Goal: Task Accomplishment & Management: Complete application form

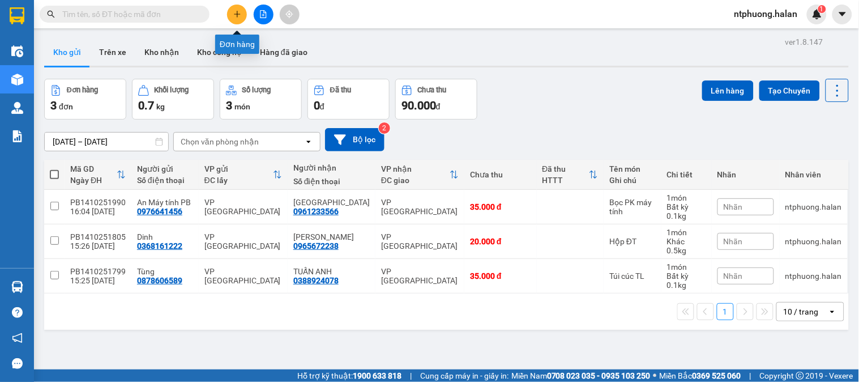
click at [236, 22] on button at bounding box center [237, 15] width 20 height 20
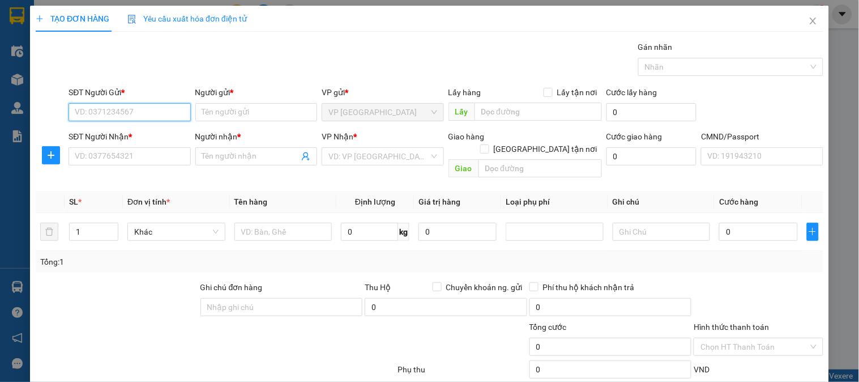
click at [143, 112] on input "SĐT Người Gửi *" at bounding box center [130, 112] width 122 height 18
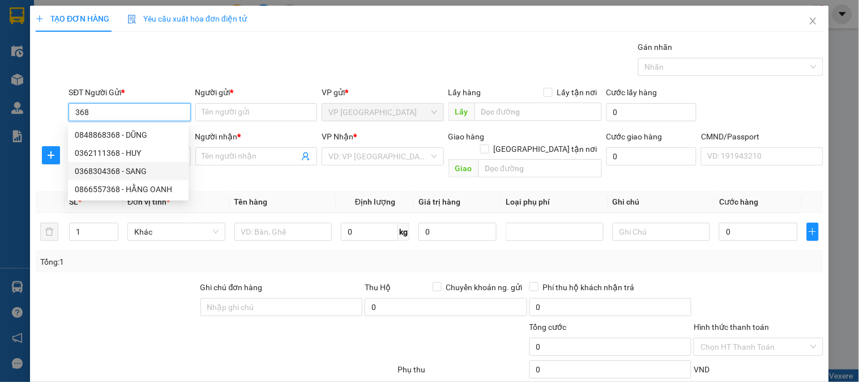
click at [117, 172] on div "0368304368 - SANG" at bounding box center [128, 171] width 107 height 12
type input "0368304368"
type input "SANG"
checkbox input "true"
type input "CHI NHÁNH MIỀN BẮC - CÔNG TY TNHH NĂNG LƯỢNG SOLARVIET, Xóm 10, Thanh Trì, Hà N…"
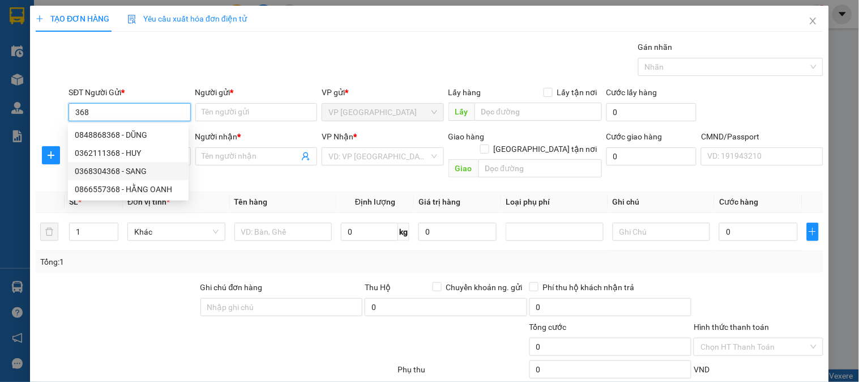
type input "110.000"
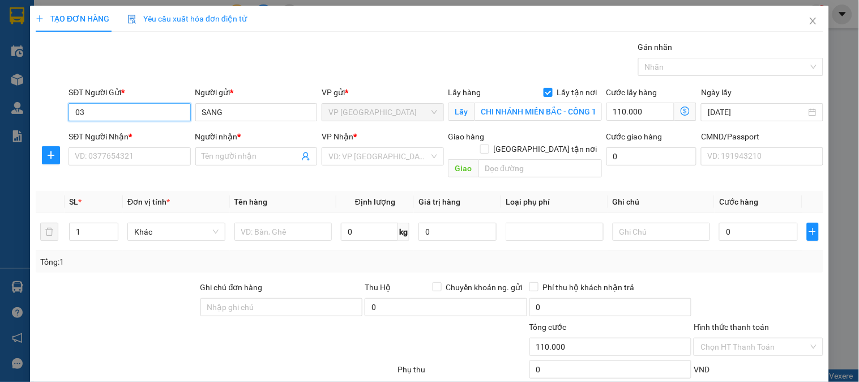
type input "0"
click at [127, 136] on div "0398308568 - BS SANG" at bounding box center [131, 135] width 112 height 12
type input "0398308568"
type input "BS SANG"
checkbox input "false"
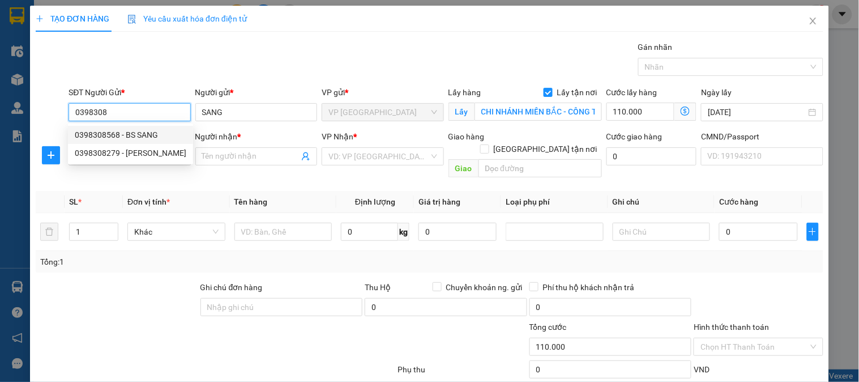
type input "0"
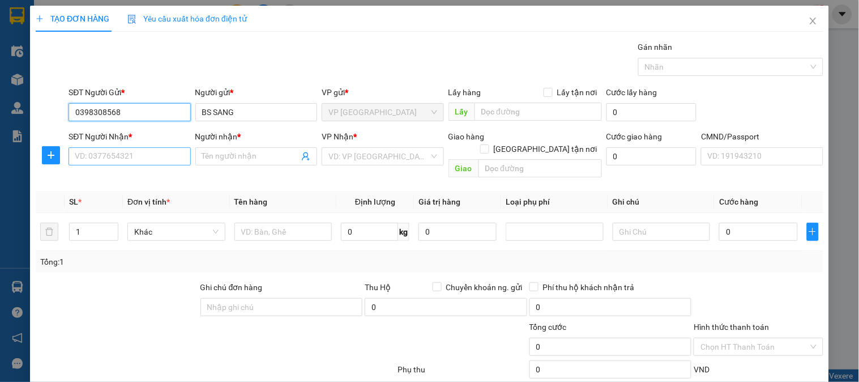
type input "0398308568"
click at [126, 154] on input "SĐT Người Nhận *" at bounding box center [130, 156] width 122 height 18
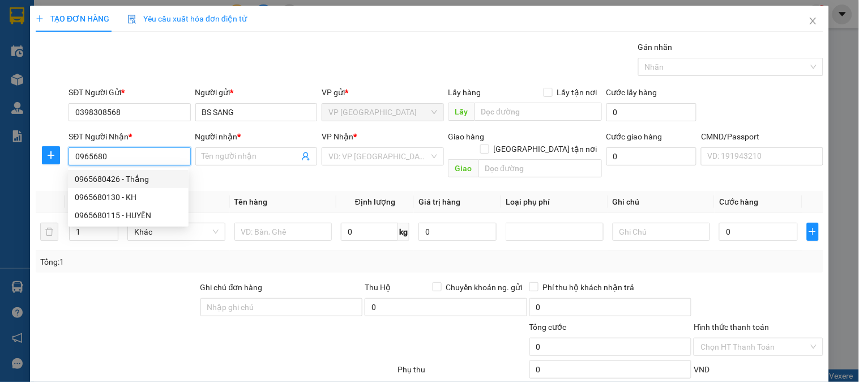
click at [100, 184] on div "0965680426 - Thắng" at bounding box center [128, 179] width 107 height 12
type input "0965680426"
type input "Thắng"
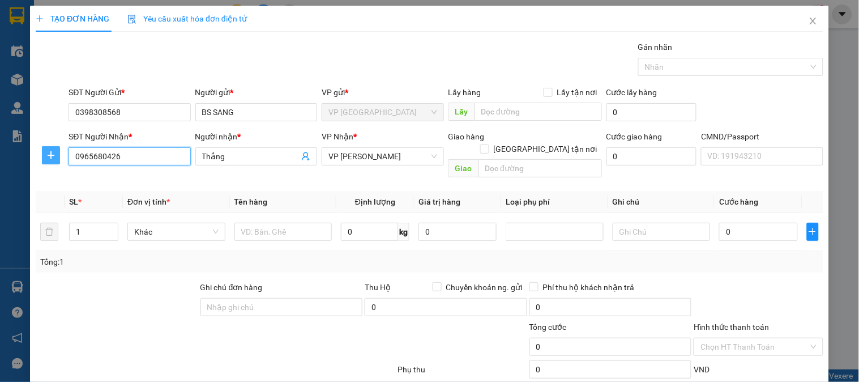
type input "0965680426"
click at [54, 156] on icon "plus" at bounding box center [50, 155] width 9 height 9
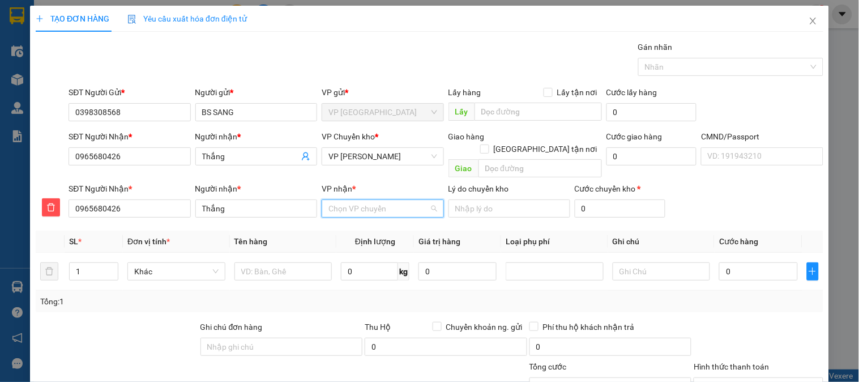
click at [395, 200] on input "VP nhận *" at bounding box center [378, 208] width 100 height 17
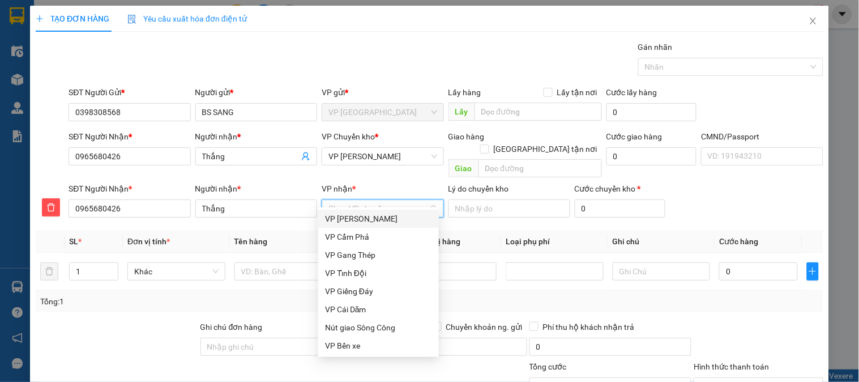
click at [355, 221] on div "VP [PERSON_NAME]" at bounding box center [378, 218] width 107 height 12
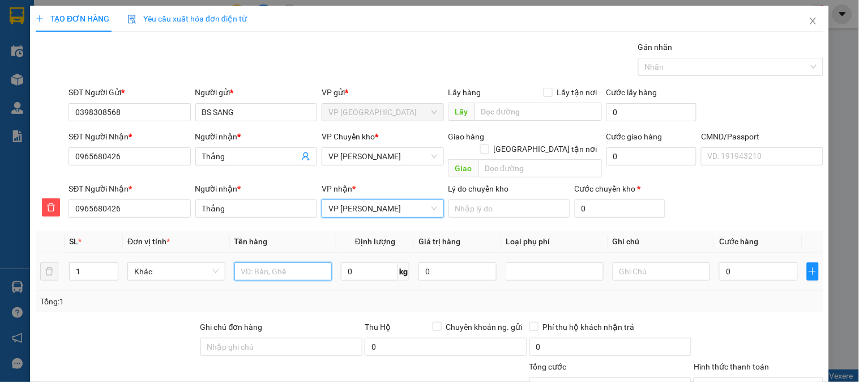
click at [276, 262] on input "text" at bounding box center [283, 271] width 98 height 18
type input "PB hà Lan mẫu XNYT"
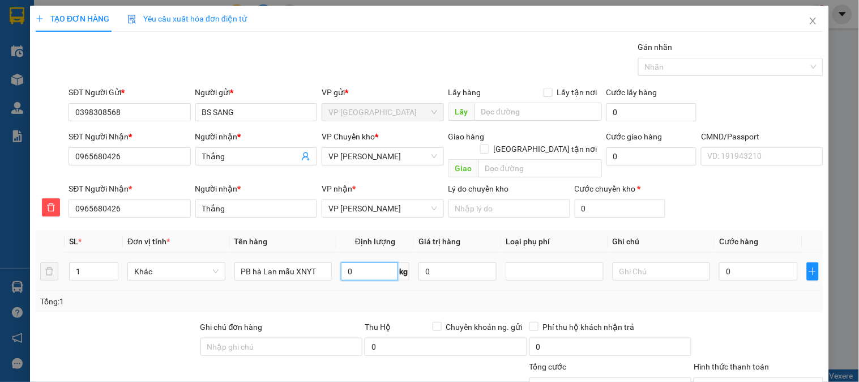
click at [366, 267] on input "0" at bounding box center [369, 271] width 57 height 18
type input "0.1"
click at [739, 263] on input "0" at bounding box center [758, 271] width 78 height 18
click at [370, 153] on span "VP [PERSON_NAME]" at bounding box center [382, 156] width 108 height 17
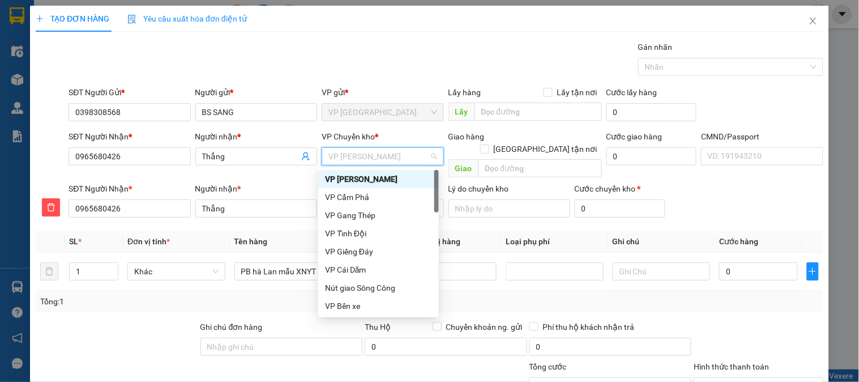
type input "b"
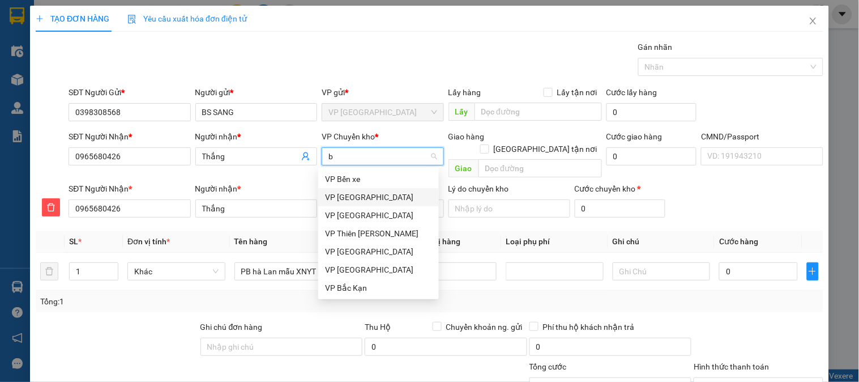
click at [350, 202] on div "VP [GEOGRAPHIC_DATA]" at bounding box center [378, 197] width 107 height 12
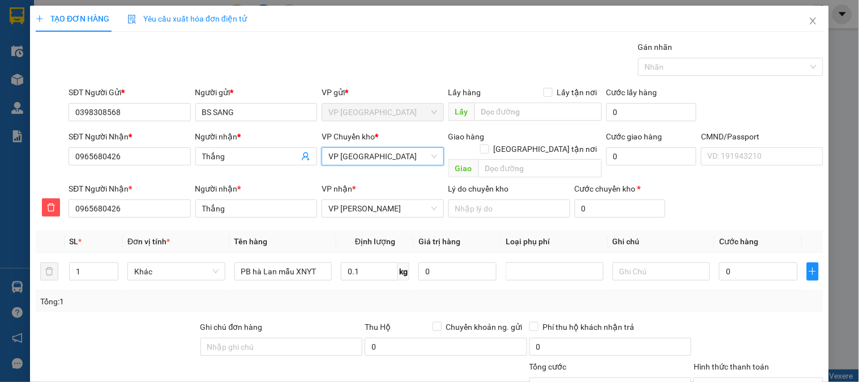
scroll to position [100, 0]
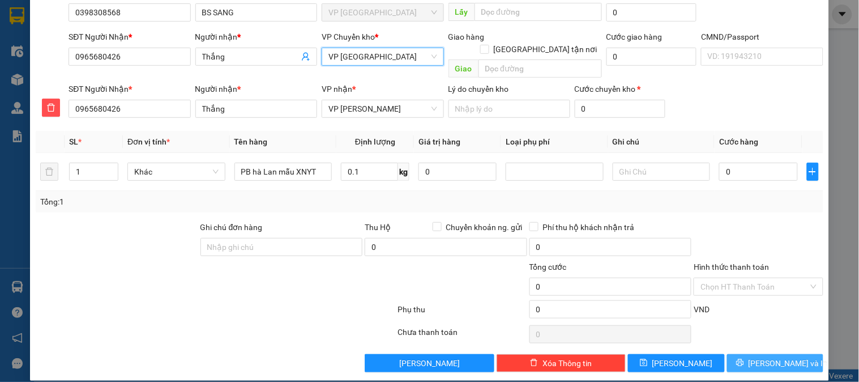
click at [773, 357] on span "[PERSON_NAME] và In" at bounding box center [788, 363] width 79 height 12
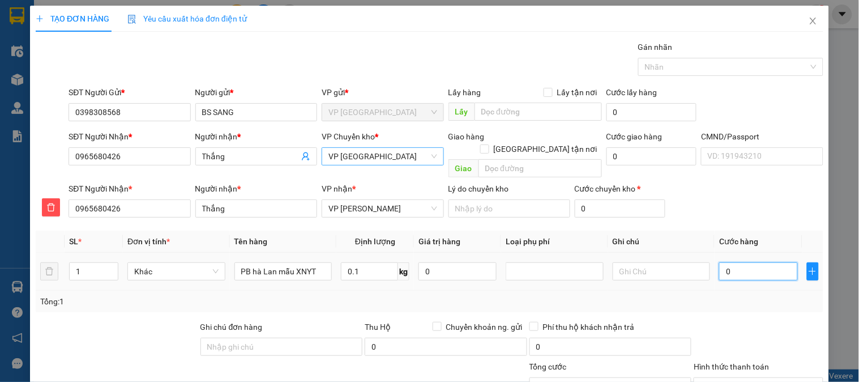
click at [751, 262] on input "0" at bounding box center [758, 271] width 78 height 18
type input "3"
type input "35"
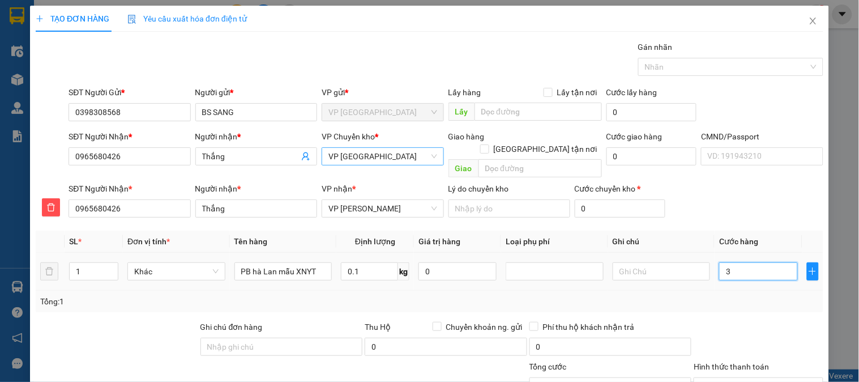
type input "35"
type input "350"
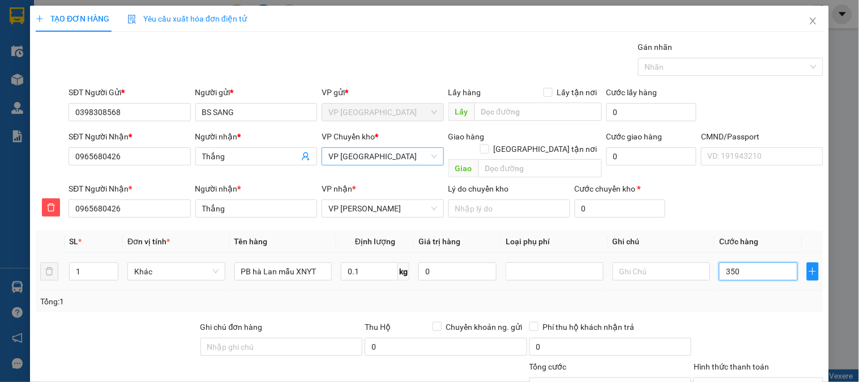
type input "3.500"
type input "35.000"
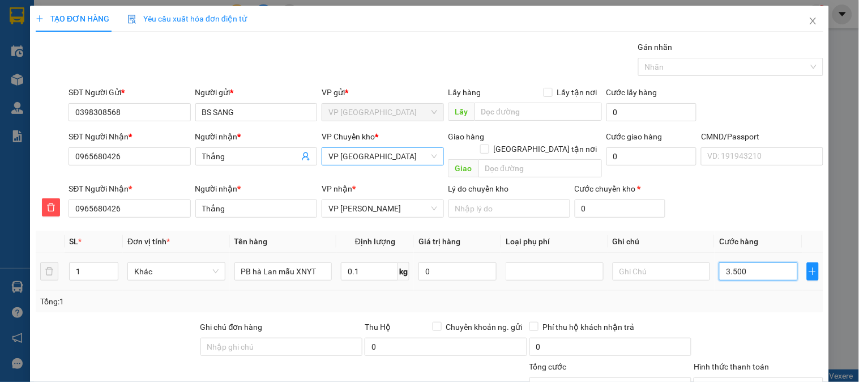
type input "35.000"
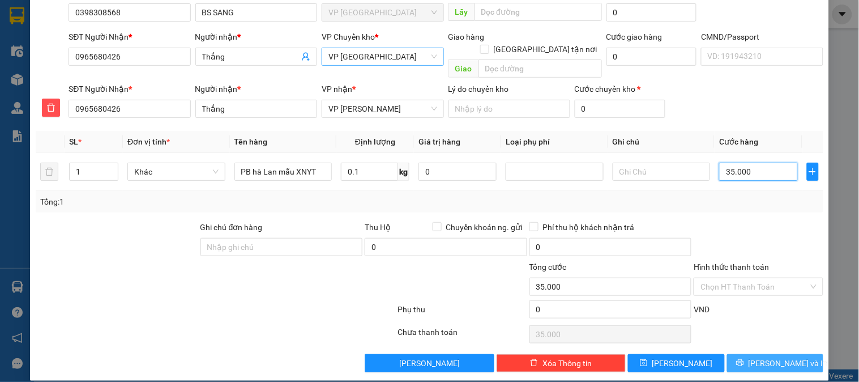
type input "35.000"
click at [768, 357] on span "[PERSON_NAME] và In" at bounding box center [788, 363] width 79 height 12
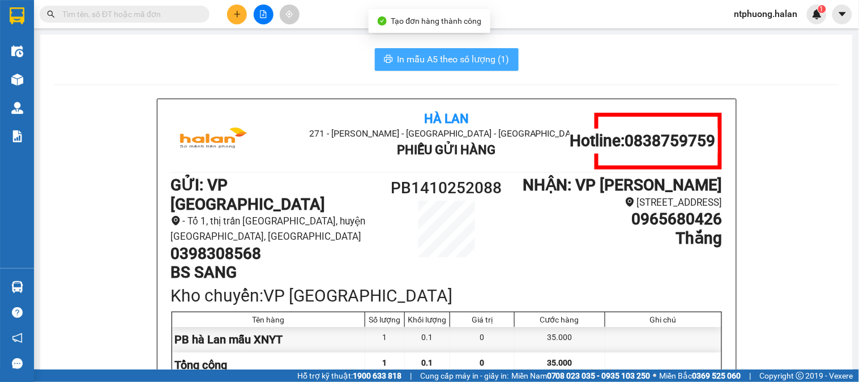
click at [457, 57] on span "In mẫu A5 theo số lượng (1)" at bounding box center [453, 59] width 112 height 14
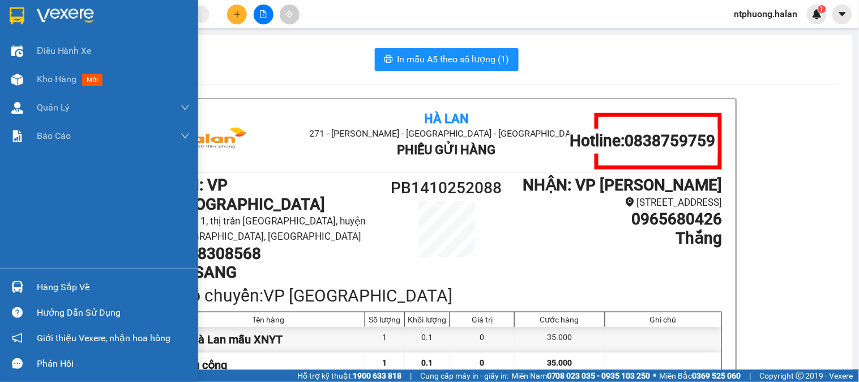
click at [60, 286] on div "Hàng sắp về" at bounding box center [113, 287] width 153 height 17
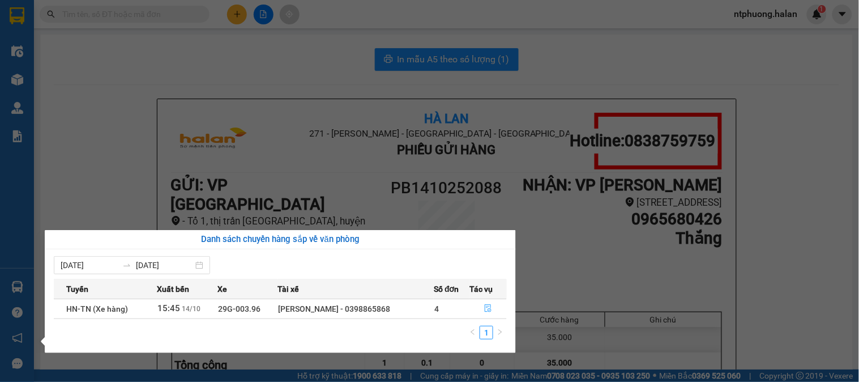
click at [486, 310] on icon "file-done" at bounding box center [488, 308] width 8 height 8
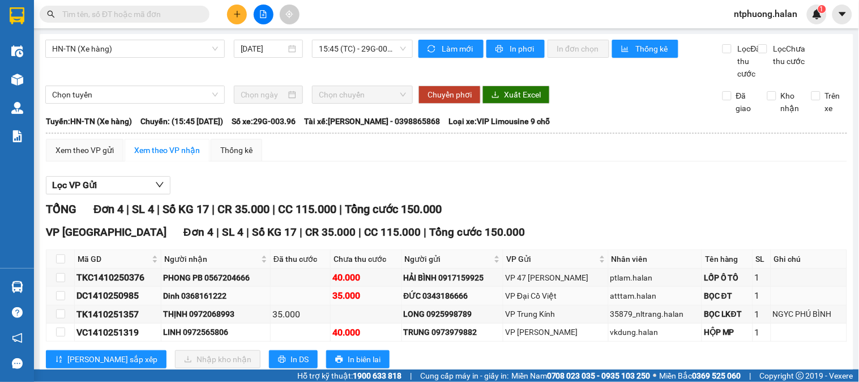
scroll to position [43, 0]
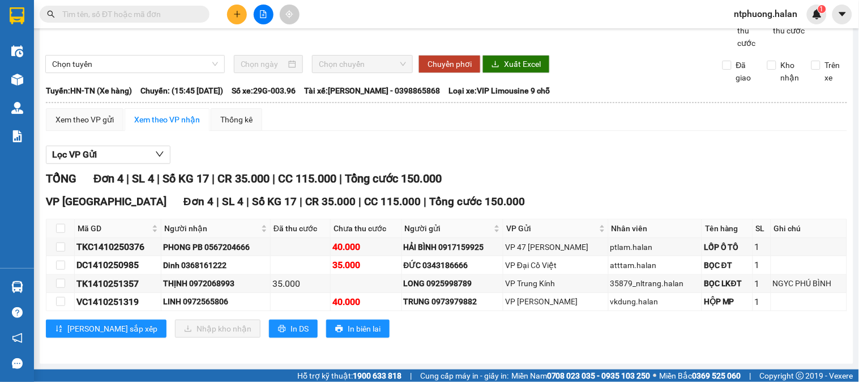
click at [129, 9] on input "text" at bounding box center [129, 14] width 134 height 12
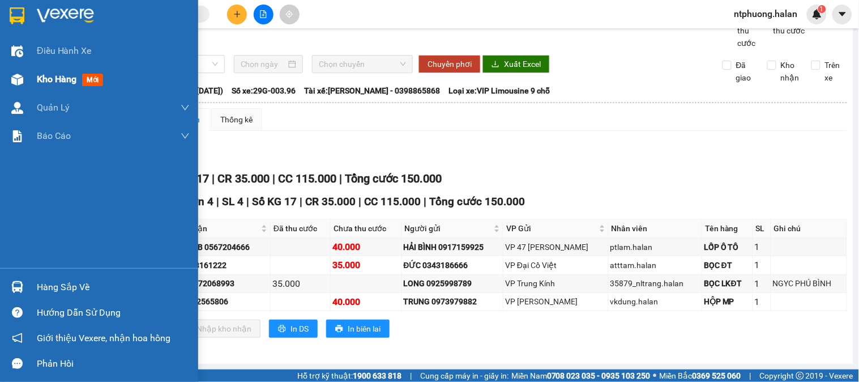
click at [61, 76] on span "Kho hàng" at bounding box center [57, 79] width 40 height 11
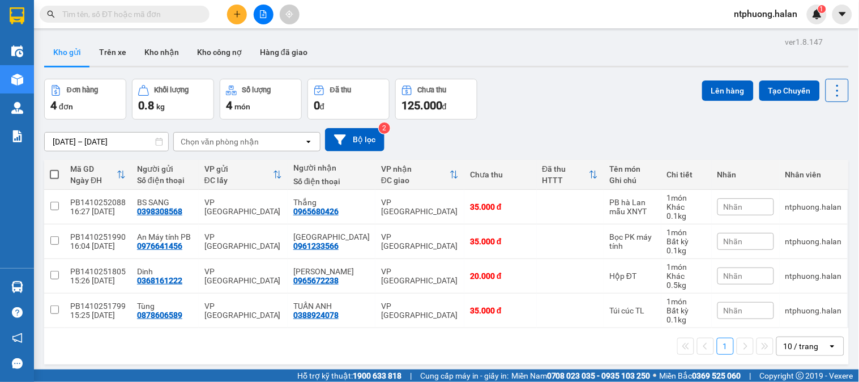
click at [55, 176] on span at bounding box center [54, 174] width 9 height 9
click at [54, 169] on input "checkbox" at bounding box center [54, 169] width 0 height 0
checkbox input "true"
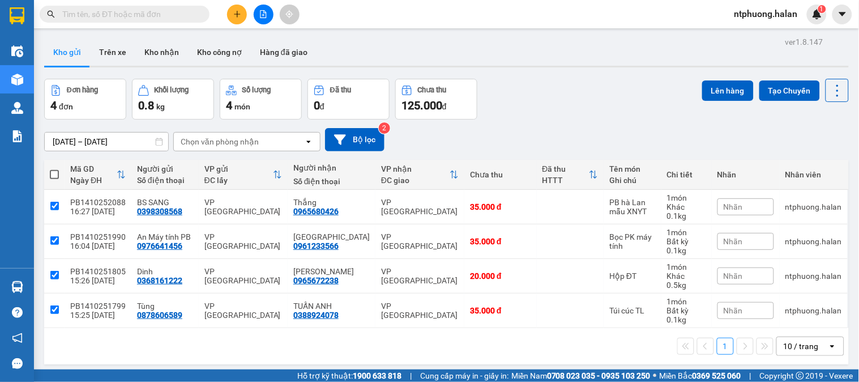
checkbox input "true"
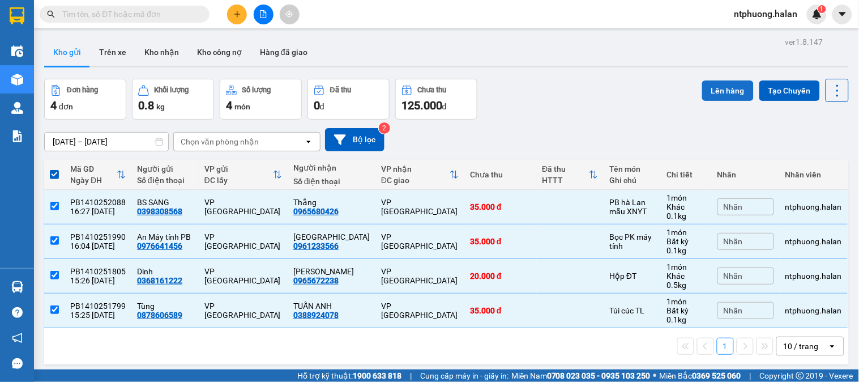
click at [716, 93] on button "Lên hàng" at bounding box center [728, 90] width 52 height 20
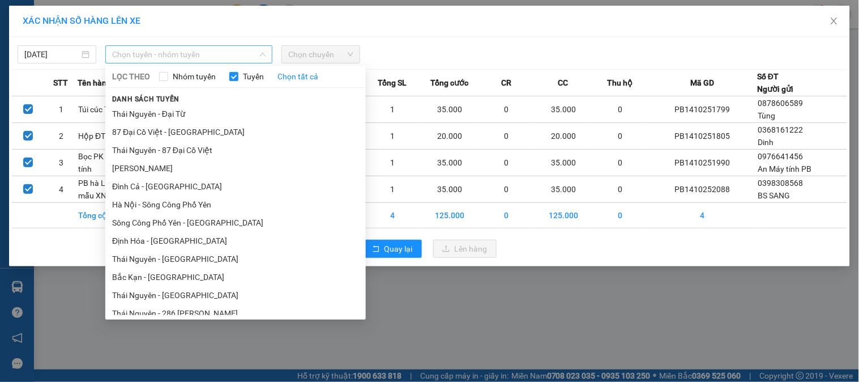
click at [205, 51] on span "Chọn tuyến - nhóm tuyến" at bounding box center [188, 54] width 153 height 17
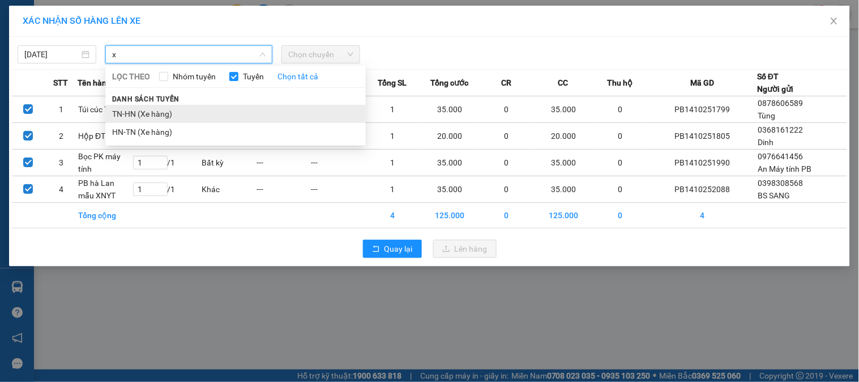
type input "x"
click at [156, 110] on li "TN-HN (Xe hàng)" at bounding box center [235, 114] width 260 height 18
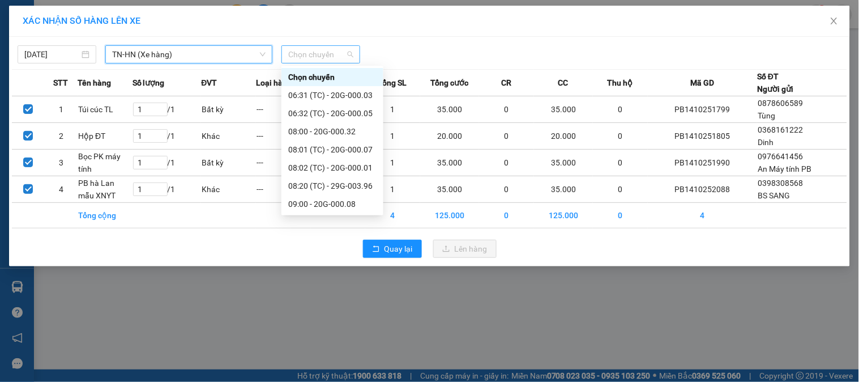
click at [330, 46] on span "Chọn chuyến" at bounding box center [320, 54] width 65 height 17
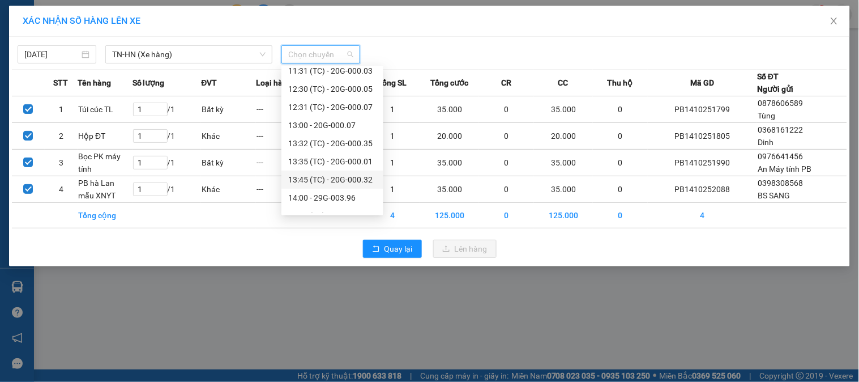
scroll to position [453, 0]
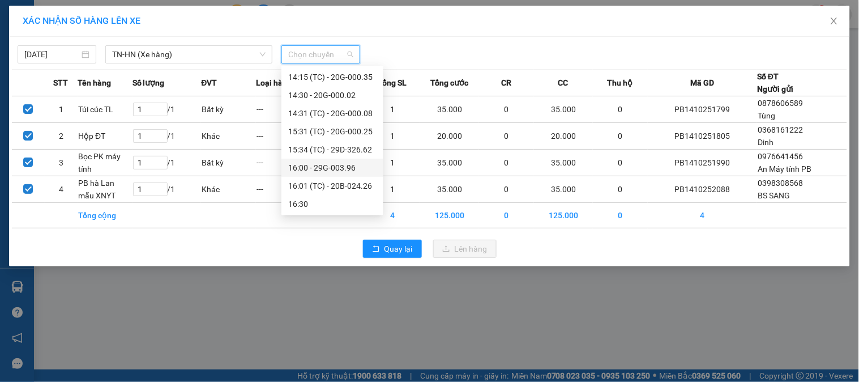
click at [332, 168] on div "16:00 - 29G-003.96" at bounding box center [332, 167] width 88 height 12
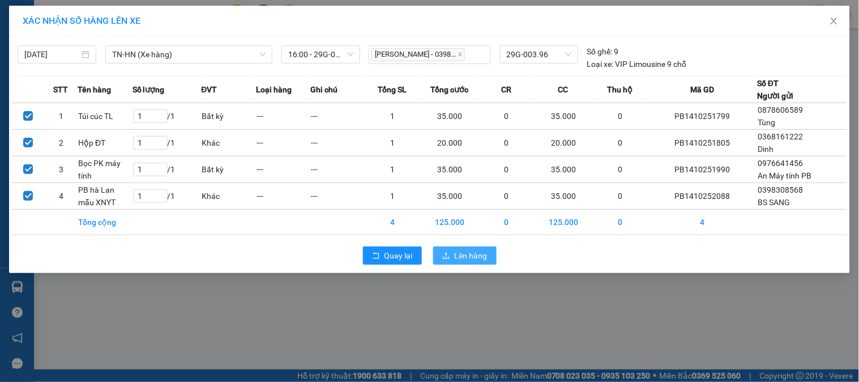
click at [460, 256] on span "Lên hàng" at bounding box center [471, 255] width 33 height 12
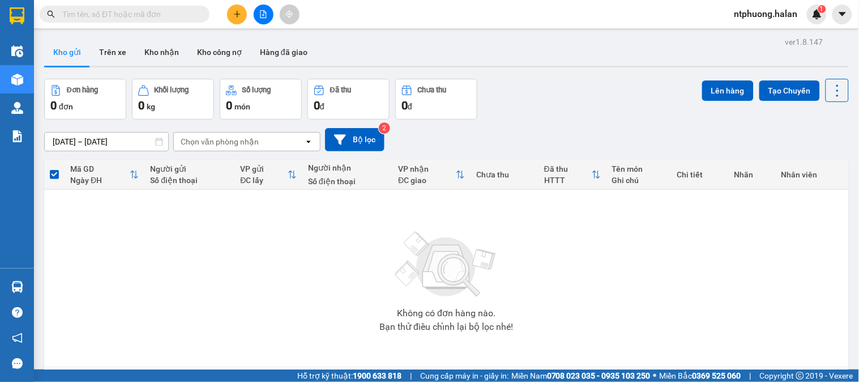
click at [99, 10] on input "text" at bounding box center [129, 14] width 134 height 12
click at [147, 14] on input "text" at bounding box center [129, 14] width 134 height 12
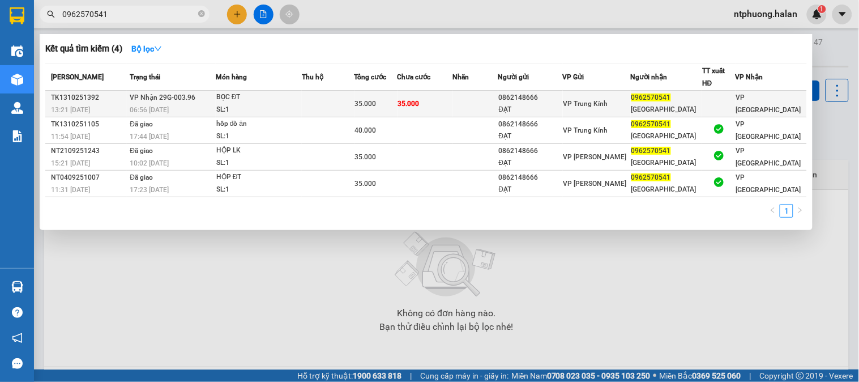
type input "0962570541"
click at [318, 102] on td at bounding box center [328, 104] width 53 height 27
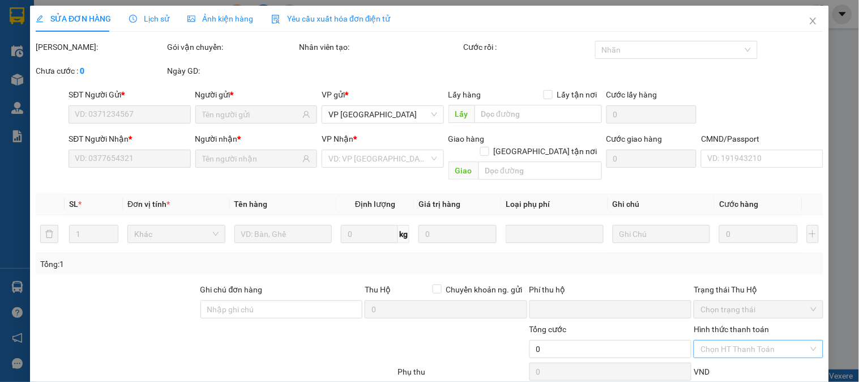
type input "0862148666"
type input "ĐẠT"
type input "0962570541"
type input "[GEOGRAPHIC_DATA]"
type input "0"
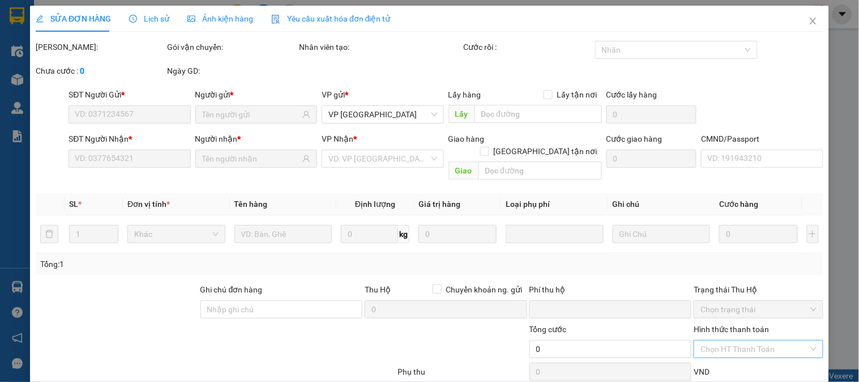
type input "35.000"
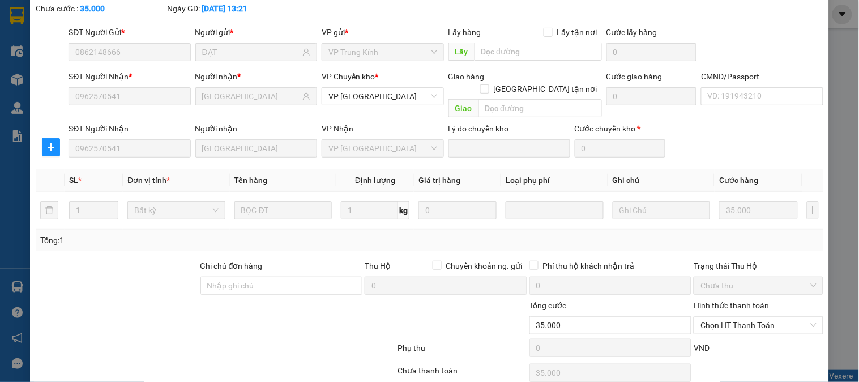
scroll to position [100, 0]
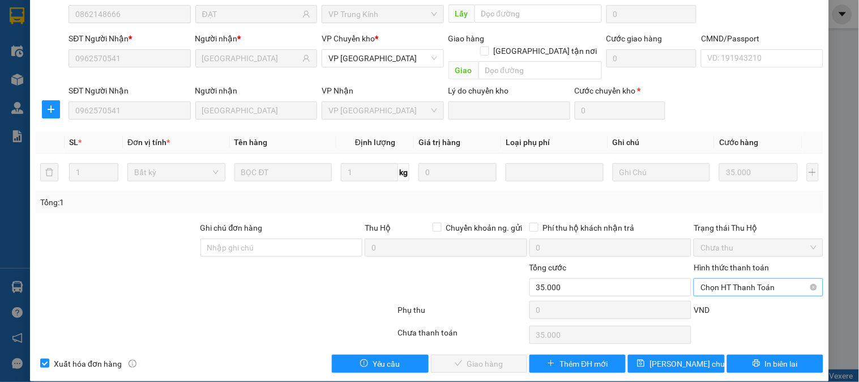
click at [742, 279] on span "Chọn HT Thanh Toán" at bounding box center [758, 287] width 116 height 17
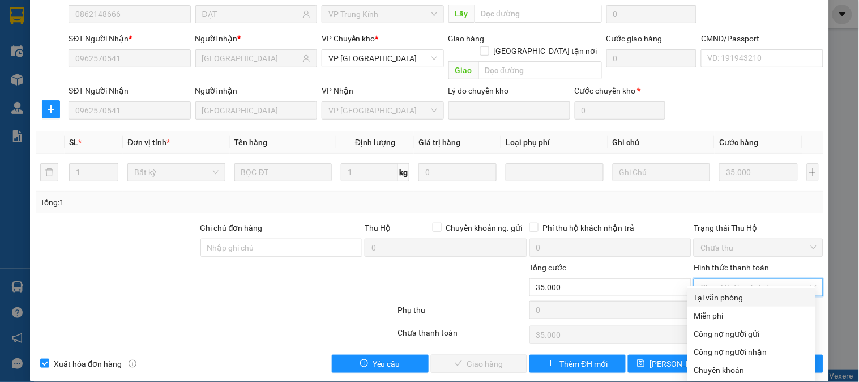
drag, startPoint x: 734, startPoint y: 292, endPoint x: 604, endPoint y: 313, distance: 131.9
click at [733, 292] on div "Tại văn phòng" at bounding box center [751, 297] width 114 height 12
type input "0"
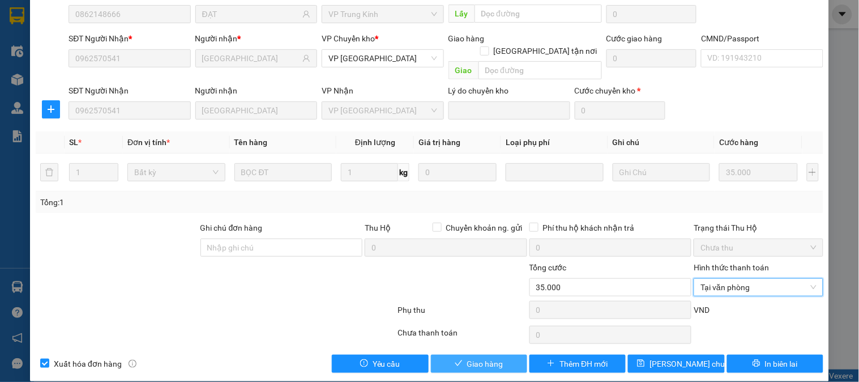
click at [460, 354] on button "Giao hàng" at bounding box center [479, 363] width 96 height 18
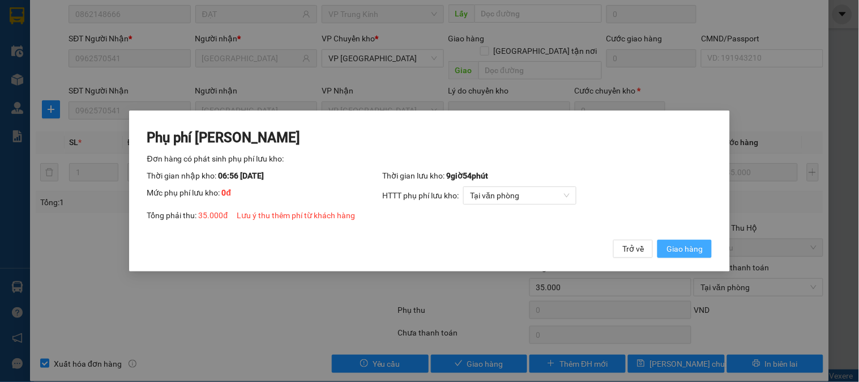
click at [686, 251] on span "Giao hàng" at bounding box center [684, 248] width 36 height 12
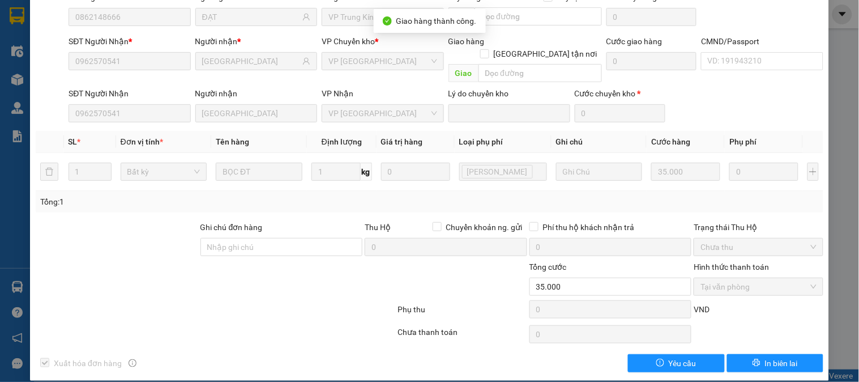
scroll to position [0, 0]
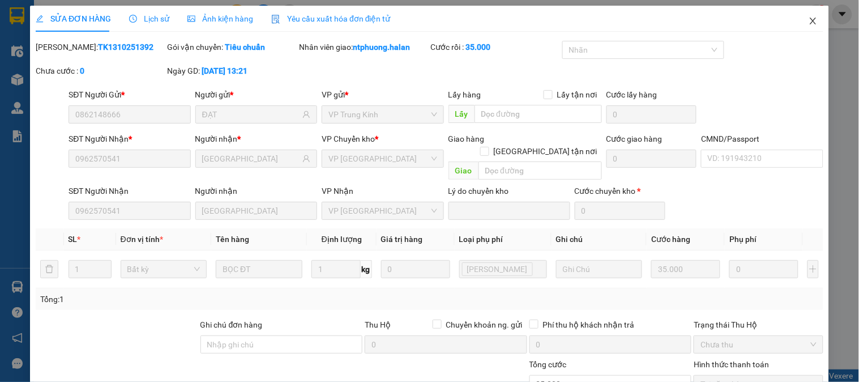
click at [802, 26] on span "Close" at bounding box center [813, 22] width 32 height 32
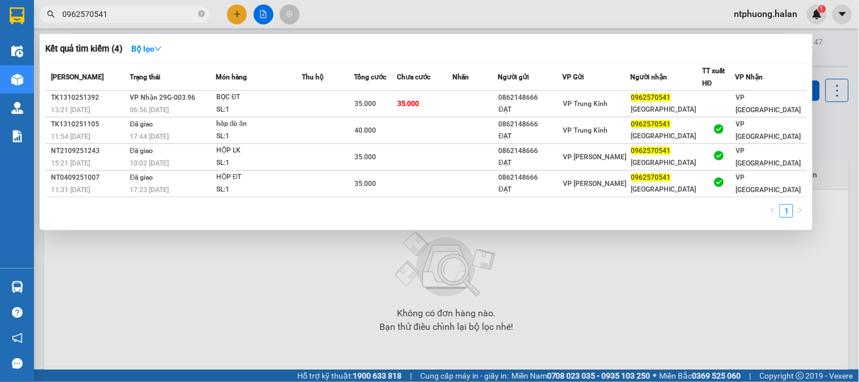
click at [206, 15] on span "0962570541" at bounding box center [125, 14] width 170 height 17
click at [201, 13] on icon "close-circle" at bounding box center [201, 13] width 7 height 7
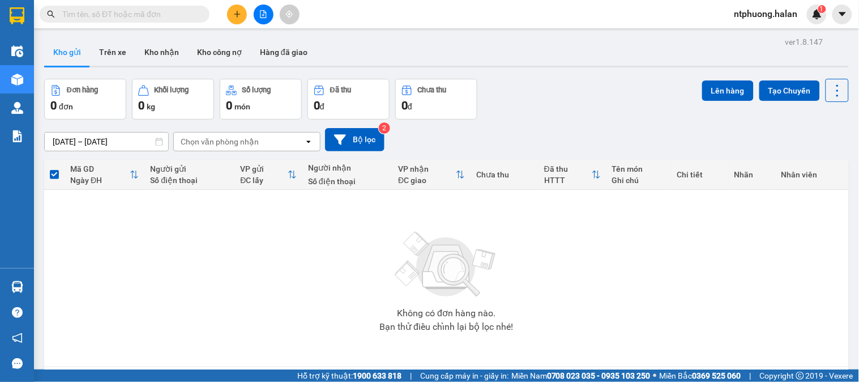
click at [195, 13] on input "text" at bounding box center [129, 14] width 134 height 12
click at [104, 53] on button "Trên xe" at bounding box center [112, 52] width 45 height 27
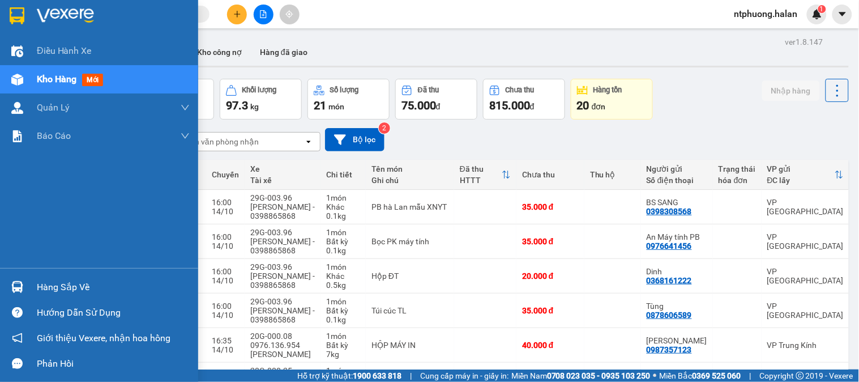
drag, startPoint x: 52, startPoint y: 289, endPoint x: 143, endPoint y: 289, distance: 90.6
click at [53, 289] on div "Hàng sắp về" at bounding box center [113, 287] width 153 height 17
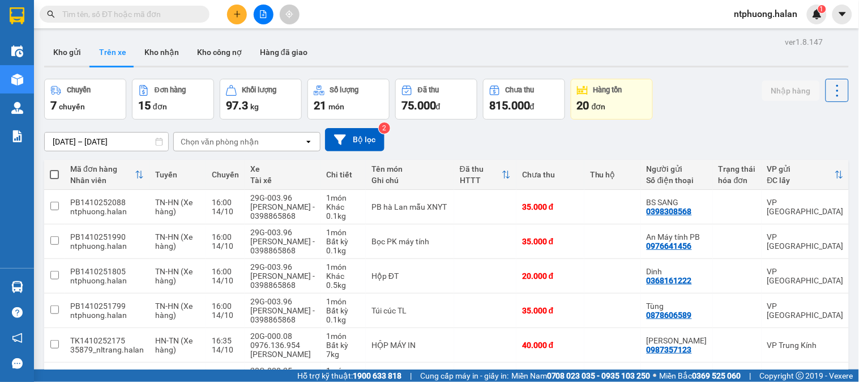
click at [641, 101] on section "Kết quả tìm kiếm ( 4 ) Bộ lọc Mã ĐH Trạng thái Món hàng Thu hộ Tổng cước Chưa c…" at bounding box center [429, 191] width 859 height 382
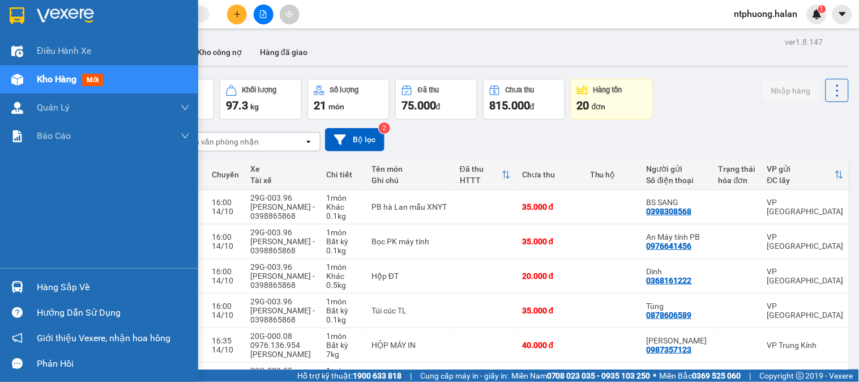
drag, startPoint x: 64, startPoint y: 289, endPoint x: 300, endPoint y: 286, distance: 236.1
click at [69, 287] on div "Hàng sắp về" at bounding box center [113, 287] width 153 height 17
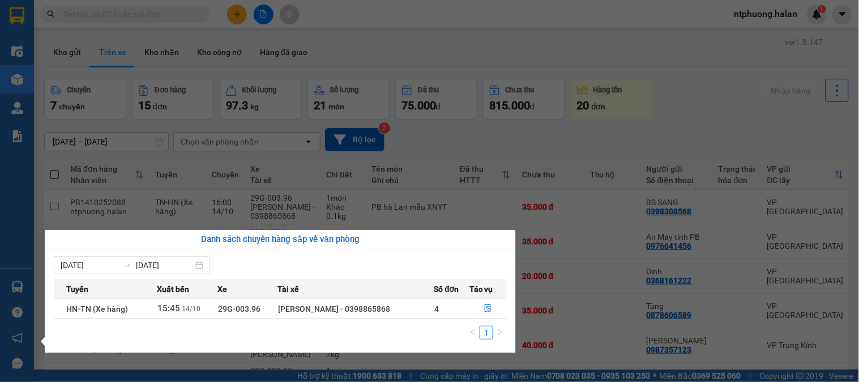
click at [568, 286] on section "Kết quả tìm kiếm ( 4 ) Bộ lọc Mã ĐH Trạng thái Món hàng Thu hộ Tổng cước Chưa c…" at bounding box center [429, 191] width 859 height 382
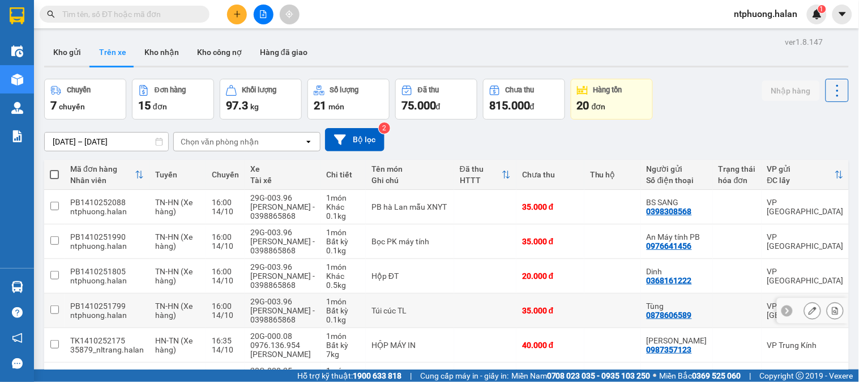
scroll to position [217, 0]
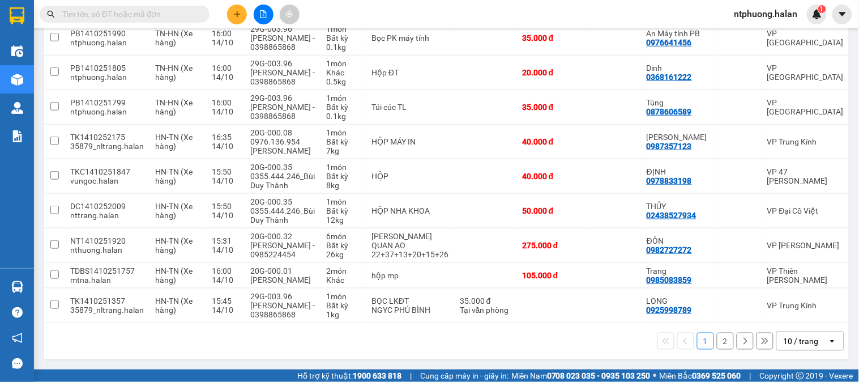
click at [788, 325] on div "1 2 10 / trang open" at bounding box center [446, 341] width 805 height 36
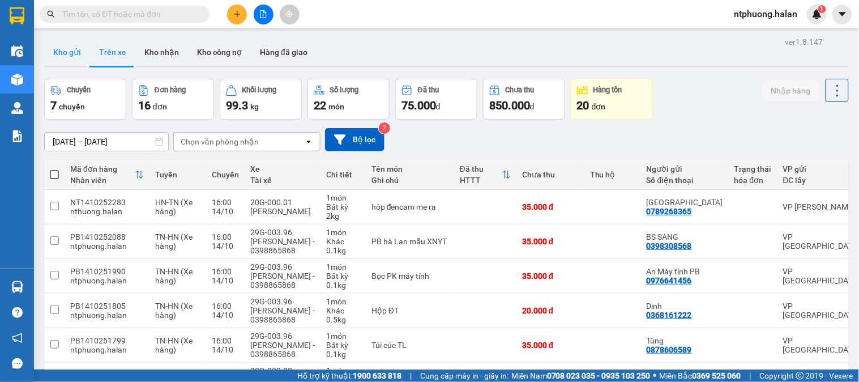
click at [72, 57] on button "Kho gửi" at bounding box center [67, 52] width 46 height 27
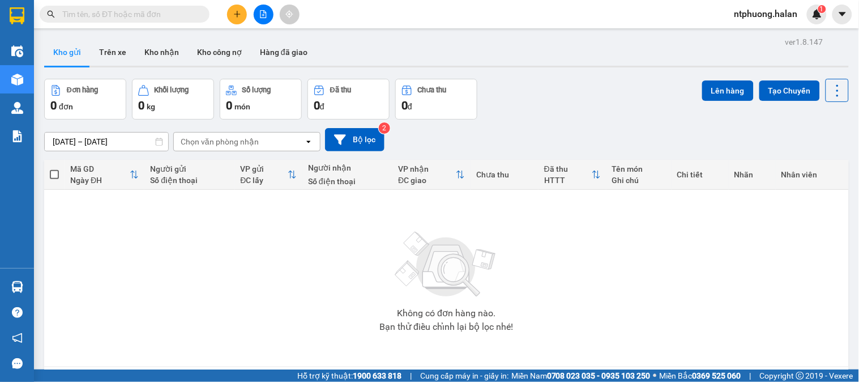
click at [151, 8] on input "text" at bounding box center [129, 14] width 134 height 12
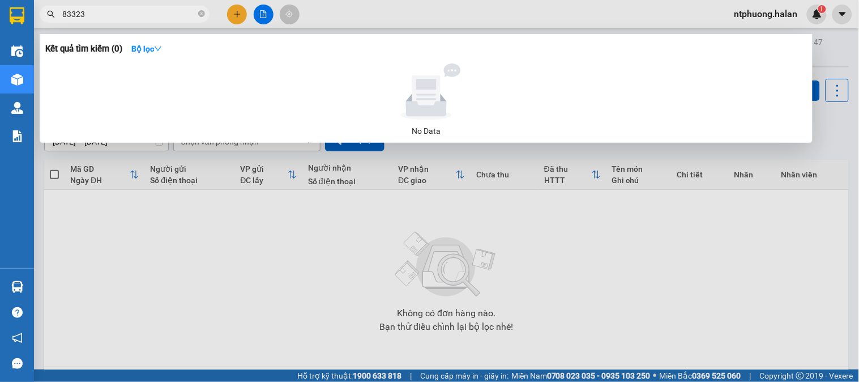
type input "833233"
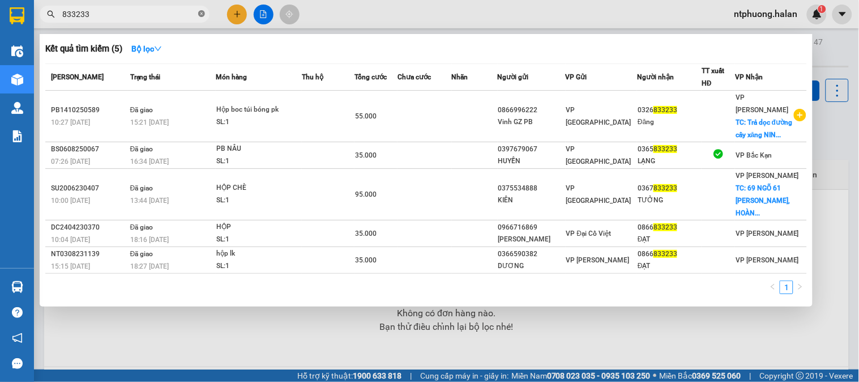
click at [199, 12] on icon "close-circle" at bounding box center [201, 13] width 7 height 7
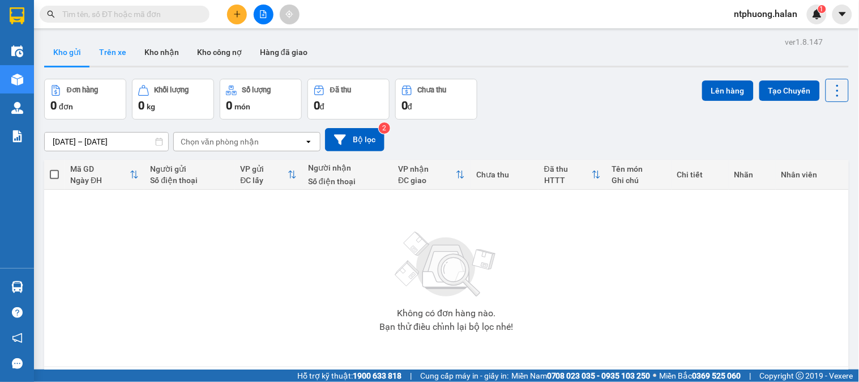
click at [112, 49] on button "Trên xe" at bounding box center [112, 52] width 45 height 27
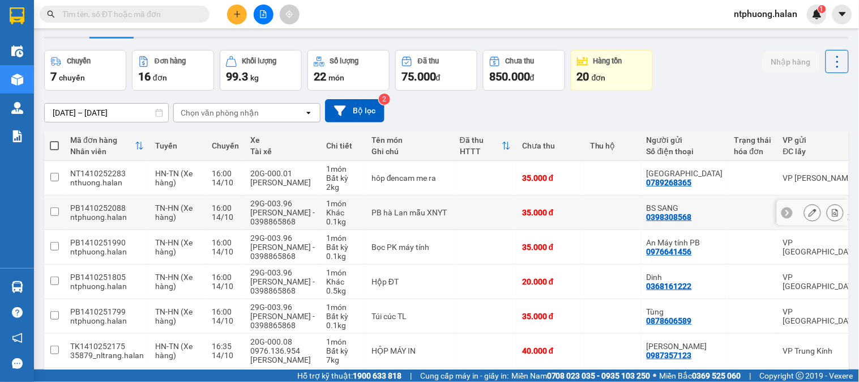
scroll to position [217, 0]
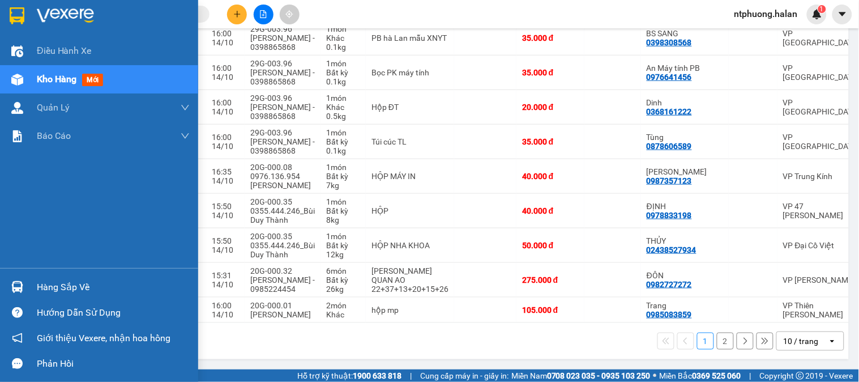
drag, startPoint x: 47, startPoint y: 288, endPoint x: 181, endPoint y: 288, distance: 134.2
click at [53, 288] on div "Hàng sắp về" at bounding box center [113, 287] width 153 height 17
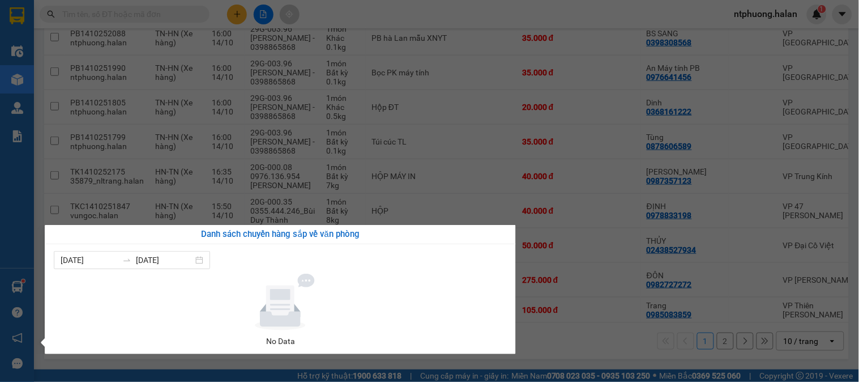
click at [596, 237] on section "Kết quả tìm kiếm ( 5 ) Bộ lọc Mã ĐH Trạng thái Món hàng Thu hộ Tổng cước Chưa c…" at bounding box center [429, 191] width 859 height 382
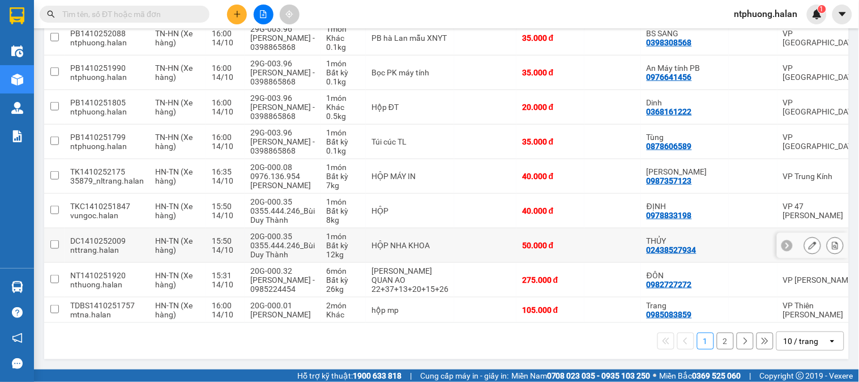
scroll to position [0, 0]
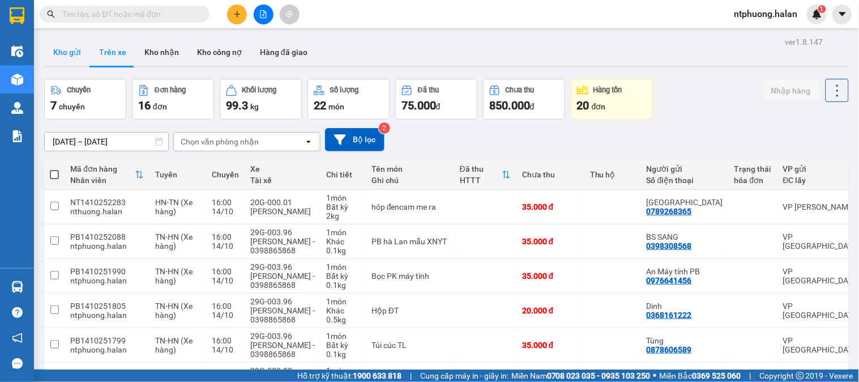
click at [72, 47] on button "Kho gửi" at bounding box center [67, 52] width 46 height 27
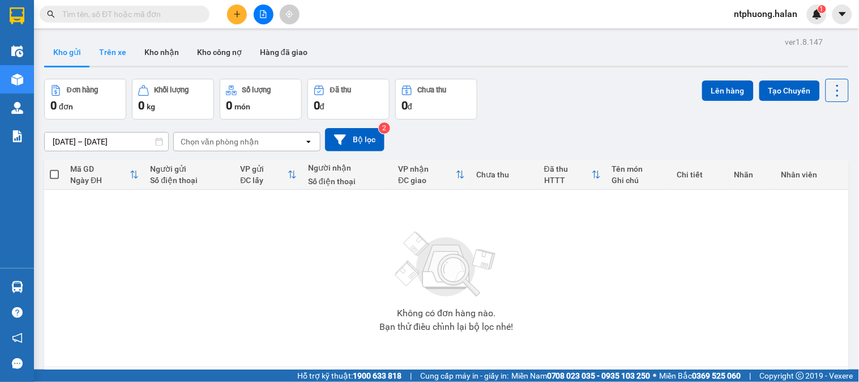
click at [109, 53] on button "Trên xe" at bounding box center [112, 52] width 45 height 27
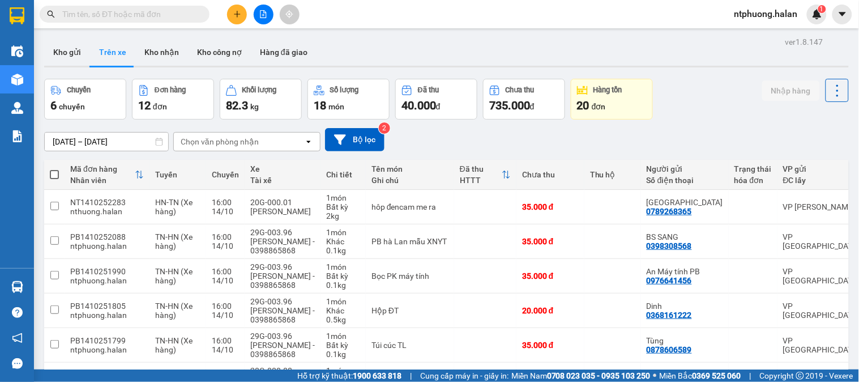
click at [139, 15] on input "text" at bounding box center [129, 14] width 134 height 12
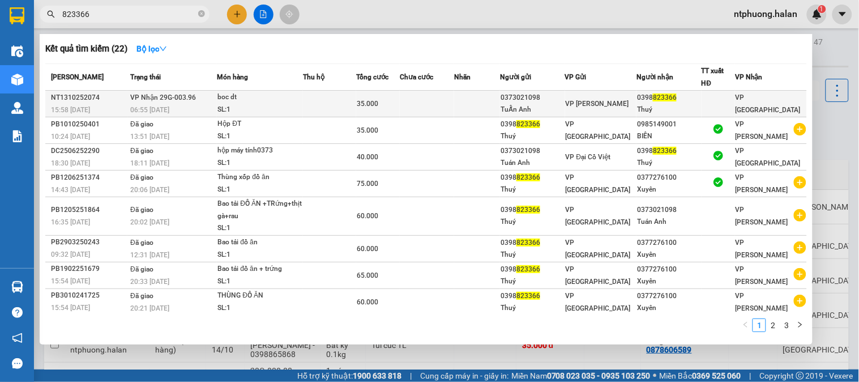
type input "823366"
click at [326, 108] on td at bounding box center [329, 104] width 53 height 27
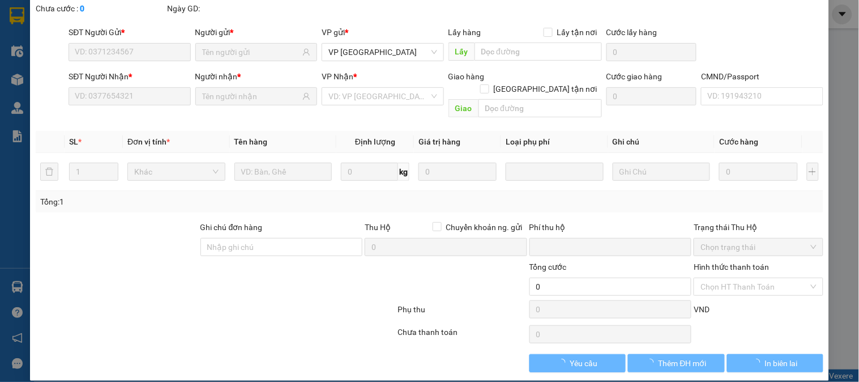
type input "0373021098"
type input "TuẤn Anh"
type input "0398823366"
type input "Thuý"
type input "0"
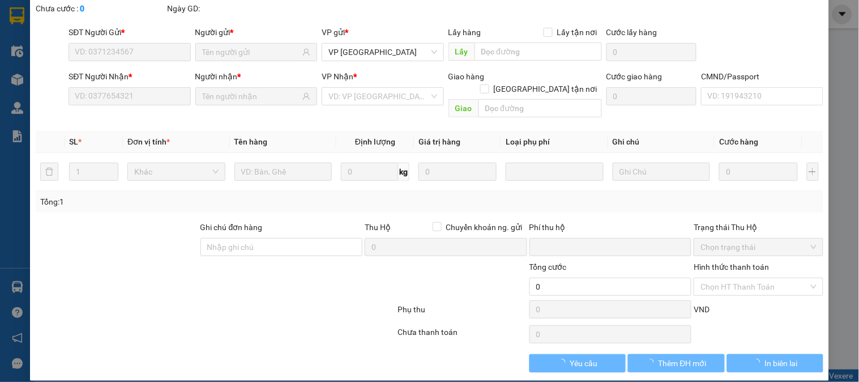
type input "35.000"
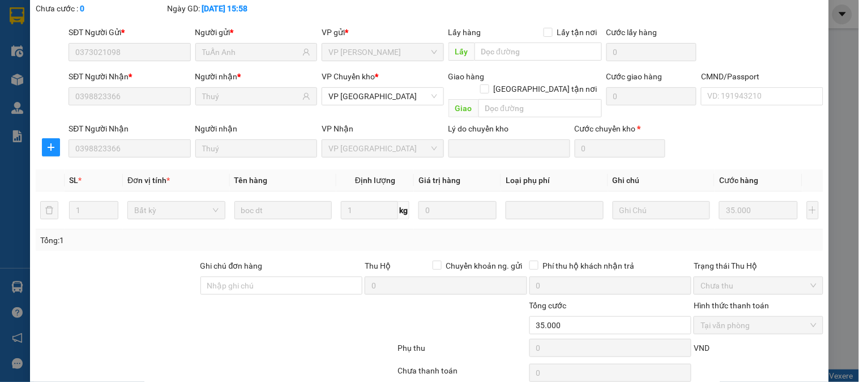
scroll to position [100, 0]
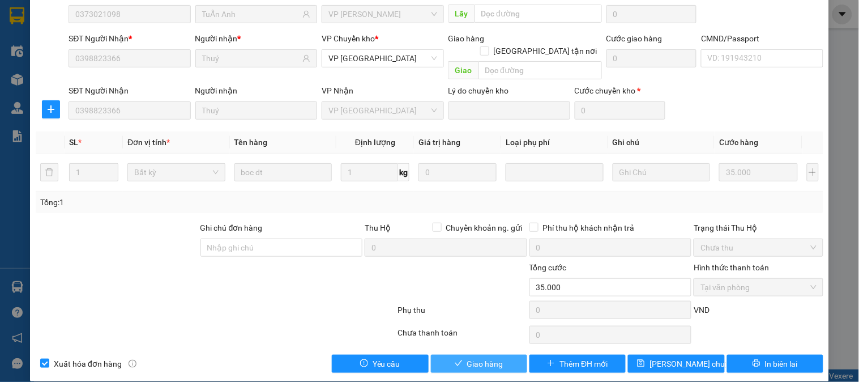
click at [496, 357] on span "Giao hàng" at bounding box center [485, 363] width 36 height 12
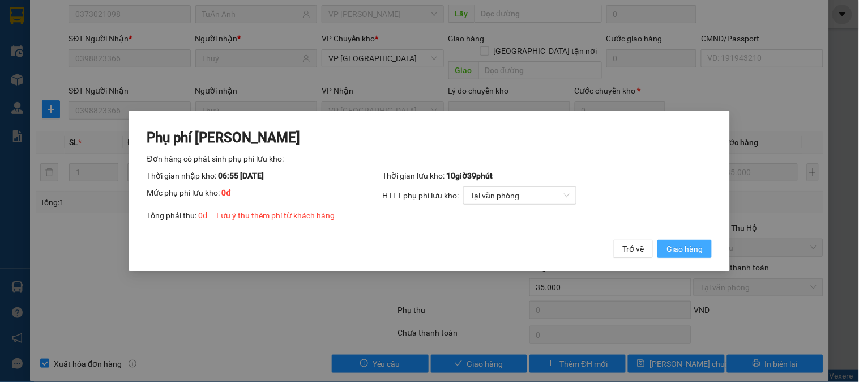
click at [683, 252] on span "Giao hàng" at bounding box center [684, 248] width 36 height 12
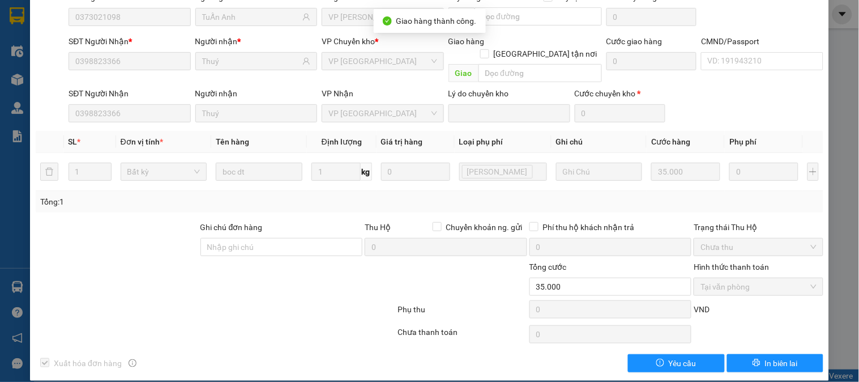
scroll to position [0, 0]
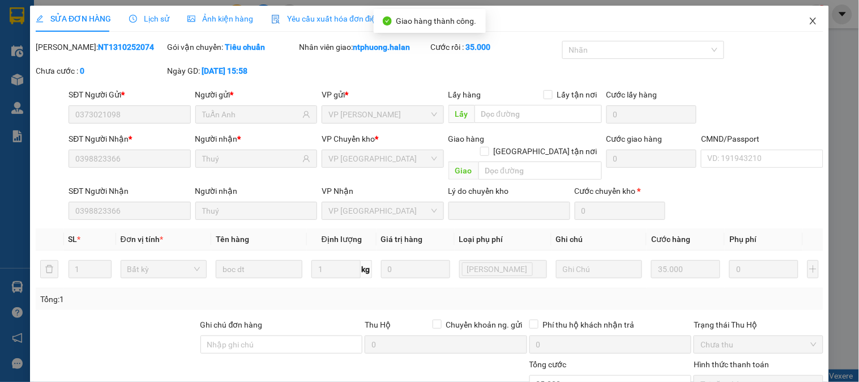
click at [810, 24] on icon "close" at bounding box center [813, 21] width 6 height 7
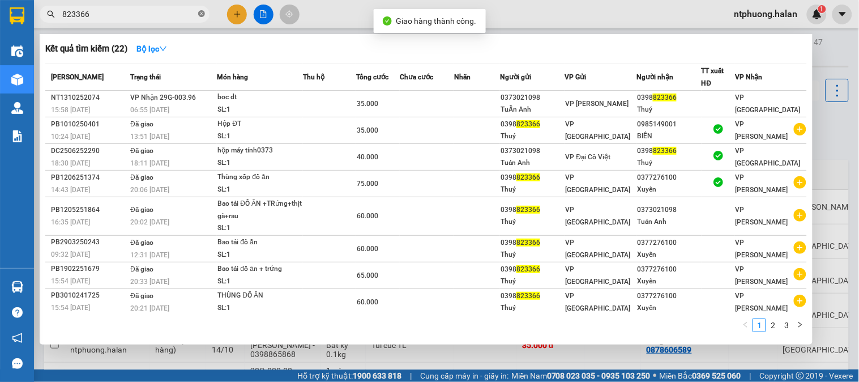
click at [202, 14] on icon "close-circle" at bounding box center [201, 13] width 7 height 7
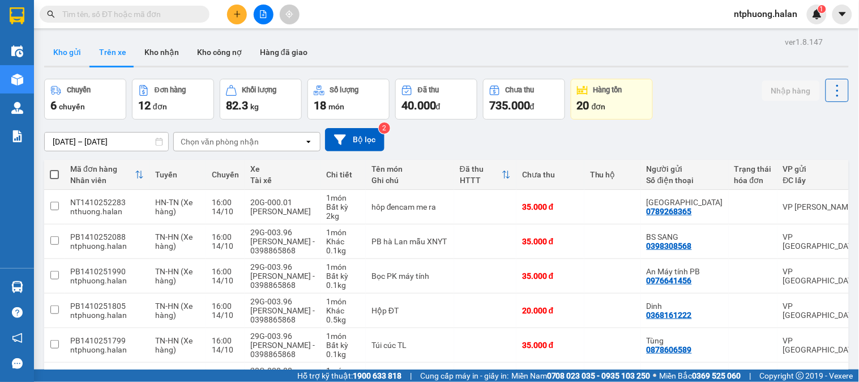
click at [63, 49] on button "Kho gửi" at bounding box center [67, 52] width 46 height 27
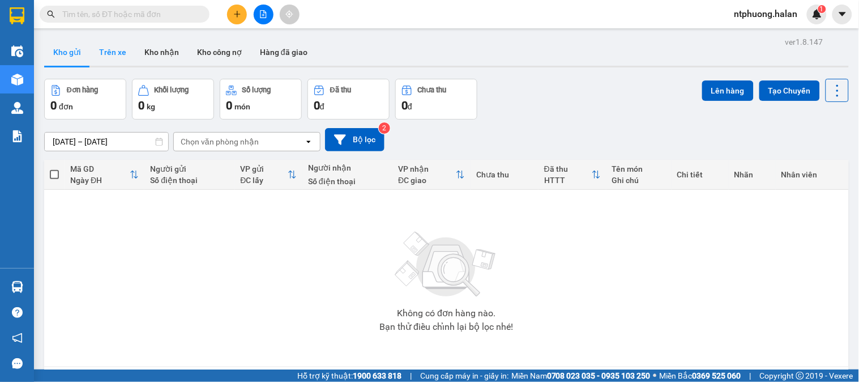
click at [110, 49] on button "Trên xe" at bounding box center [112, 52] width 45 height 27
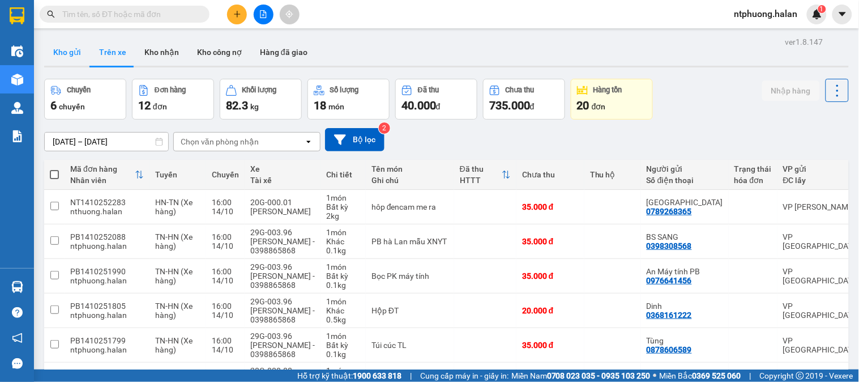
click at [59, 42] on button "Kho gửi" at bounding box center [67, 52] width 46 height 27
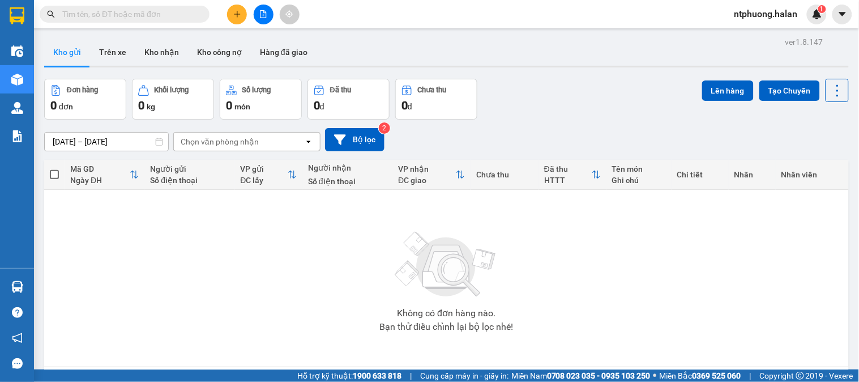
scroll to position [52, 0]
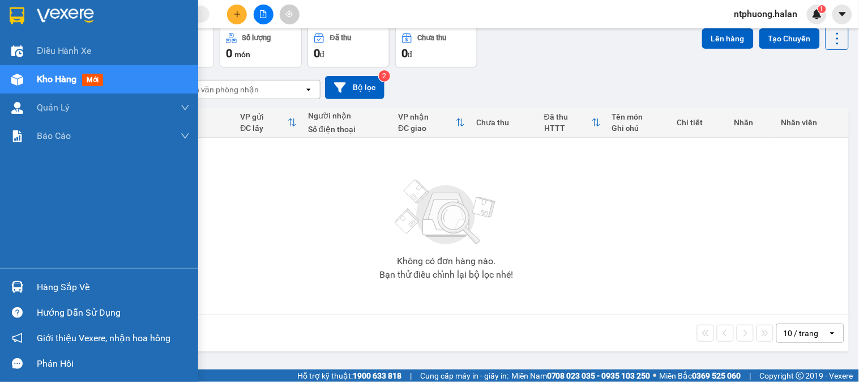
click at [67, 290] on div "Hàng sắp về" at bounding box center [113, 287] width 153 height 17
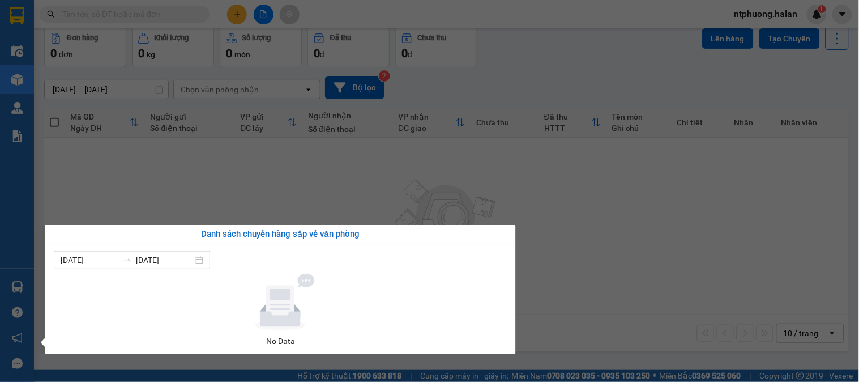
click at [626, 292] on section "Kết quả tìm kiếm ( 22 ) Bộ lọc Mã ĐH Trạng thái Món hàng Thu hộ Tổng cước Chưa …" at bounding box center [429, 191] width 859 height 382
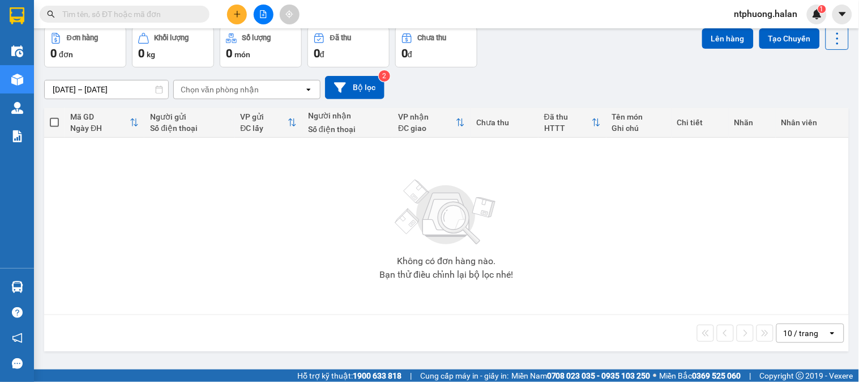
scroll to position [0, 0]
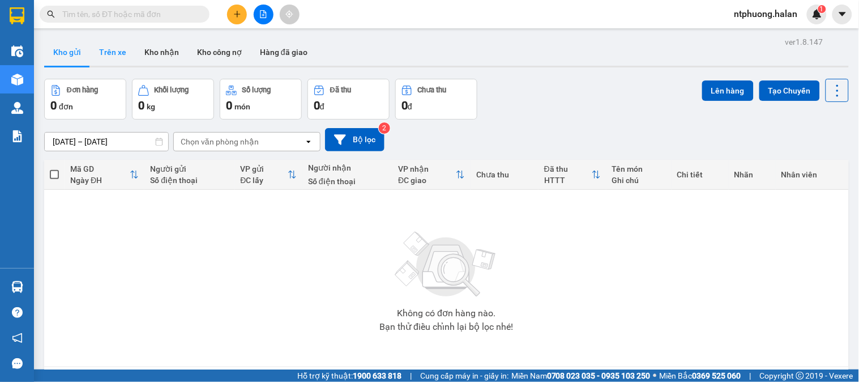
click at [110, 53] on button "Trên xe" at bounding box center [112, 52] width 45 height 27
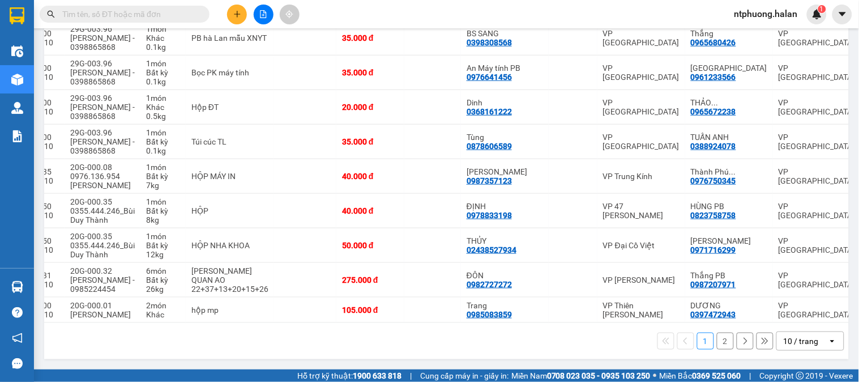
scroll to position [92, 0]
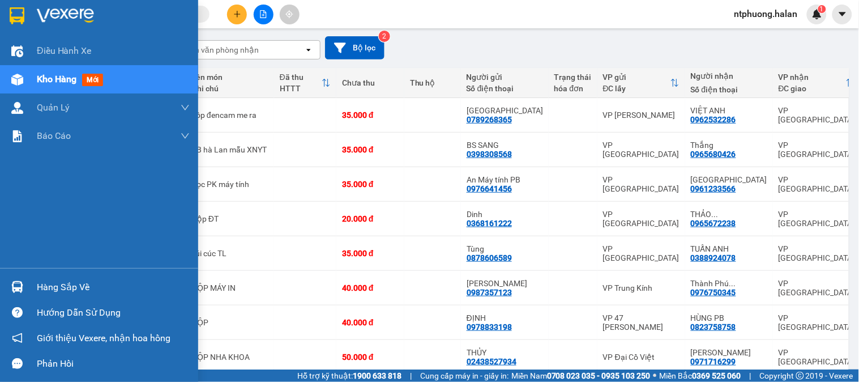
click at [53, 287] on div "Hàng sắp về" at bounding box center [113, 287] width 153 height 17
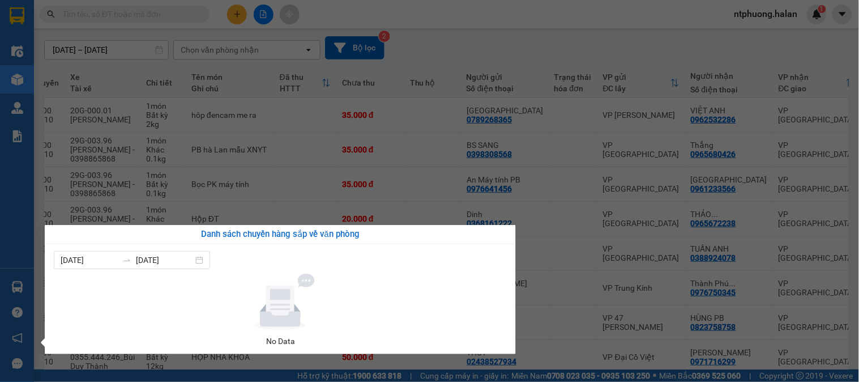
click at [523, 286] on section "Kết quả tìm kiếm ( 22 ) Bộ lọc Mã ĐH Trạng thái Món hàng Thu hộ Tổng cước Chưa …" at bounding box center [429, 191] width 859 height 382
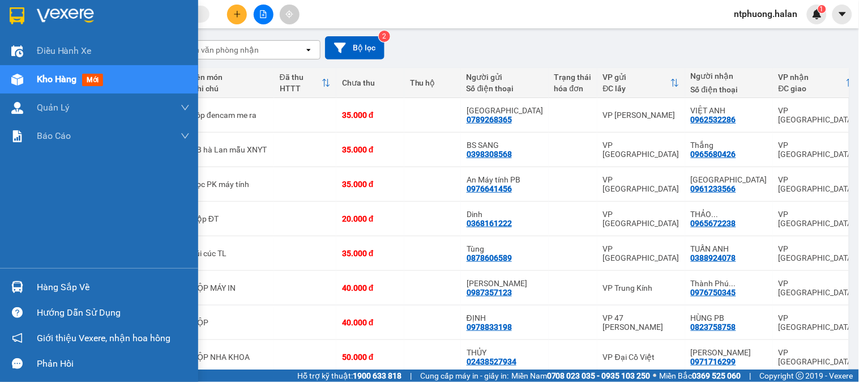
click at [66, 74] on span "Kho hàng" at bounding box center [57, 79] width 40 height 11
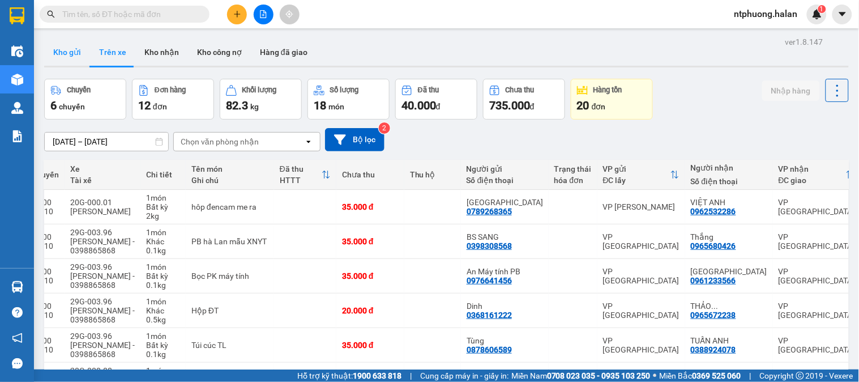
click at [50, 54] on button "Kho gửi" at bounding box center [67, 52] width 46 height 27
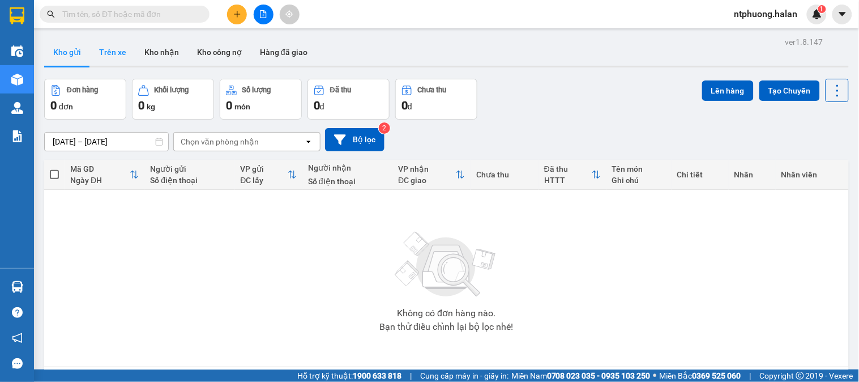
click at [114, 49] on button "Trên xe" at bounding box center [112, 52] width 45 height 27
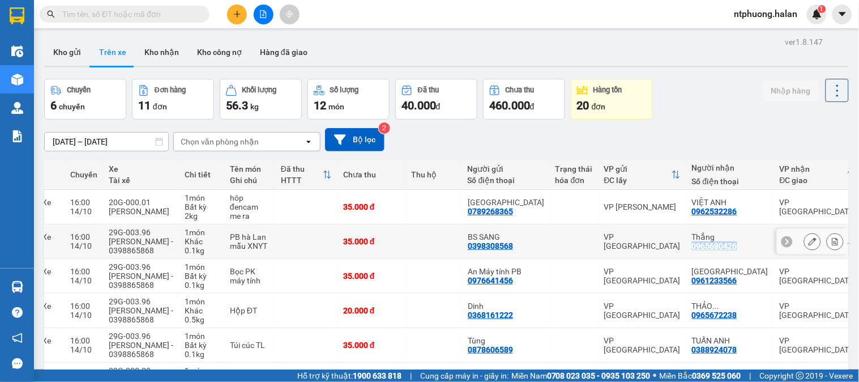
copy div "0965680426"
drag, startPoint x: 655, startPoint y: 249, endPoint x: 694, endPoint y: 251, distance: 39.1
click at [694, 251] on td "Thắng 0965680426" at bounding box center [730, 241] width 88 height 35
checkbox input "true"
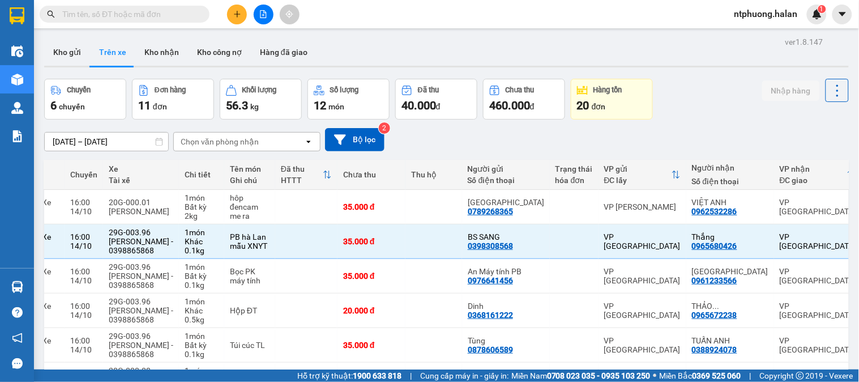
click at [153, 14] on input "text" at bounding box center [129, 14] width 134 height 12
paste input "0965680426"
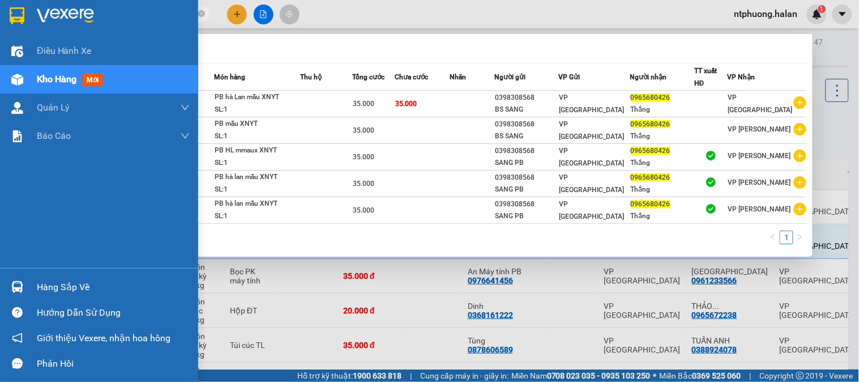
type input "0965680426"
click at [71, 288] on div "Hàng sắp về" at bounding box center [113, 287] width 153 height 17
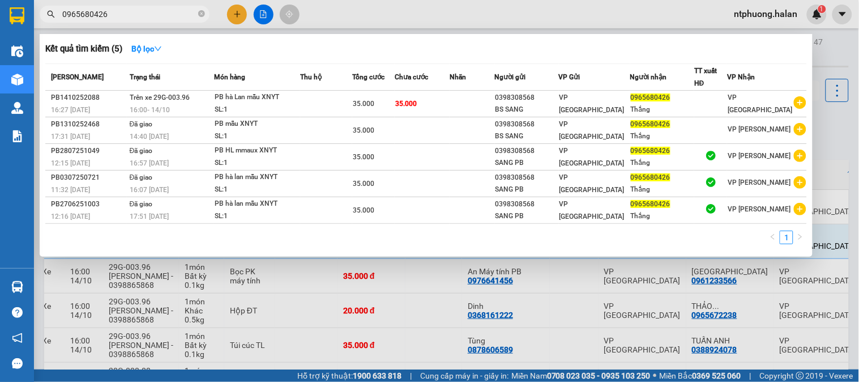
click at [534, 301] on section "Kết quả tìm kiếm ( 5 ) Bộ lọc Mã ĐH Trạng thái Món hàng Thu hộ Tổng cước Chưa c…" at bounding box center [429, 191] width 859 height 382
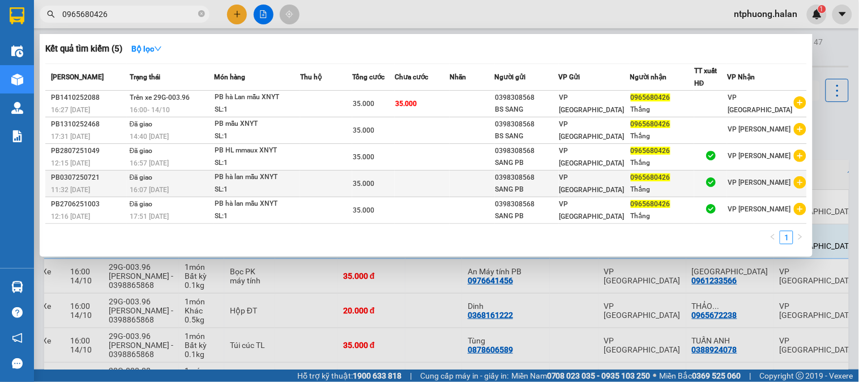
click at [482, 194] on td at bounding box center [472, 183] width 45 height 27
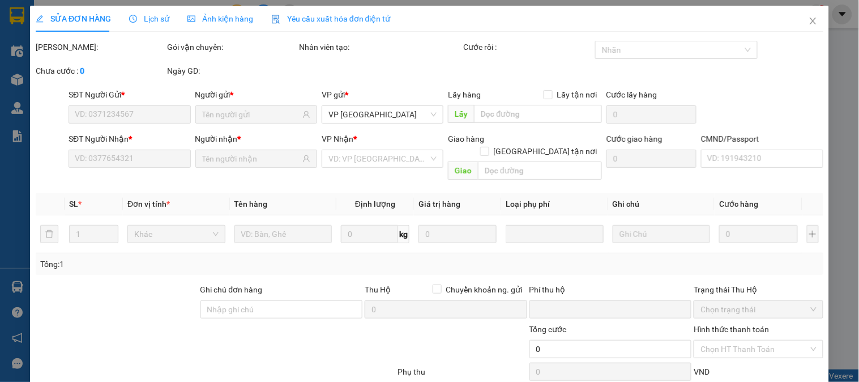
type input "0398308568"
type input "0965680426"
type input "0"
type input "35.000"
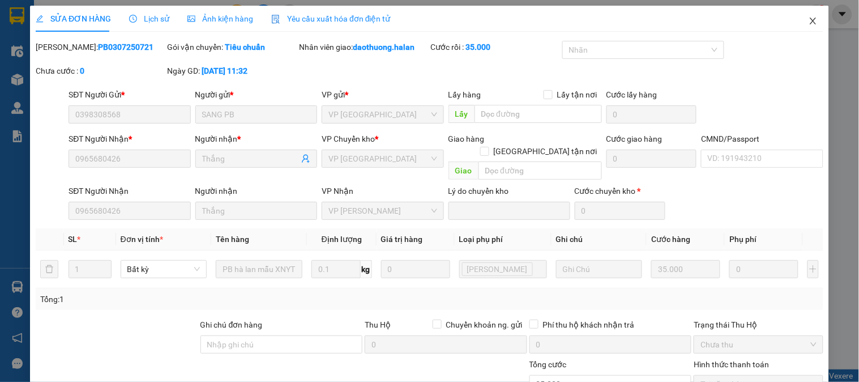
click at [809, 19] on icon "close" at bounding box center [813, 20] width 9 height 9
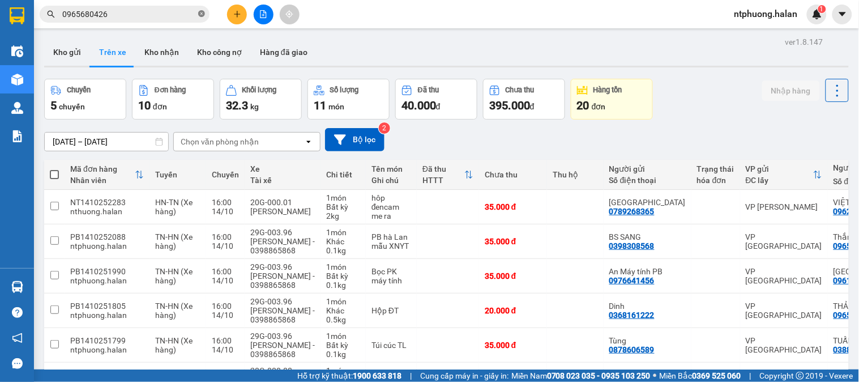
click at [201, 15] on icon "close-circle" at bounding box center [201, 13] width 7 height 7
click at [57, 52] on button "Kho gửi" at bounding box center [67, 52] width 46 height 27
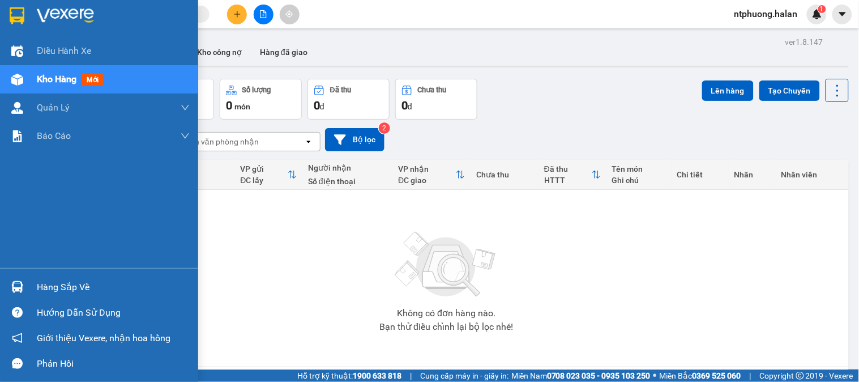
click at [36, 286] on div "Hàng sắp về" at bounding box center [99, 286] width 198 height 25
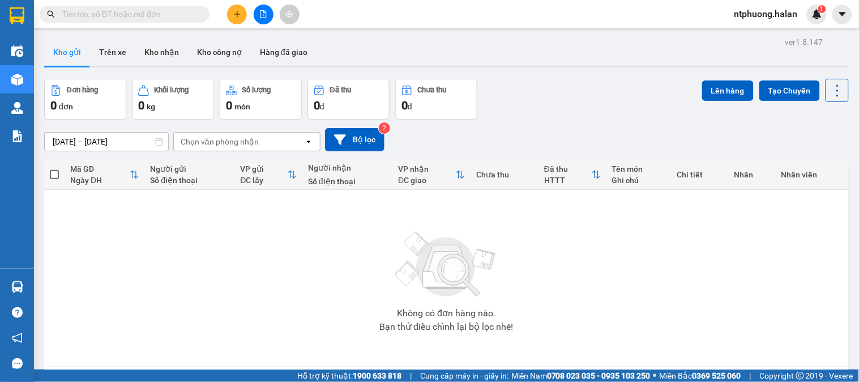
click at [716, 277] on section "Kết quả tìm kiếm ( 5 ) Bộ lọc Mã ĐH Trạng thái Món hàng Thu hộ Tổng cước Chưa c…" at bounding box center [429, 191] width 859 height 382
click at [123, 53] on button "Trên xe" at bounding box center [112, 52] width 45 height 27
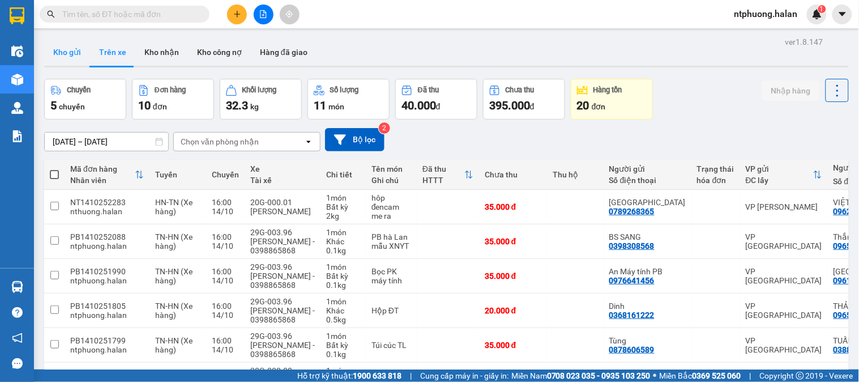
click at [81, 48] on button "Kho gửi" at bounding box center [67, 52] width 46 height 27
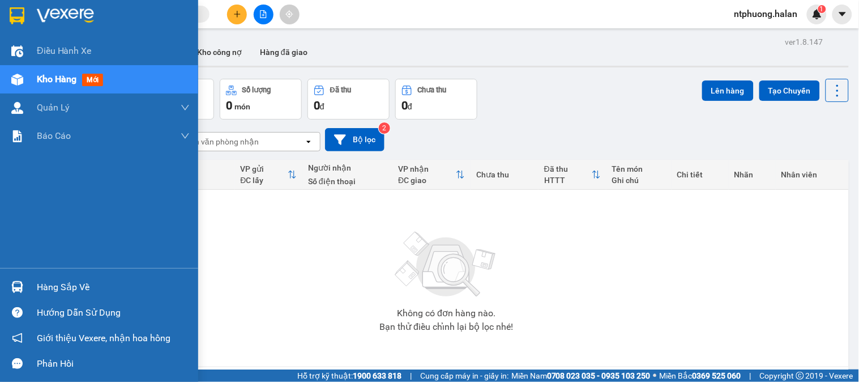
click at [65, 285] on div "Hàng sắp về" at bounding box center [113, 287] width 153 height 17
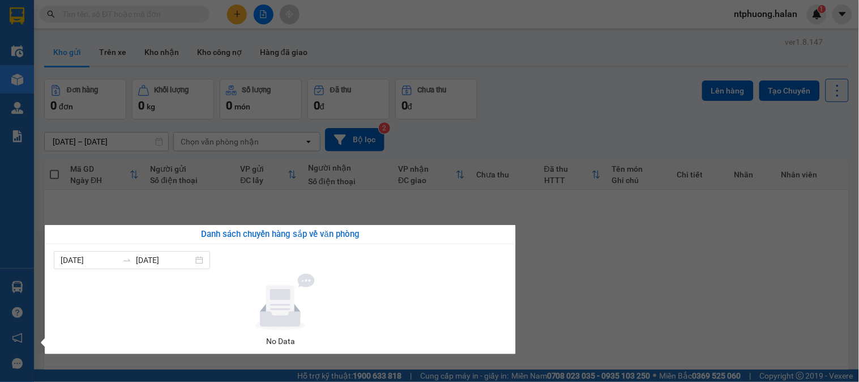
drag, startPoint x: 696, startPoint y: 273, endPoint x: 593, endPoint y: 250, distance: 106.3
click at [686, 273] on section "Kết quả tìm kiếm ( 5 ) Bộ lọc Mã ĐH Trạng thái Món hàng Thu hộ Tổng cước Chưa c…" at bounding box center [429, 191] width 859 height 382
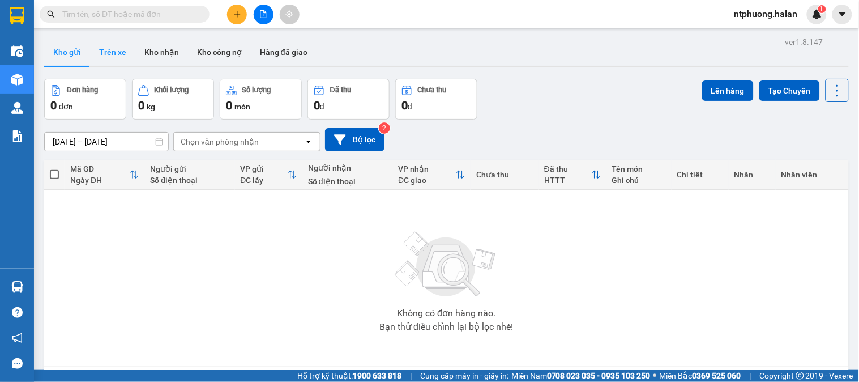
click at [105, 50] on button "Trên xe" at bounding box center [112, 52] width 45 height 27
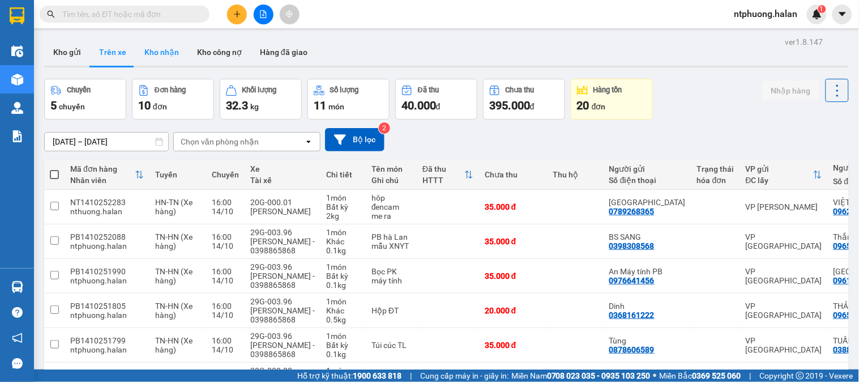
click at [165, 50] on button "Kho nhận" at bounding box center [161, 52] width 53 height 27
type input "[DATE] – [DATE]"
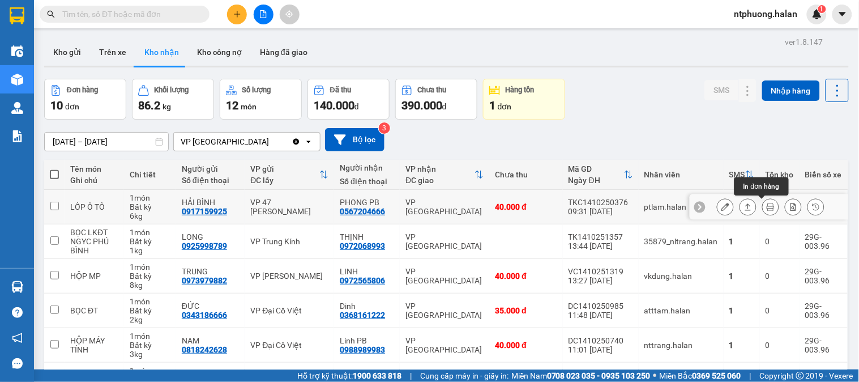
click at [767, 208] on icon at bounding box center [771, 207] width 8 height 8
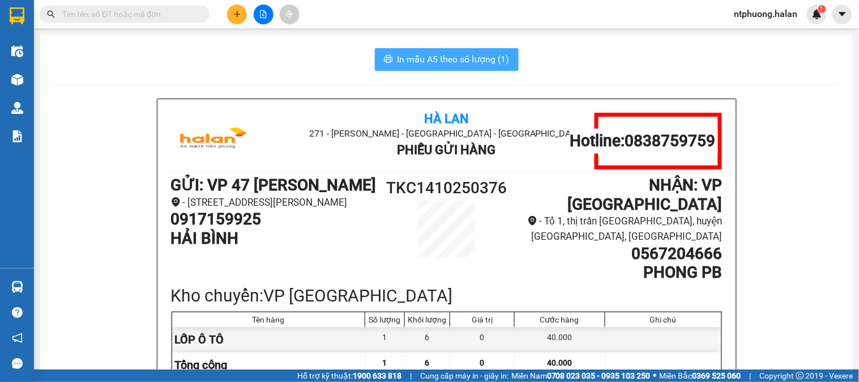
click at [422, 55] on span "In mẫu A5 theo số lượng (1)" at bounding box center [453, 59] width 112 height 14
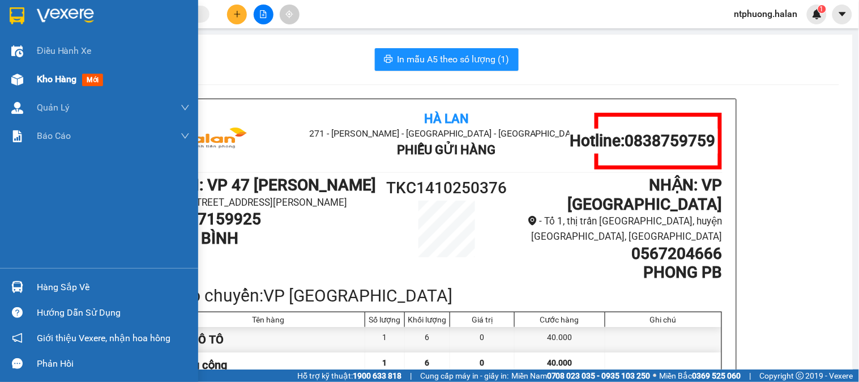
click at [53, 83] on span "Kho hàng" at bounding box center [57, 79] width 40 height 11
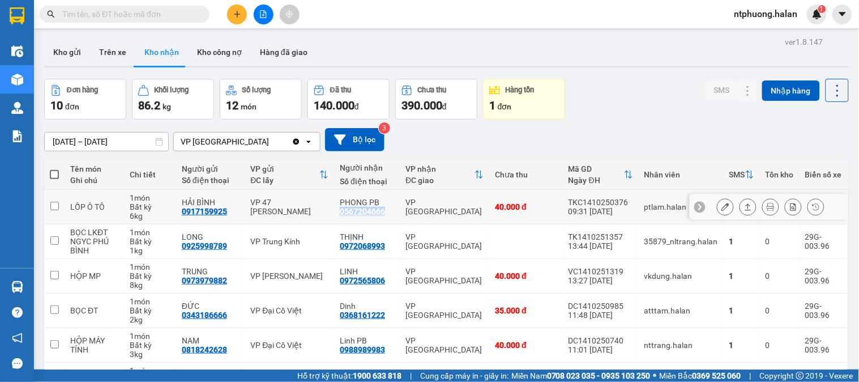
drag, startPoint x: 338, startPoint y: 213, endPoint x: 386, endPoint y: 214, distance: 47.6
click at [386, 214] on div "PHONG PB 0567204666" at bounding box center [367, 207] width 54 height 18
checkbox input "true"
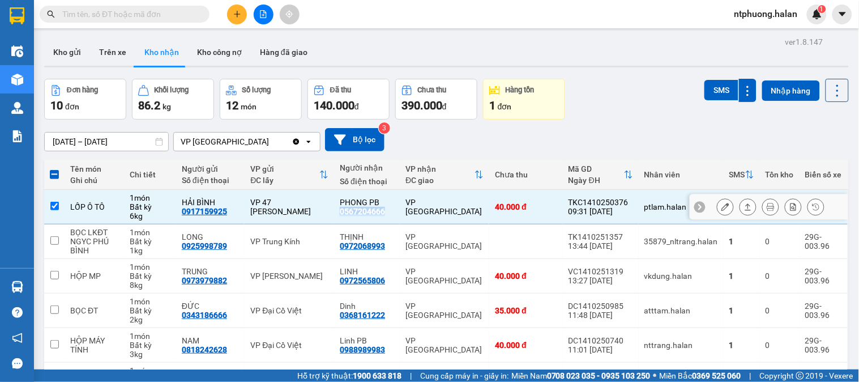
copy div "0567204666"
click at [135, 11] on input "text" at bounding box center [129, 14] width 134 height 12
paste input "0567204666"
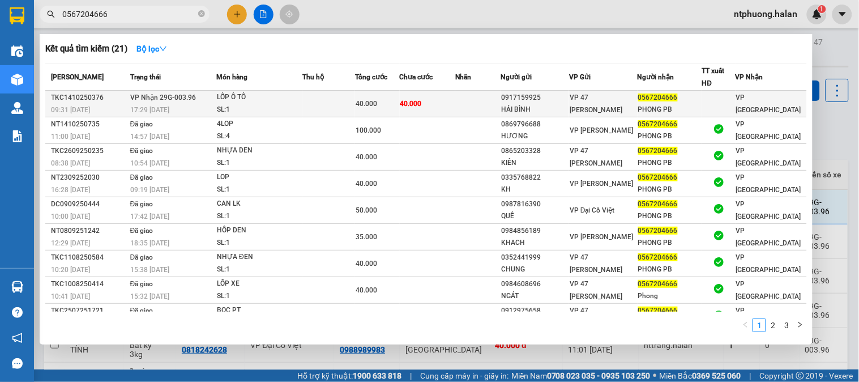
type input "0567204666"
click at [313, 104] on td at bounding box center [328, 104] width 53 height 27
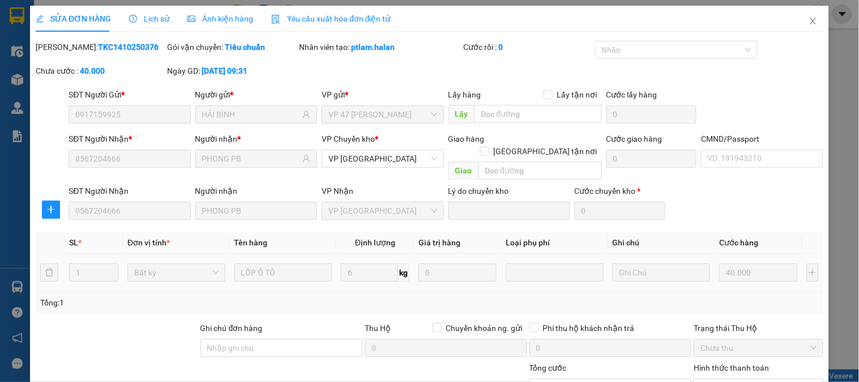
type input "0917159925"
type input "HẢI BÌNH"
type input "0567204666"
type input "PHONG PB"
type input "0"
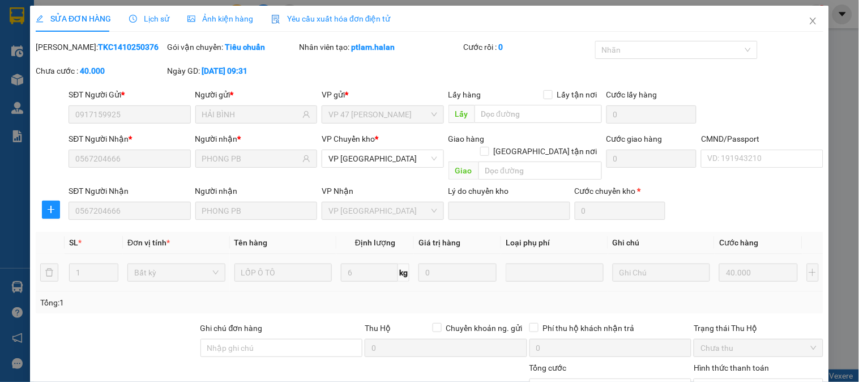
type input "40.000"
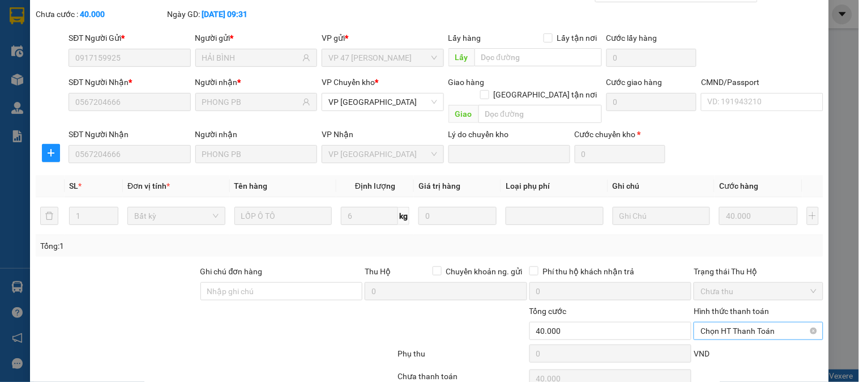
scroll to position [100, 0]
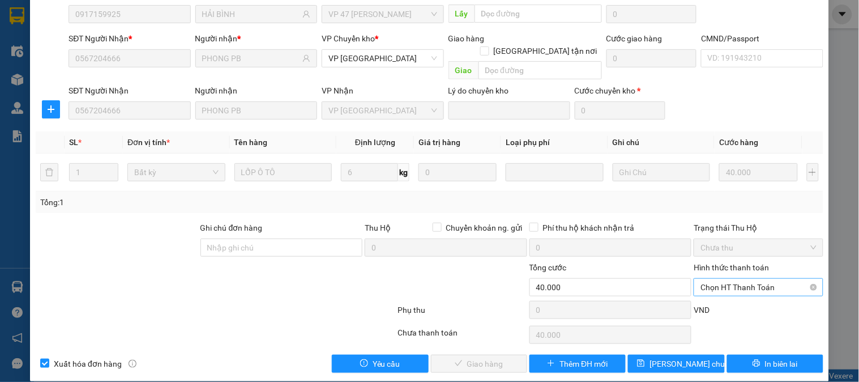
click at [736, 279] on span "Chọn HT Thanh Toán" at bounding box center [758, 287] width 116 height 17
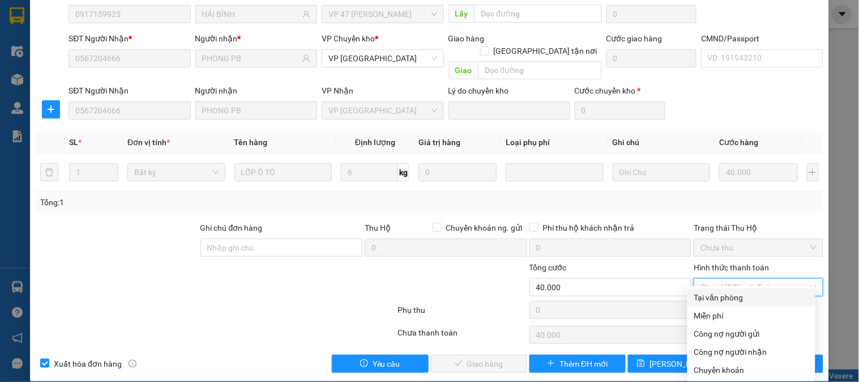
click at [730, 291] on div "Tại văn phòng" at bounding box center [751, 297] width 114 height 12
type input "0"
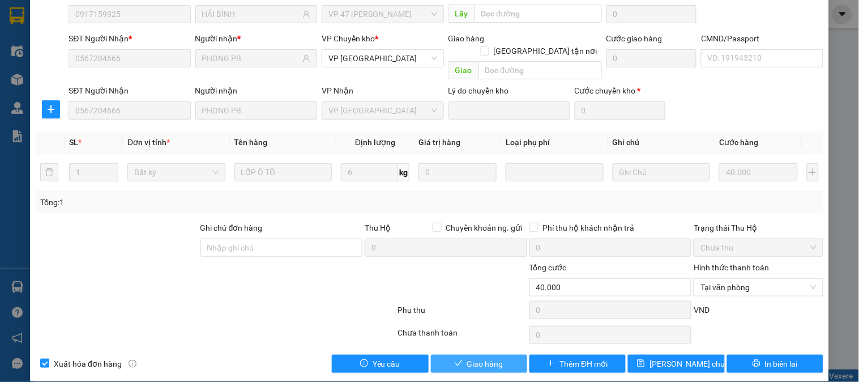
click at [474, 357] on span "Giao hàng" at bounding box center [485, 363] width 36 height 12
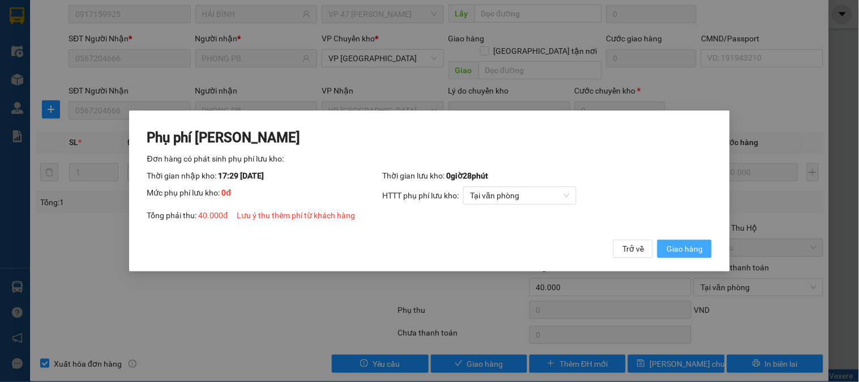
click at [692, 250] on span "Giao hàng" at bounding box center [684, 248] width 36 height 12
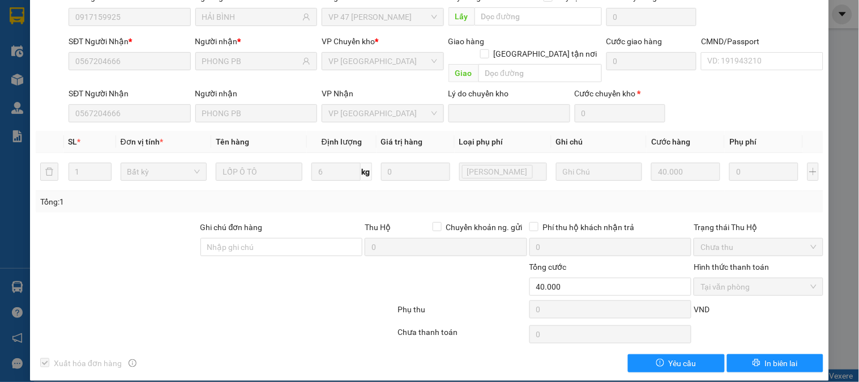
scroll to position [0, 0]
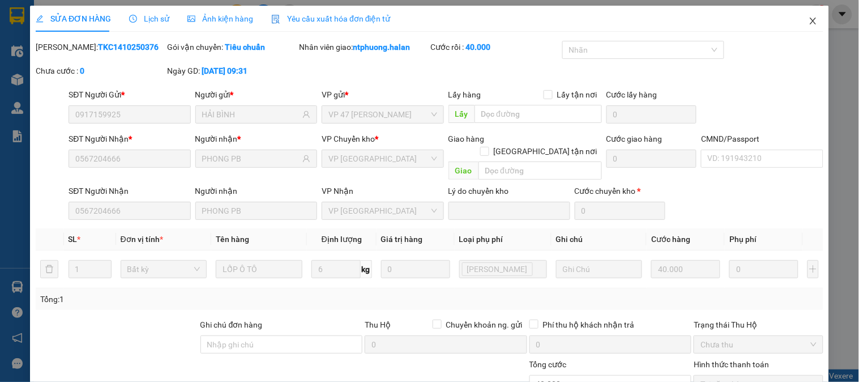
click at [809, 22] on icon "close" at bounding box center [813, 20] width 9 height 9
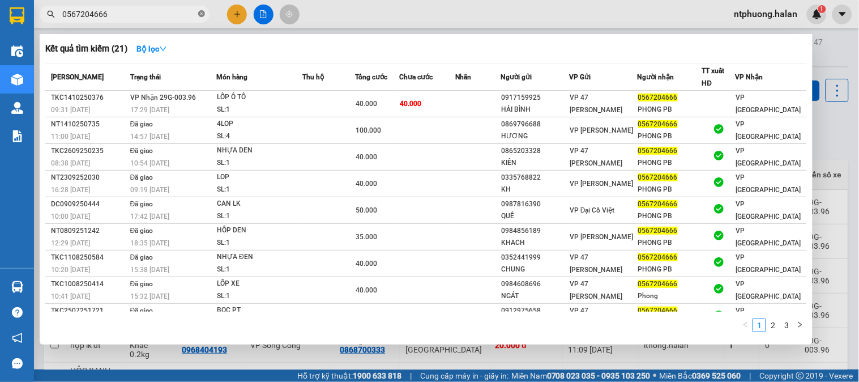
click at [202, 13] on icon "close-circle" at bounding box center [201, 13] width 7 height 7
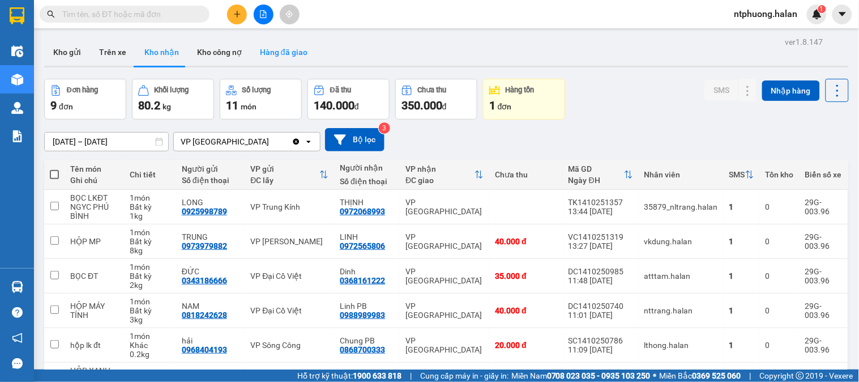
click at [291, 49] on button "Hàng đã giao" at bounding box center [284, 52] width 66 height 27
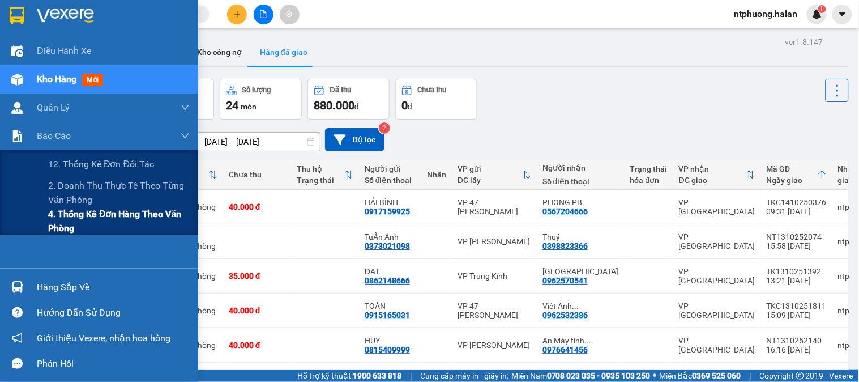
click at [92, 221] on span "4. Thống kê đơn hàng theo văn phòng" at bounding box center [119, 221] width 142 height 28
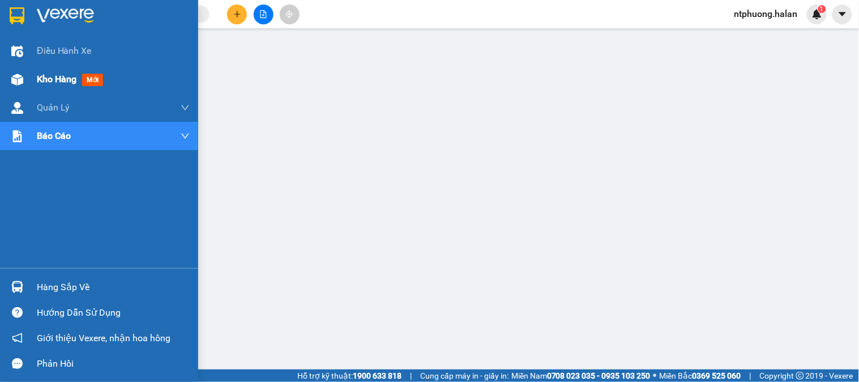
click at [52, 78] on span "Kho hàng" at bounding box center [57, 79] width 40 height 11
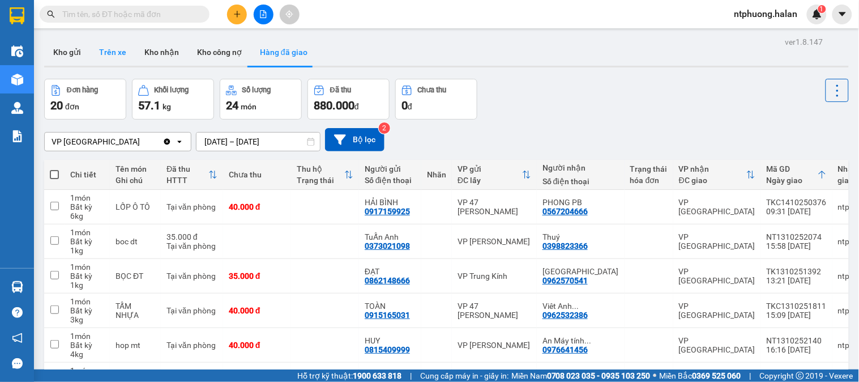
click at [109, 50] on button "Trên xe" at bounding box center [112, 52] width 45 height 27
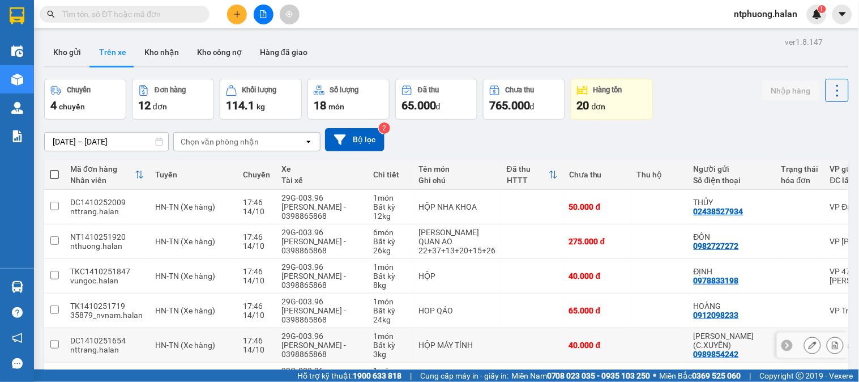
scroll to position [217, 0]
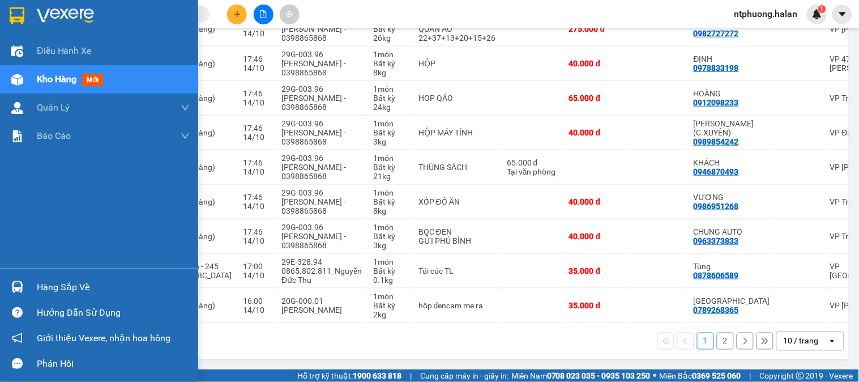
click at [69, 286] on div "Hàng sắp về" at bounding box center [113, 287] width 153 height 17
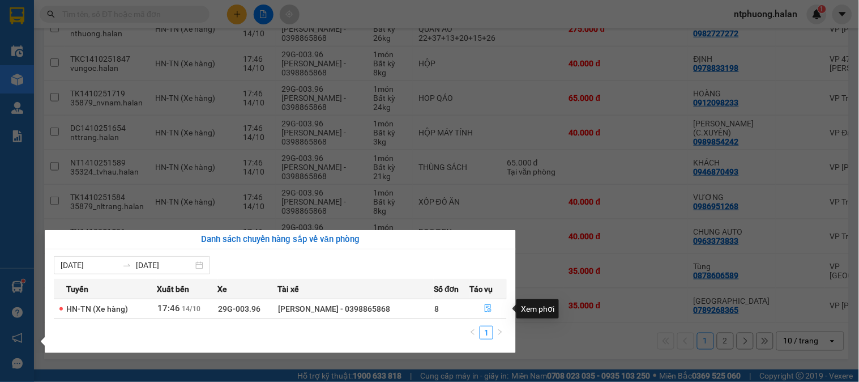
click at [490, 307] on icon "file-done" at bounding box center [488, 308] width 7 height 8
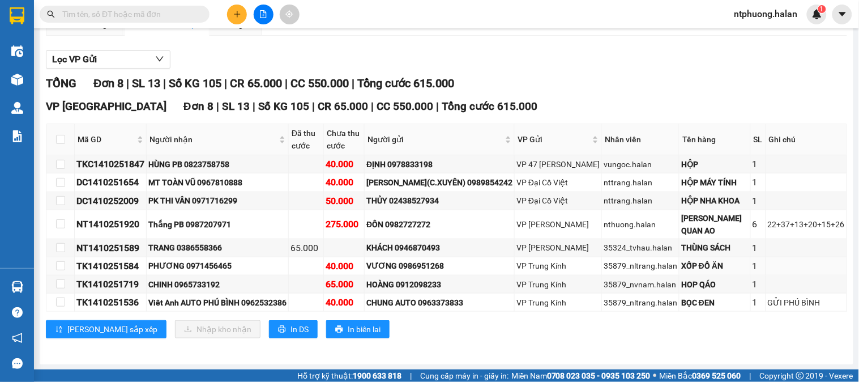
scroll to position [160, 0]
drag, startPoint x: 177, startPoint y: 280, endPoint x: 222, endPoint y: 280, distance: 45.3
click at [222, 280] on div "CHINH 0965733192" at bounding box center [217, 283] width 138 height 12
copy div "0965733192"
click at [118, 16] on input "text" at bounding box center [129, 14] width 134 height 12
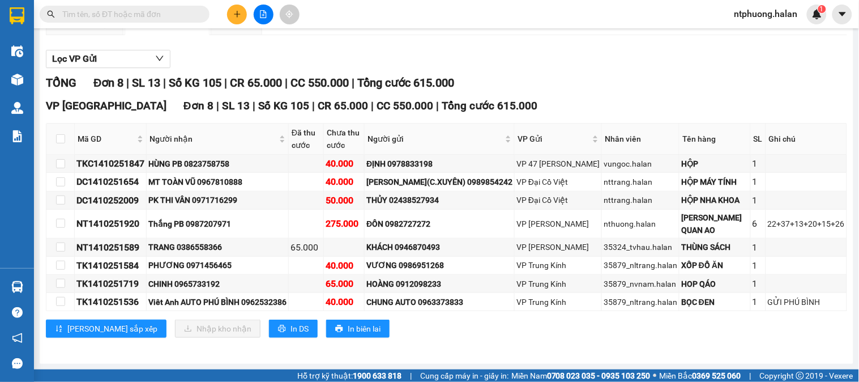
paste input "0965733192"
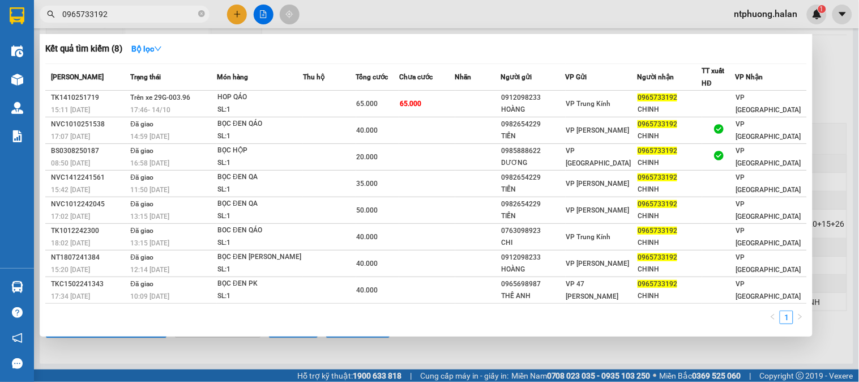
type input "0965733192"
click at [201, 8] on span at bounding box center [201, 14] width 7 height 12
click at [201, 14] on icon "close-circle" at bounding box center [201, 13] width 7 height 7
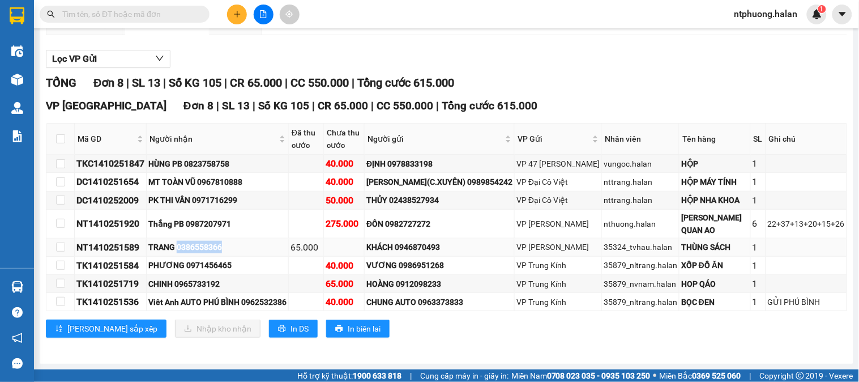
drag, startPoint x: 178, startPoint y: 244, endPoint x: 241, endPoint y: 241, distance: 62.9
click at [241, 241] on div "TRANG 0386558366" at bounding box center [217, 247] width 138 height 12
click at [358, 316] on div "VP [GEOGRAPHIC_DATA] 8 | SL 13 | Số KG 105 | CR 65.000 | CC 550.000 | Tổng cước…" at bounding box center [446, 221] width 801 height 249
drag, startPoint x: 178, startPoint y: 246, endPoint x: 224, endPoint y: 242, distance: 46.1
click at [224, 242] on div "TRANG 0386558366" at bounding box center [217, 247] width 138 height 12
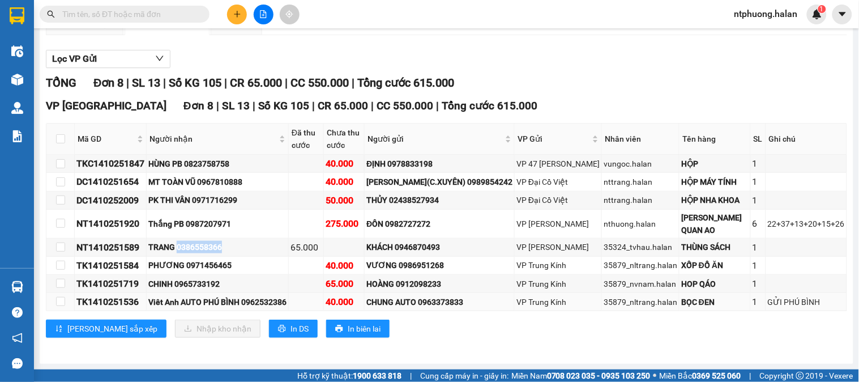
copy div "0386558366"
click at [163, 12] on input "text" at bounding box center [129, 14] width 134 height 12
paste input "0386558366"
type input "0386558366"
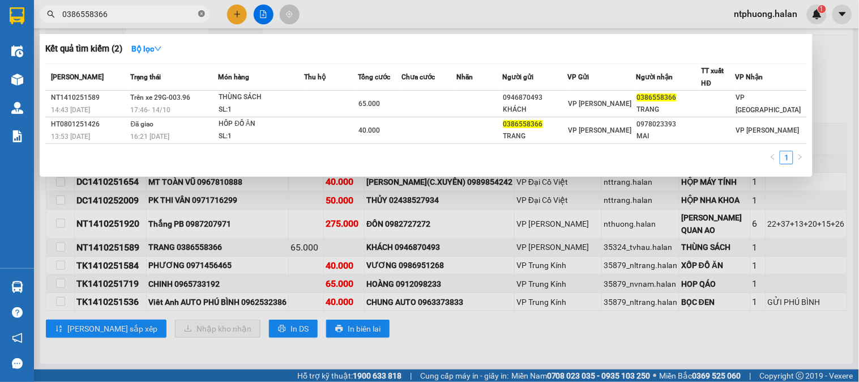
click at [204, 12] on icon "close-circle" at bounding box center [201, 13] width 7 height 7
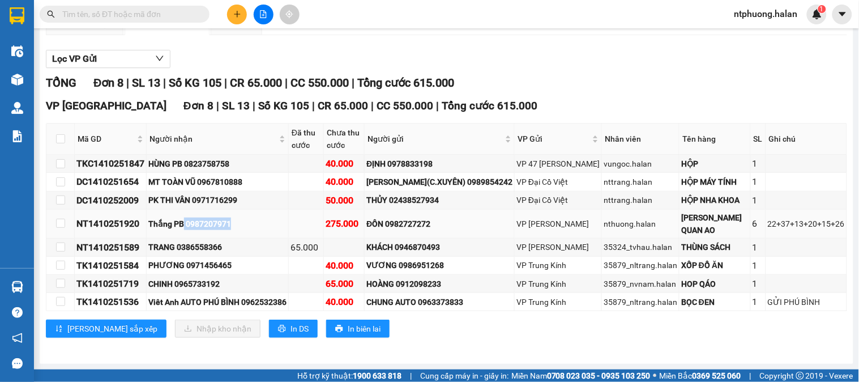
drag, startPoint x: 185, startPoint y: 221, endPoint x: 236, endPoint y: 221, distance: 51.0
click at [236, 221] on div "Thắng PB 0987207971" at bounding box center [217, 223] width 138 height 12
copy div "0987207971"
click at [144, 18] on input "text" at bounding box center [129, 14] width 134 height 12
paste input "0987207971"
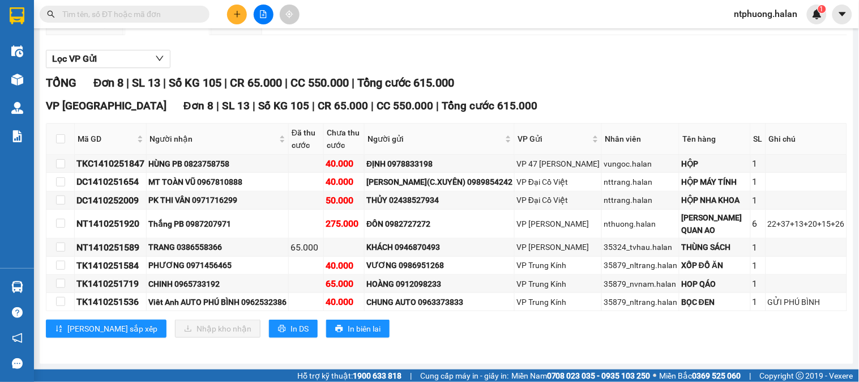
type input "0987207971"
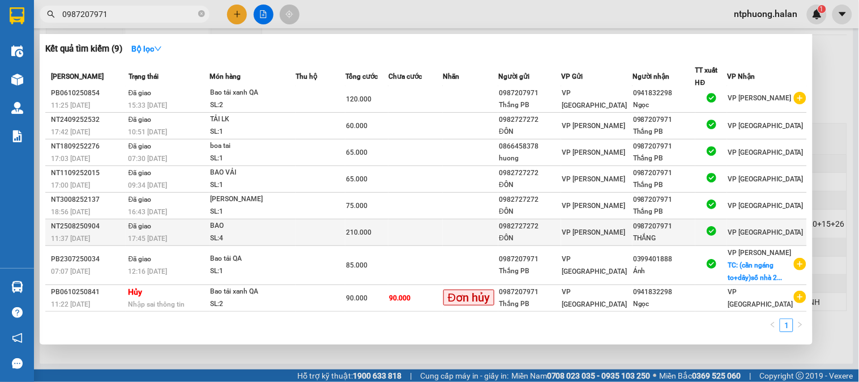
scroll to position [0, 0]
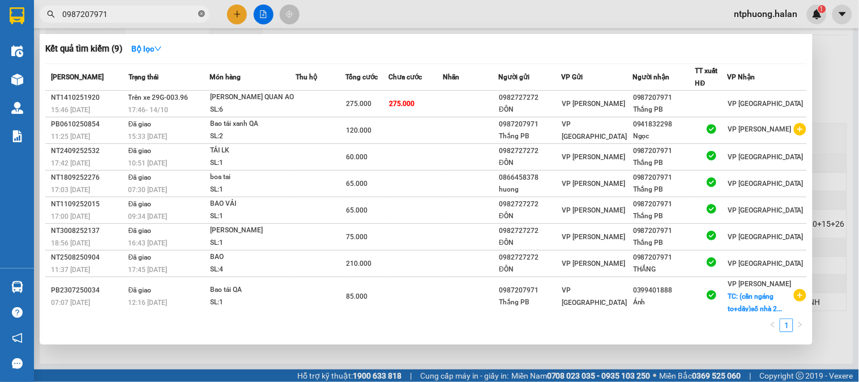
click at [201, 15] on icon "close-circle" at bounding box center [201, 13] width 7 height 7
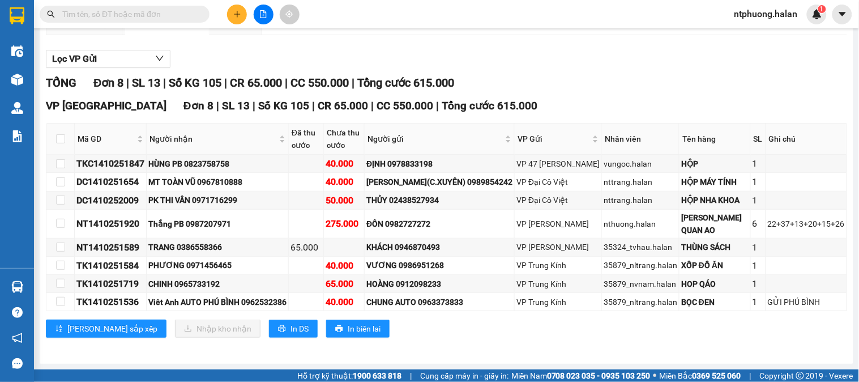
click at [201, 15] on span at bounding box center [201, 14] width 7 height 12
click at [204, 50] on div "Lọc VP Gửi" at bounding box center [446, 59] width 801 height 19
click at [205, 50] on div "Lọc VP Gửi" at bounding box center [446, 59] width 801 height 19
click at [240, 12] on icon "plus" at bounding box center [237, 14] width 8 height 8
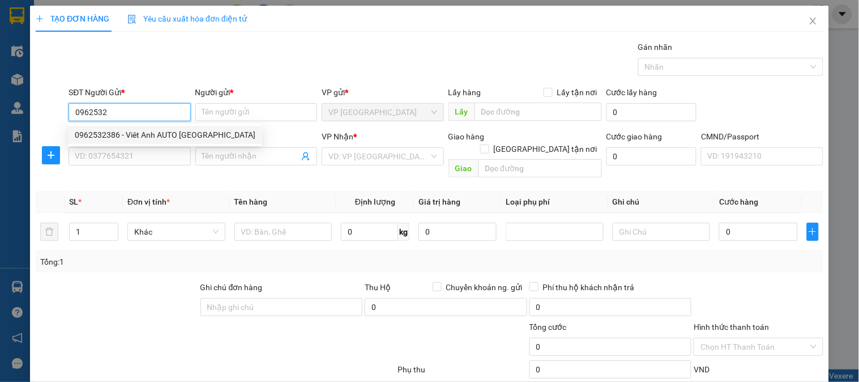
click at [144, 136] on div "0962532386 - Viêt Anh AUTO [GEOGRAPHIC_DATA]" at bounding box center [165, 135] width 181 height 12
type input "0962532386"
type input "Viêt Anh AUTO [GEOGRAPHIC_DATA]"
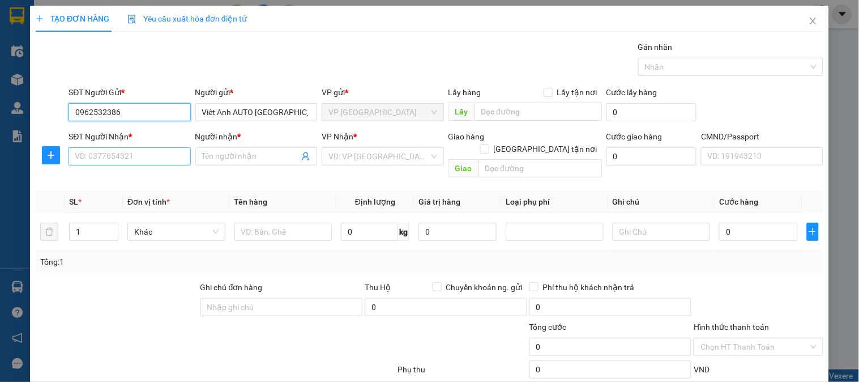
type input "0962532386"
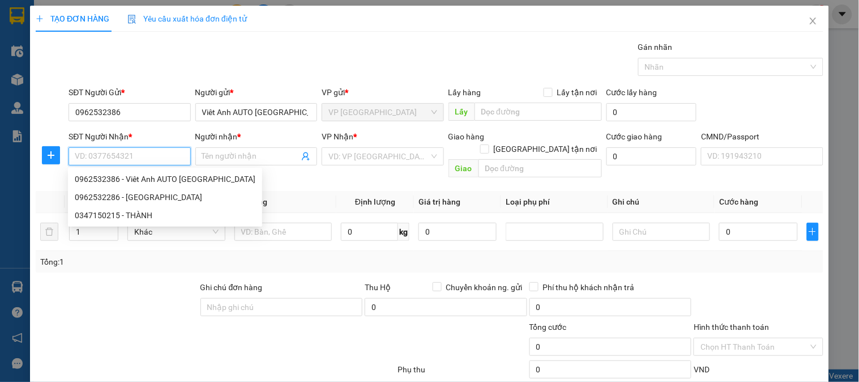
click at [140, 153] on input "SĐT Người Nhận *" at bounding box center [130, 156] width 122 height 18
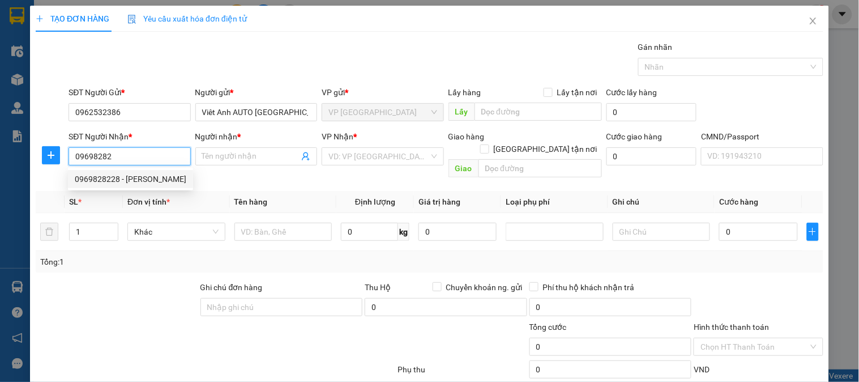
click at [119, 182] on div "0969828228 - [PERSON_NAME]" at bounding box center [131, 179] width 112 height 12
type input "0969828228"
type input "[PERSON_NAME]"
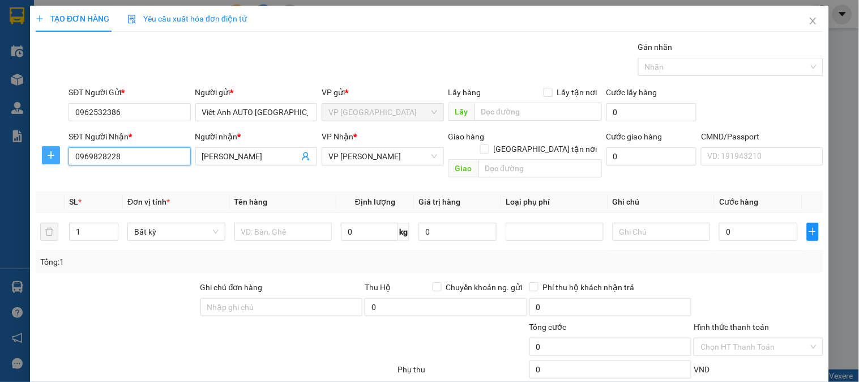
type input "0969828228"
drag, startPoint x: 48, startPoint y: 160, endPoint x: 183, endPoint y: 168, distance: 135.6
click at [48, 159] on button "button" at bounding box center [51, 155] width 18 height 18
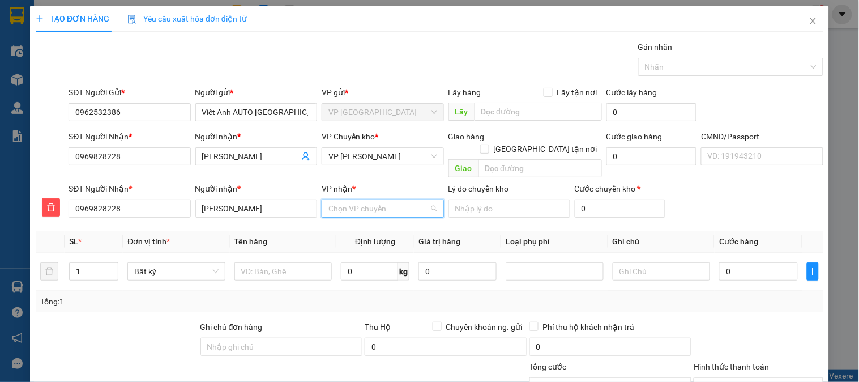
click at [386, 200] on input "VP nhận *" at bounding box center [378, 208] width 100 height 17
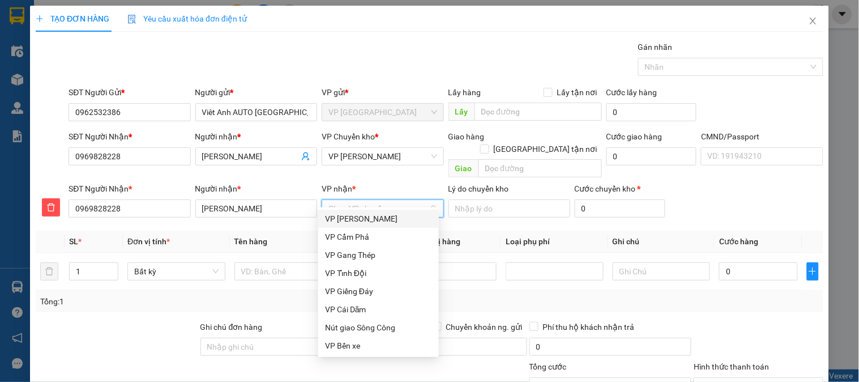
click at [386, 200] on input "VP nhận *" at bounding box center [378, 208] width 100 height 17
type input "cu"
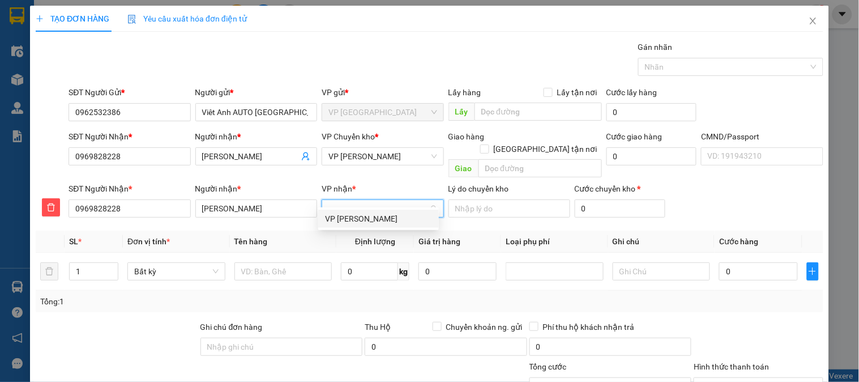
click at [383, 220] on div "VP [PERSON_NAME]" at bounding box center [378, 218] width 107 height 12
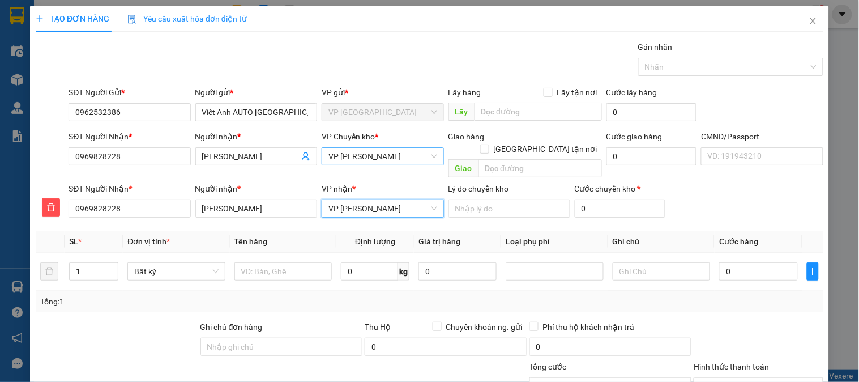
click at [385, 156] on span "VP [PERSON_NAME]" at bounding box center [382, 156] width 108 height 17
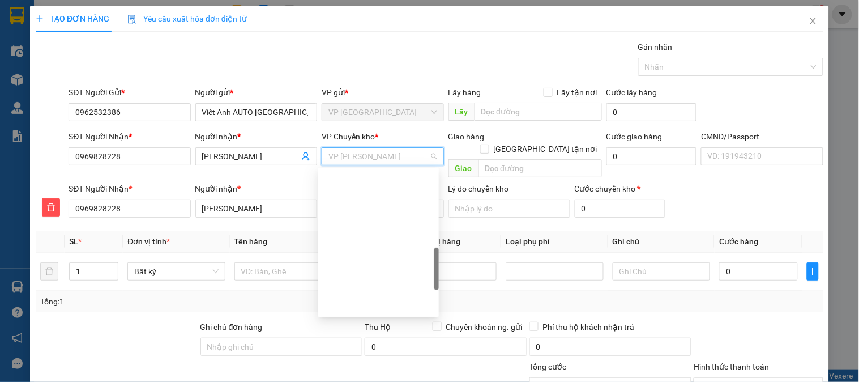
scroll to position [326, 0]
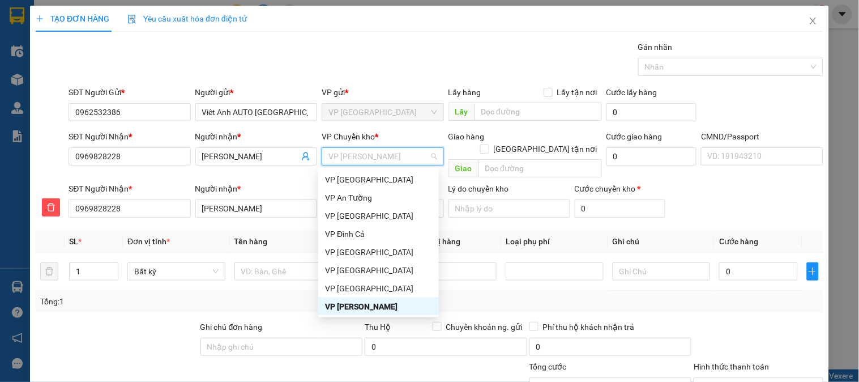
type input "b"
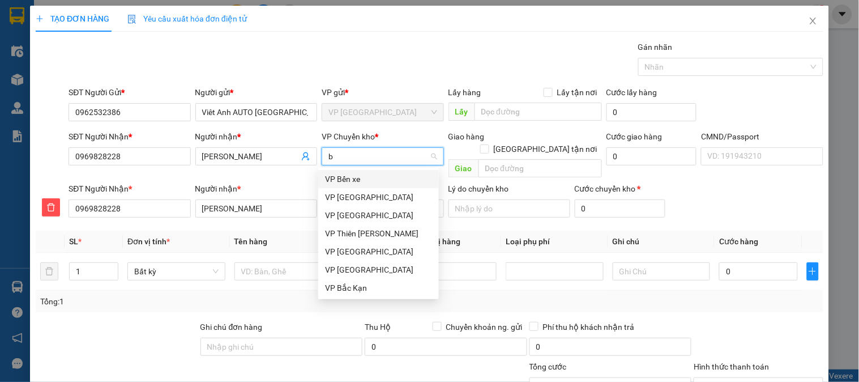
scroll to position [0, 0]
click at [343, 200] on div "VP [GEOGRAPHIC_DATA]" at bounding box center [378, 197] width 107 height 12
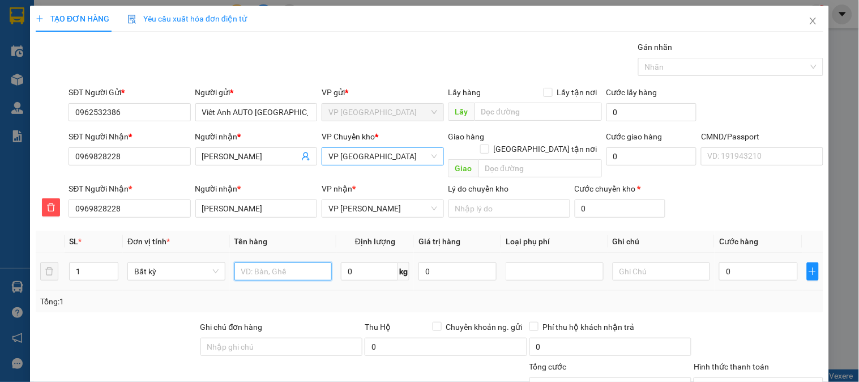
click at [247, 262] on input "text" at bounding box center [283, 271] width 98 height 18
type input "Hộp màng Hình Ô TÔ"
click at [369, 264] on input "0" at bounding box center [369, 271] width 57 height 18
type input "2"
click at [757, 262] on input "0" at bounding box center [758, 271] width 78 height 18
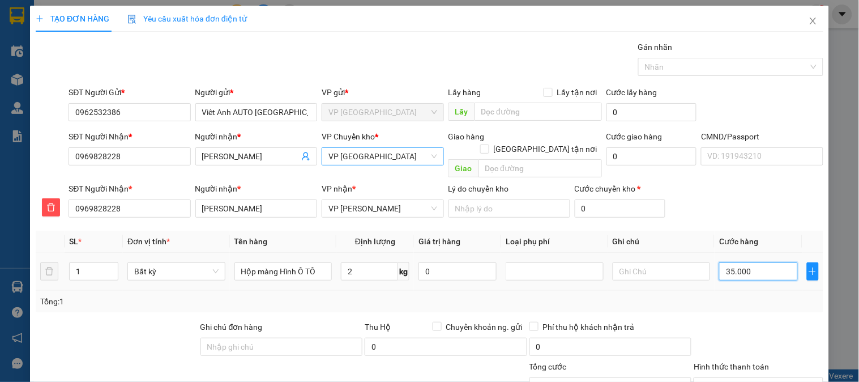
type input "35.000"
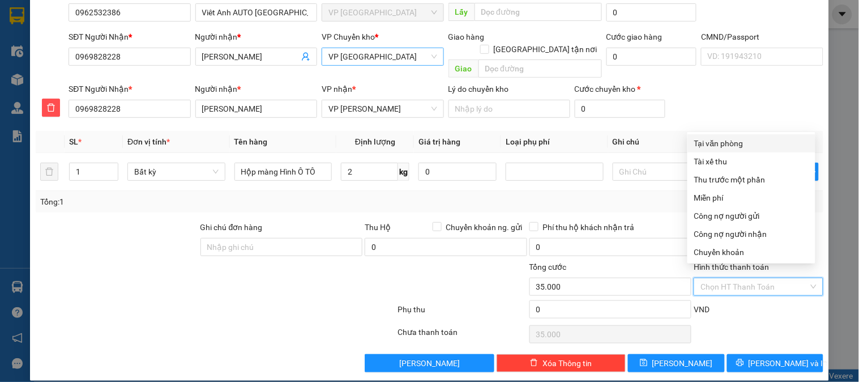
click at [746, 278] on input "Hình thức thanh toán" at bounding box center [754, 286] width 108 height 17
click at [718, 144] on div "Tại văn phòng" at bounding box center [751, 143] width 114 height 12
type input "0"
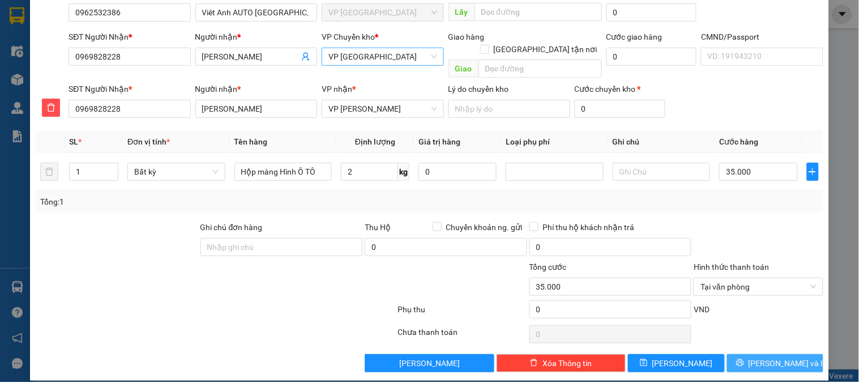
click at [770, 357] on span "[PERSON_NAME] và In" at bounding box center [788, 363] width 79 height 12
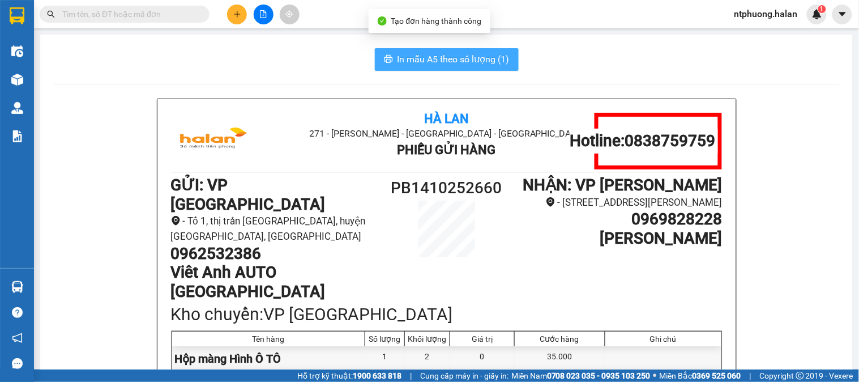
click at [455, 59] on span "In mẫu A5 theo số lượng (1)" at bounding box center [453, 59] width 112 height 14
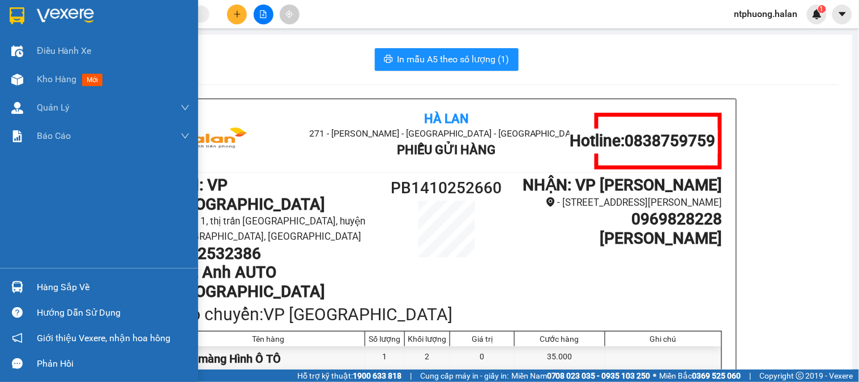
click at [77, 281] on div "Hàng sắp về" at bounding box center [113, 287] width 153 height 17
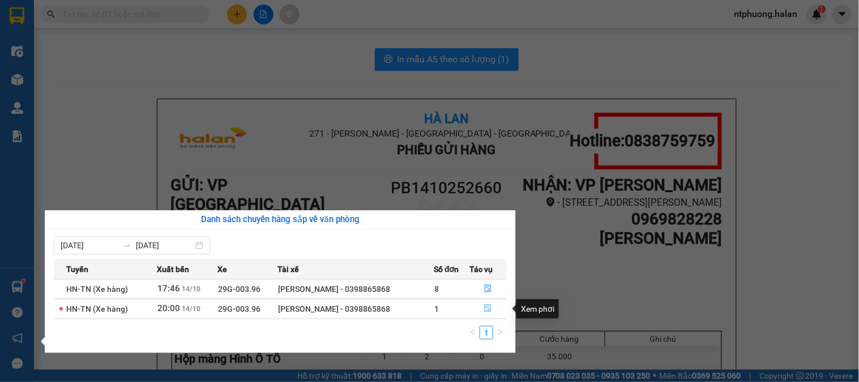
click at [487, 310] on icon "file-done" at bounding box center [488, 308] width 8 height 8
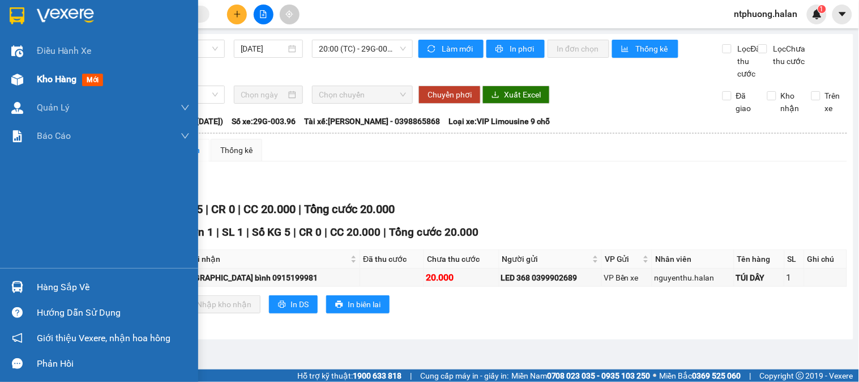
click at [64, 79] on span "Kho hàng" at bounding box center [57, 79] width 40 height 11
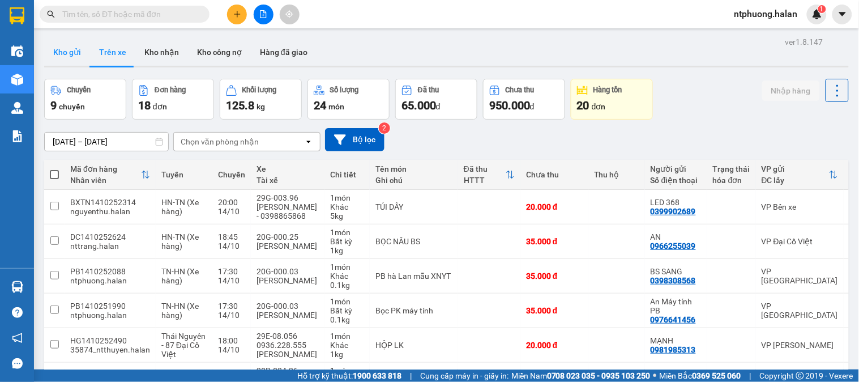
click at [61, 55] on button "Kho gửi" at bounding box center [67, 52] width 46 height 27
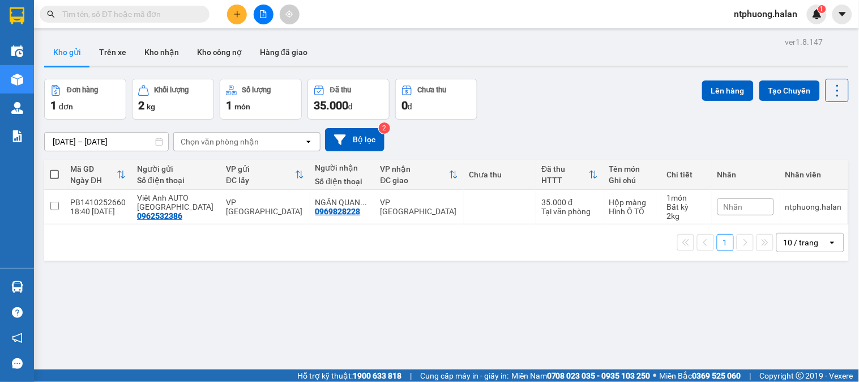
click at [55, 172] on span at bounding box center [54, 174] width 9 height 9
click at [54, 169] on input "checkbox" at bounding box center [54, 169] width 0 height 0
checkbox input "true"
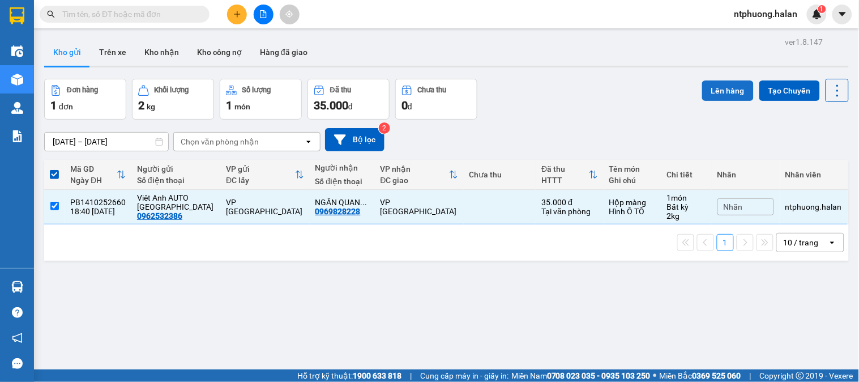
click at [722, 87] on button "Lên hàng" at bounding box center [728, 90] width 52 height 20
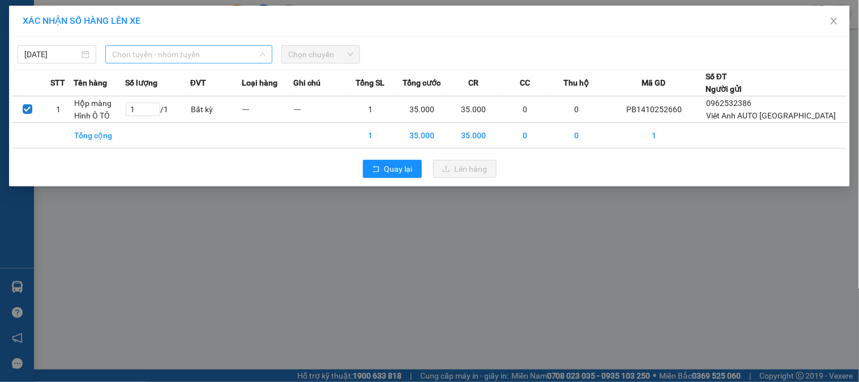
click at [180, 55] on span "Chọn tuyến - nhóm tuyến" at bounding box center [188, 54] width 153 height 17
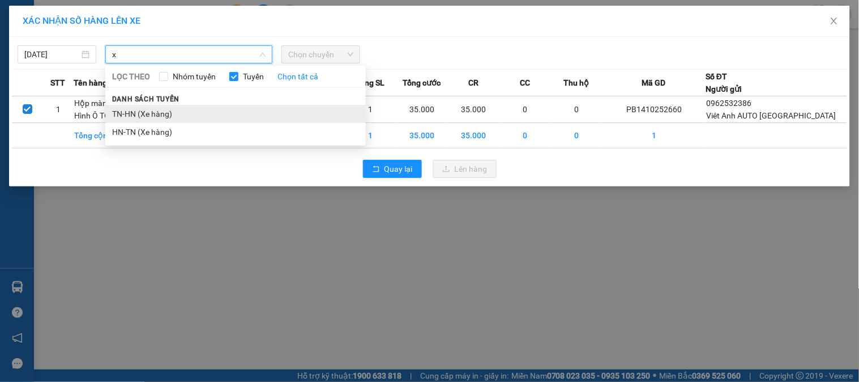
type input "x"
click at [146, 113] on li "TN-HN (Xe hàng)" at bounding box center [235, 114] width 260 height 18
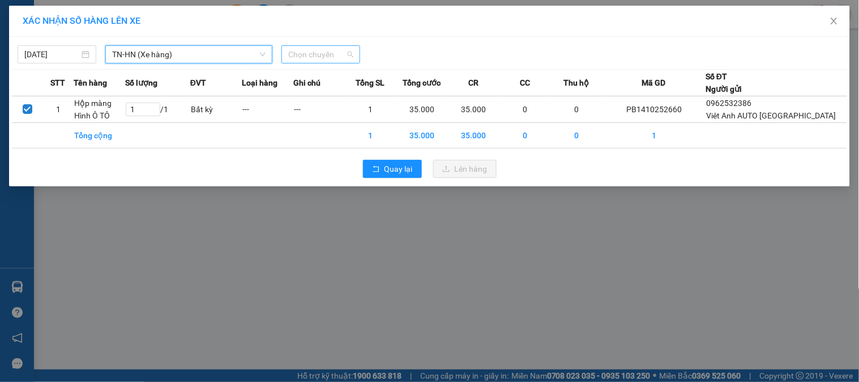
click at [326, 51] on span "Chọn chuyến" at bounding box center [320, 54] width 65 height 17
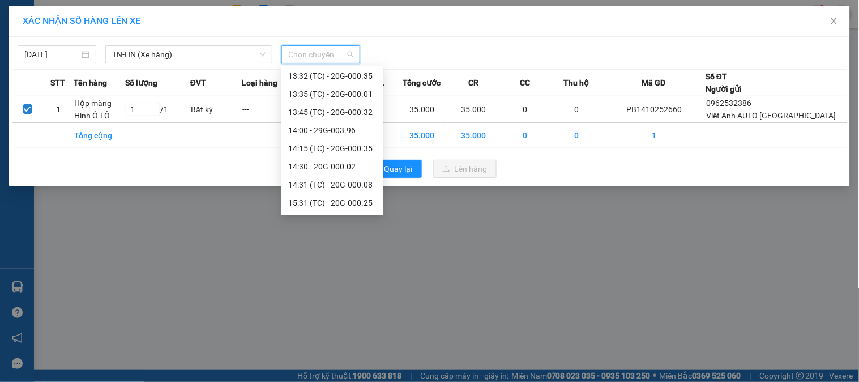
scroll to position [507, 0]
click at [335, 171] on div "16:30" at bounding box center [332, 167] width 88 height 12
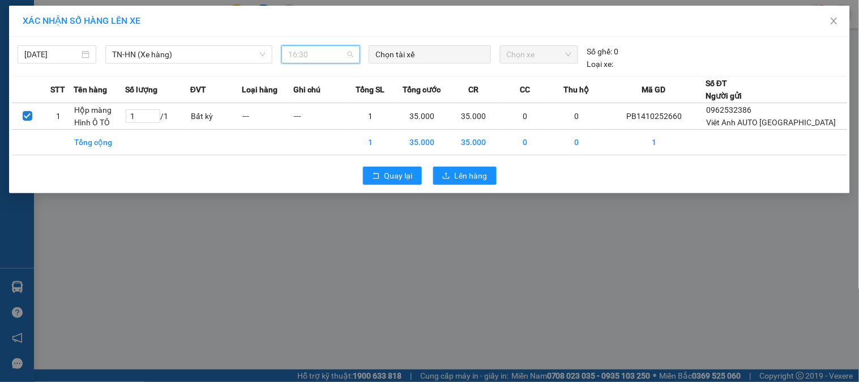
click at [307, 55] on span "16:30" at bounding box center [320, 54] width 65 height 17
click at [300, 57] on span "16:30" at bounding box center [320, 54] width 65 height 17
click at [298, 54] on span "16:30" at bounding box center [320, 54] width 65 height 17
click at [327, 58] on span "16:30" at bounding box center [320, 54] width 65 height 17
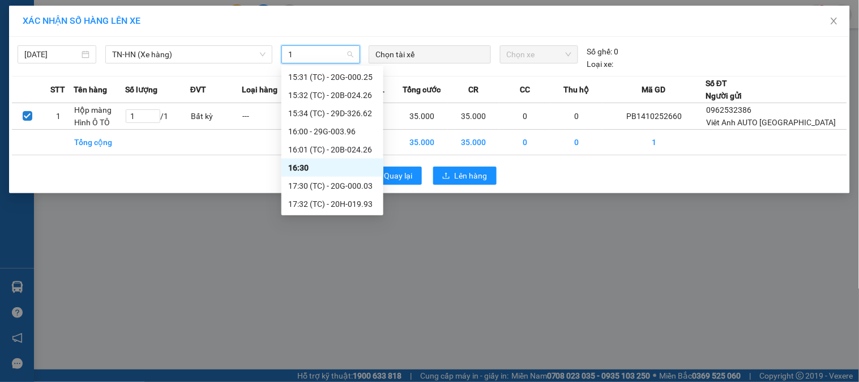
scroll to position [399, 0]
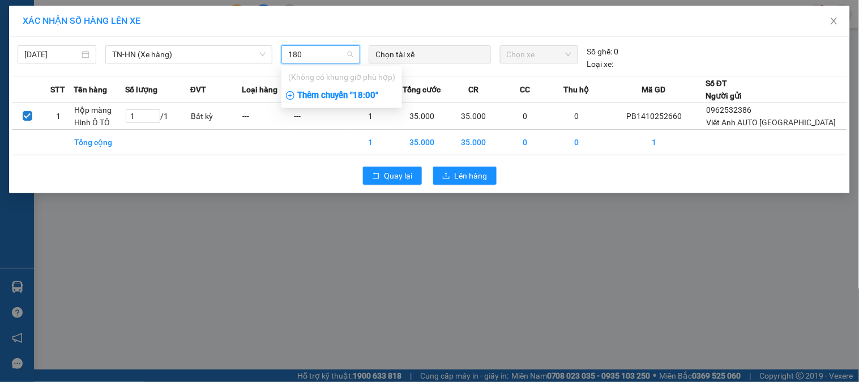
type input "1800"
click at [438, 53] on div at bounding box center [429, 55] width 116 height 14
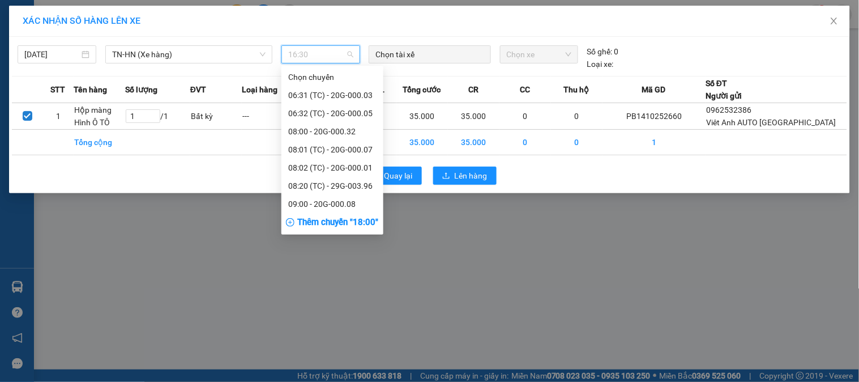
click at [301, 54] on span "16:30" at bounding box center [320, 54] width 65 height 17
click at [302, 54] on span "16:30" at bounding box center [320, 54] width 65 height 17
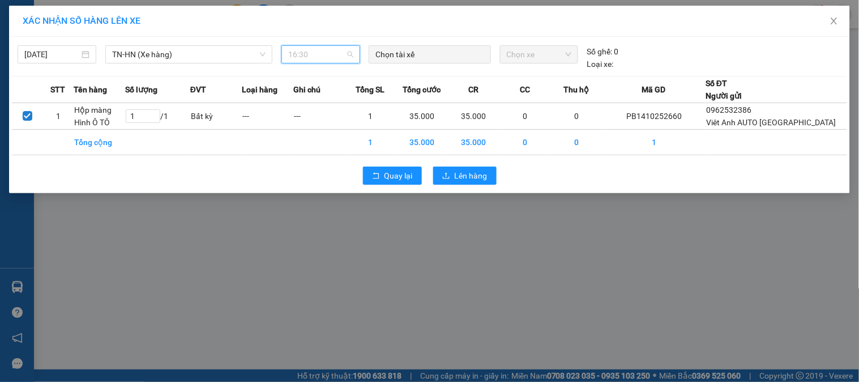
click at [302, 54] on span "16:30" at bounding box center [320, 54] width 65 height 17
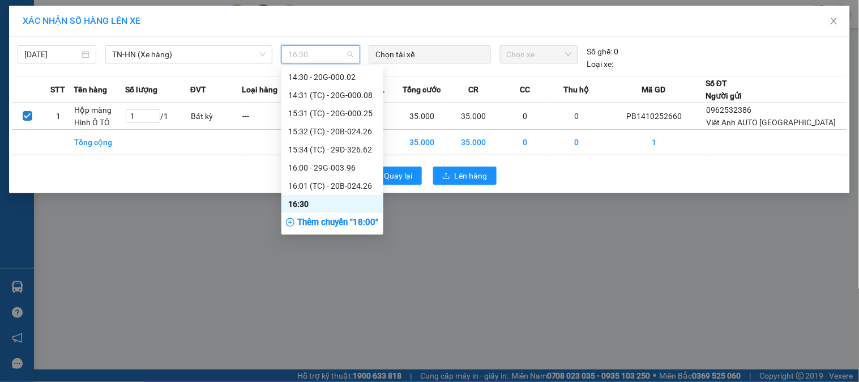
click at [328, 226] on div "Thêm chuyến " 18:00 "" at bounding box center [332, 222] width 102 height 19
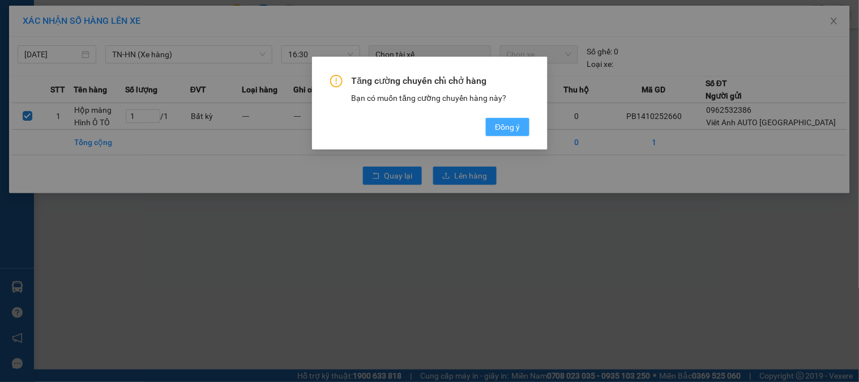
click at [508, 125] on span "Đồng ý" at bounding box center [507, 127] width 25 height 12
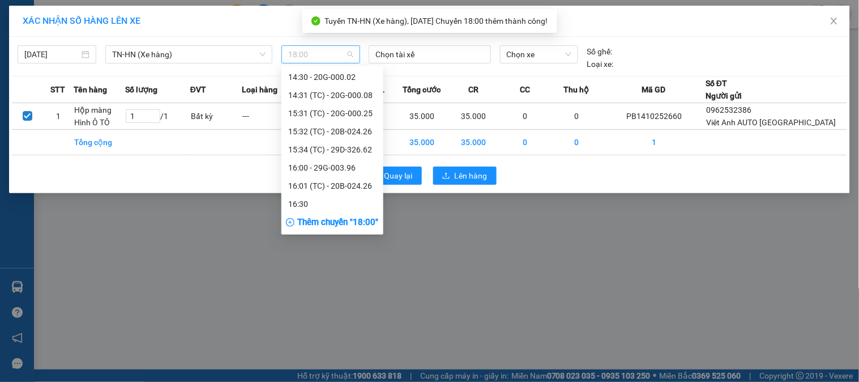
click at [310, 58] on span "18:00" at bounding box center [320, 54] width 65 height 17
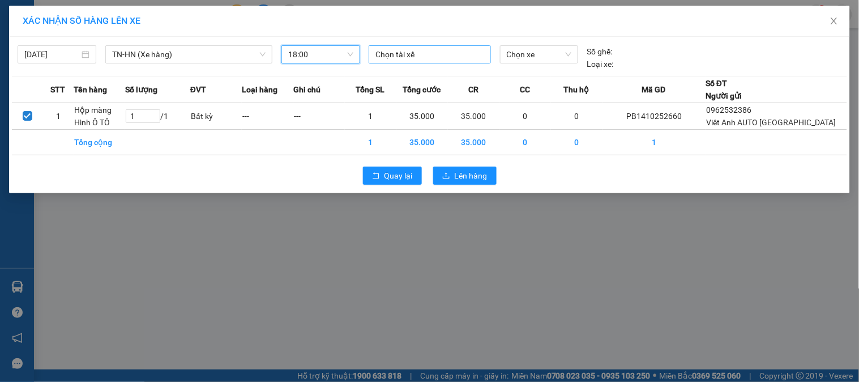
click at [414, 54] on div at bounding box center [429, 55] width 116 height 14
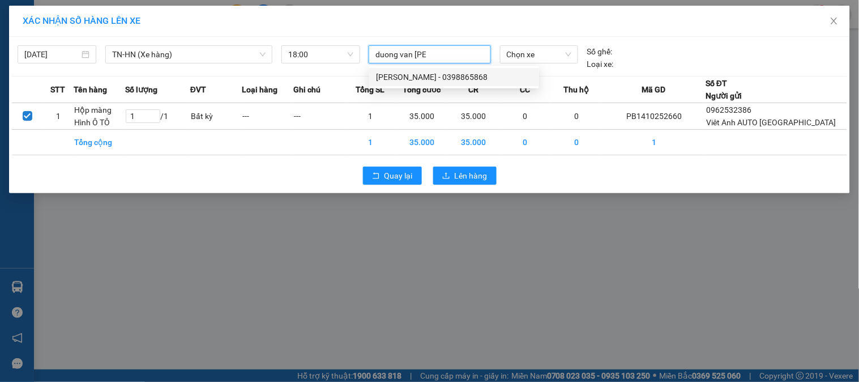
type input "duong van [PERSON_NAME]"
click at [461, 78] on div "[PERSON_NAME] - 0398865868" at bounding box center [454, 77] width 156 height 12
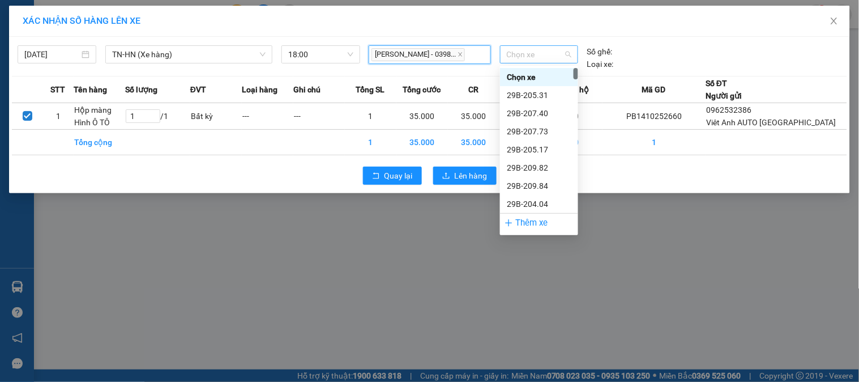
click at [568, 54] on span "Chọn xe" at bounding box center [539, 54] width 65 height 17
type input "396"
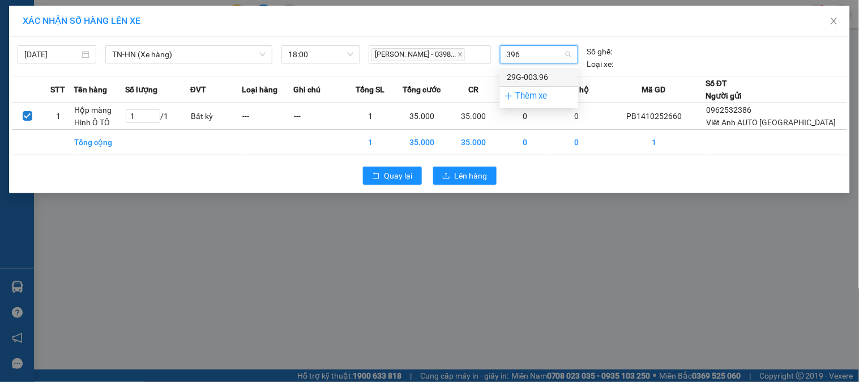
click at [539, 80] on div "29G-003.96" at bounding box center [539, 77] width 65 height 12
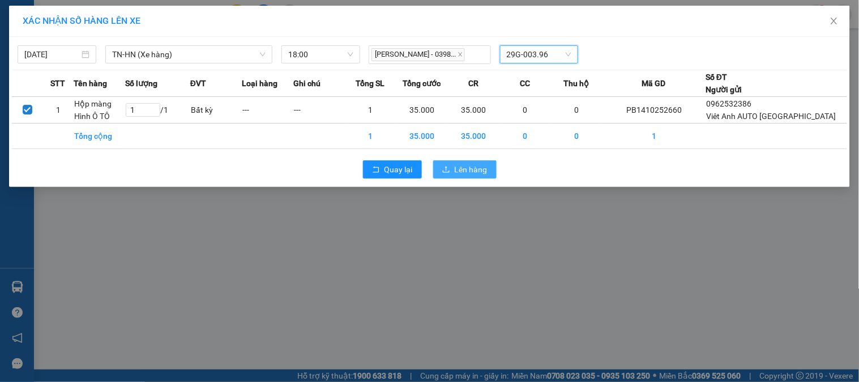
click at [463, 176] on span "Lên hàng" at bounding box center [471, 169] width 33 height 12
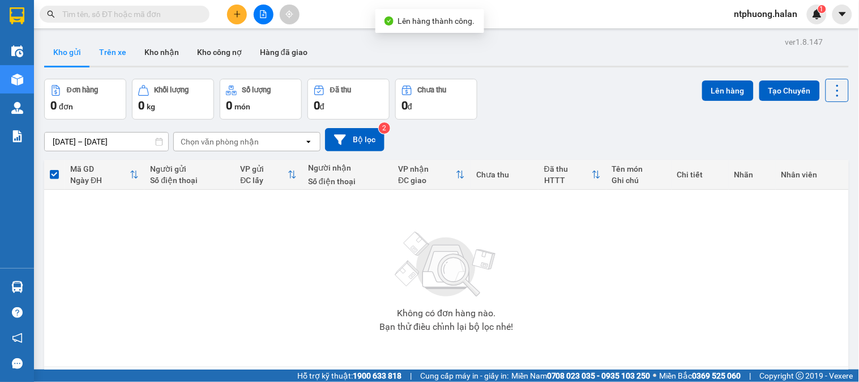
click at [106, 53] on button "Trên xe" at bounding box center [112, 52] width 45 height 27
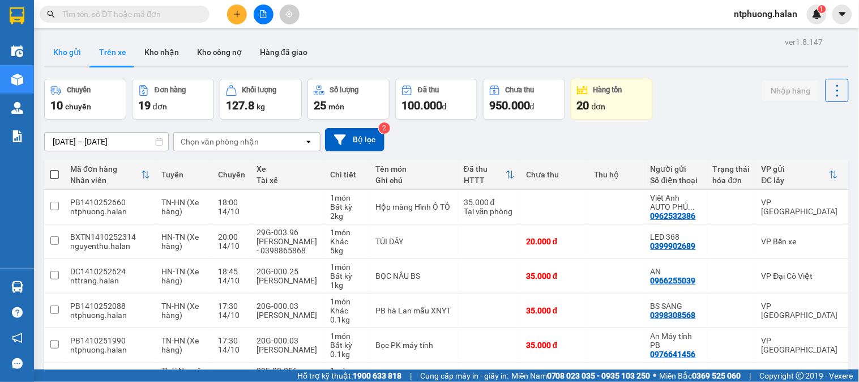
click at [65, 54] on button "Kho gửi" at bounding box center [67, 52] width 46 height 27
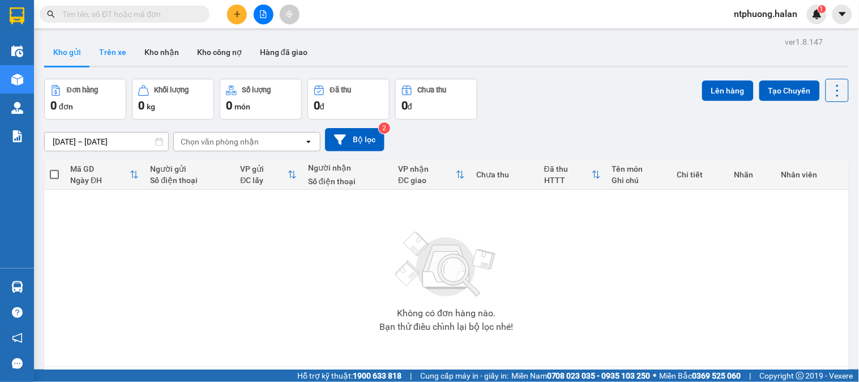
click at [117, 54] on button "Trên xe" at bounding box center [112, 52] width 45 height 27
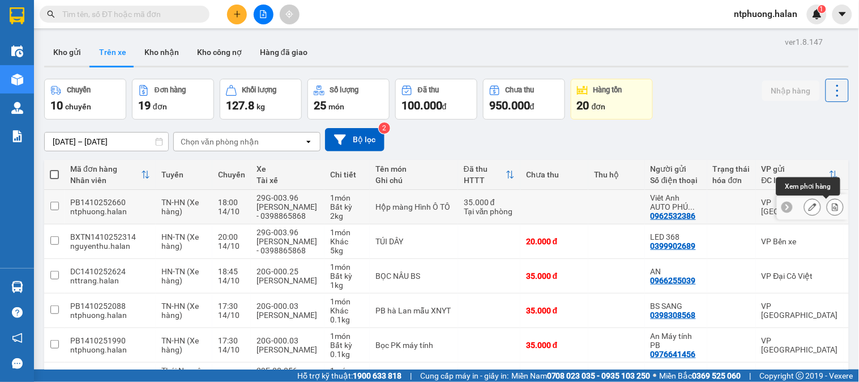
click at [831, 206] on icon at bounding box center [835, 207] width 8 height 8
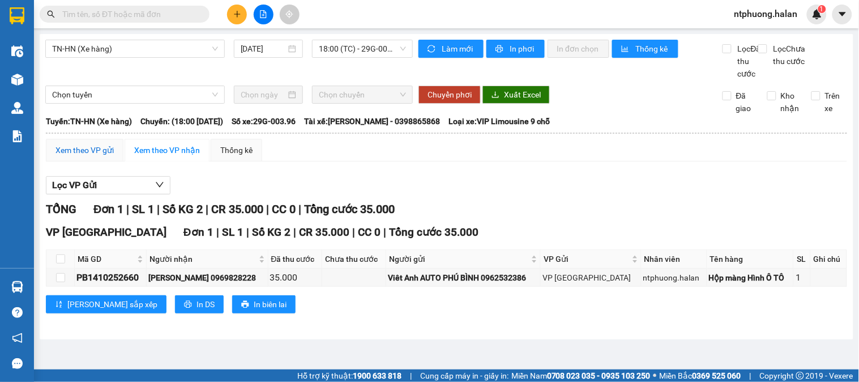
click at [82, 156] on div "Xem theo VP gửi" at bounding box center [84, 150] width 58 height 12
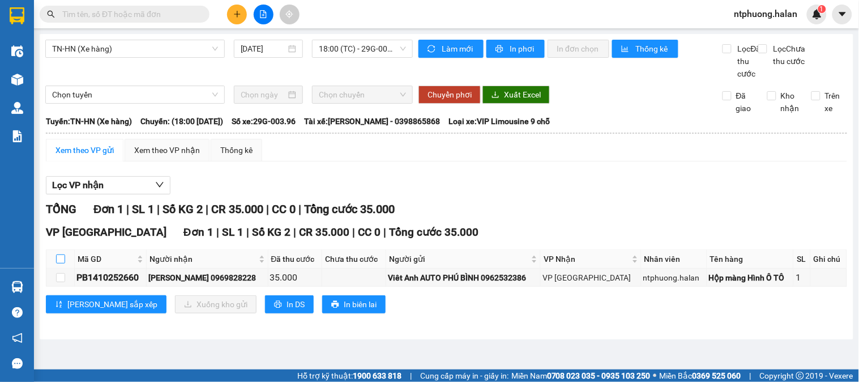
click at [60, 263] on input "checkbox" at bounding box center [60, 258] width 9 height 9
checkbox input "true"
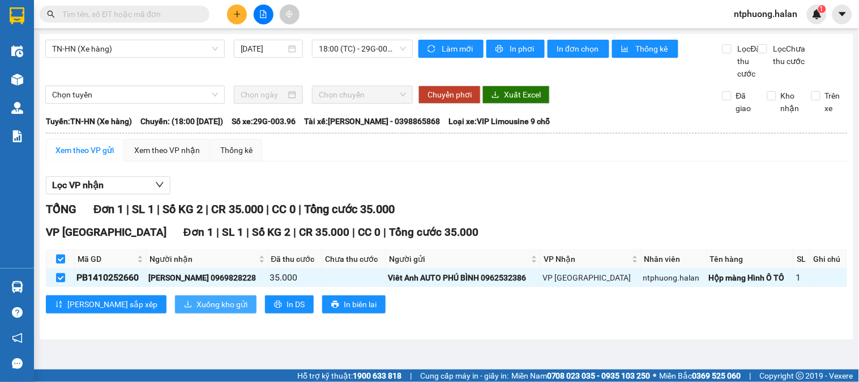
click at [196, 310] on span "Xuống kho gửi" at bounding box center [221, 304] width 51 height 12
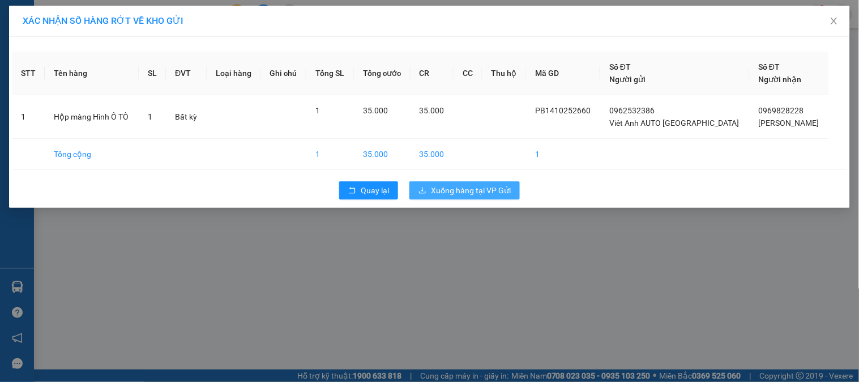
click at [461, 185] on span "Xuống hàng tại VP Gửi" at bounding box center [471, 190] width 80 height 12
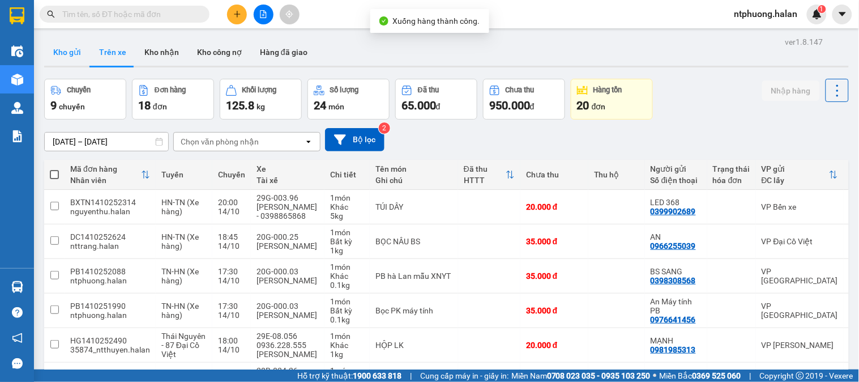
click at [68, 53] on button "Kho gửi" at bounding box center [67, 52] width 46 height 27
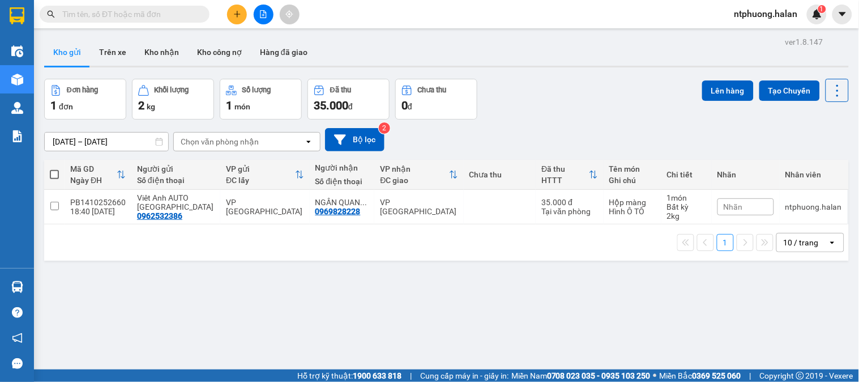
click at [55, 176] on span at bounding box center [54, 174] width 9 height 9
click at [54, 169] on input "checkbox" at bounding box center [54, 169] width 0 height 0
checkbox input "true"
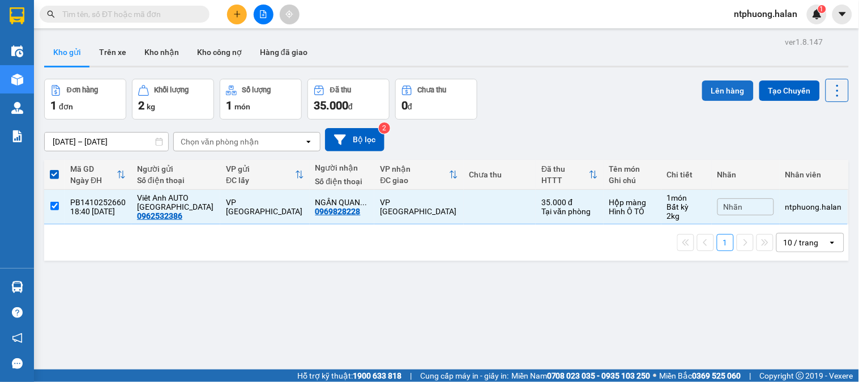
click at [717, 87] on button "Lên hàng" at bounding box center [728, 90] width 52 height 20
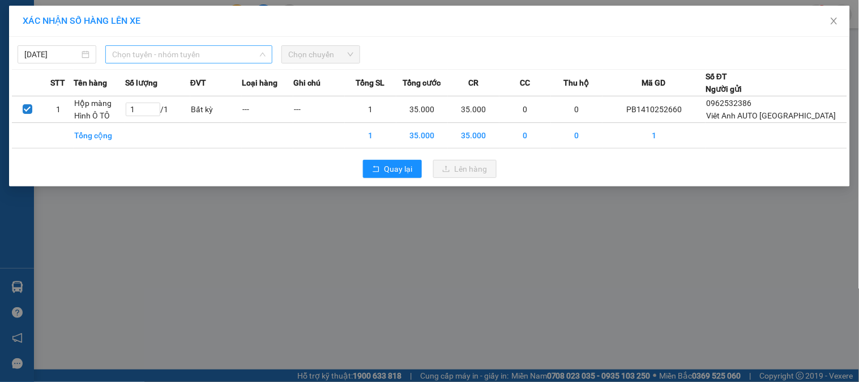
click at [166, 57] on span "Chọn tuyến - nhóm tuyến" at bounding box center [188, 54] width 153 height 17
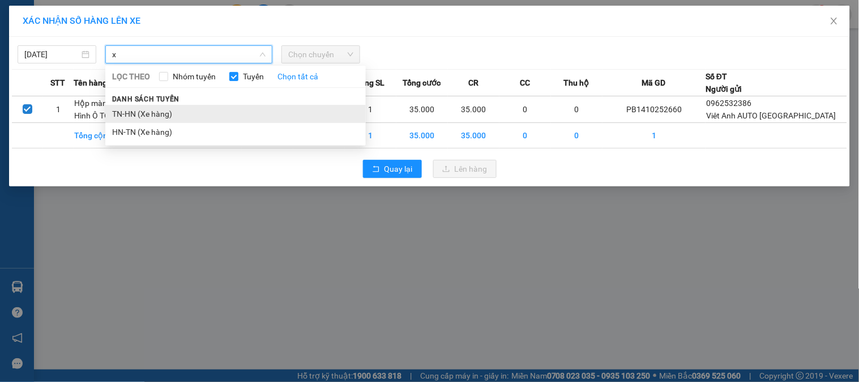
type input "x"
click at [139, 117] on li "TN-HN (Xe hàng)" at bounding box center [235, 114] width 260 height 18
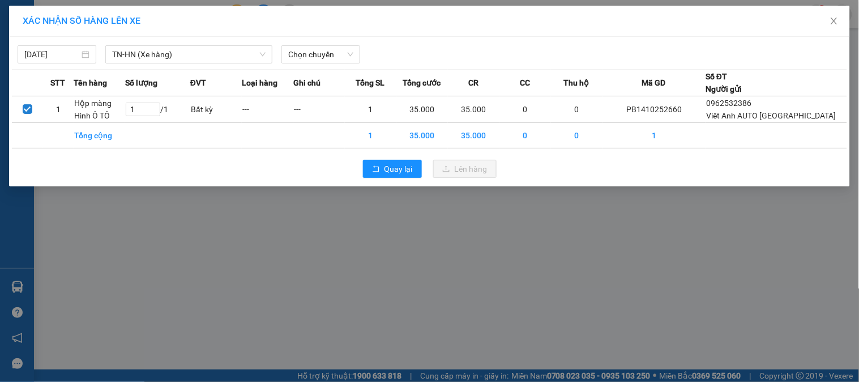
click at [345, 39] on div "[DATE] [GEOGRAPHIC_DATA]-[GEOGRAPHIC_DATA] (Xe hàng) LỌC THEO Nhóm tuyến Tuyến …" at bounding box center [429, 111] width 841 height 149
click at [342, 52] on span "Chọn chuyến" at bounding box center [320, 54] width 65 height 17
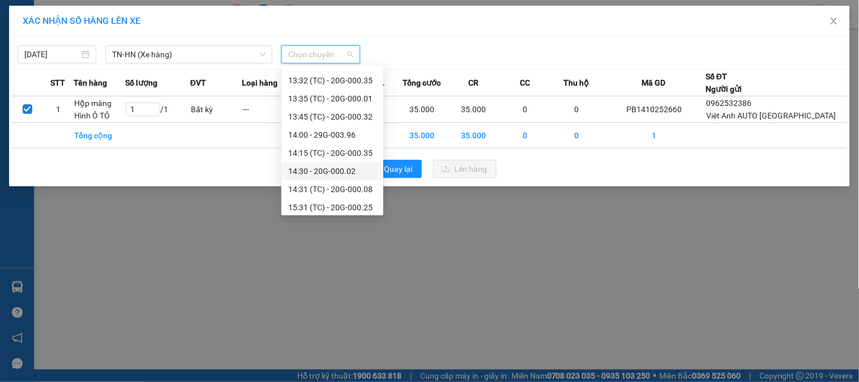
scroll to position [525, 0]
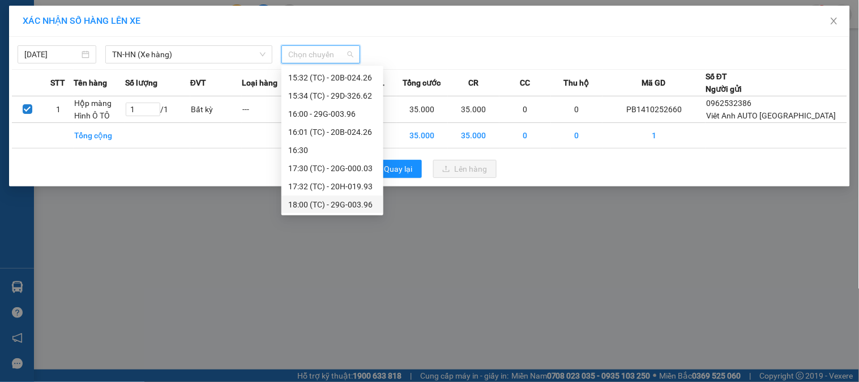
click at [351, 205] on div "18:00 (TC) - 29G-003.96" at bounding box center [332, 204] width 88 height 12
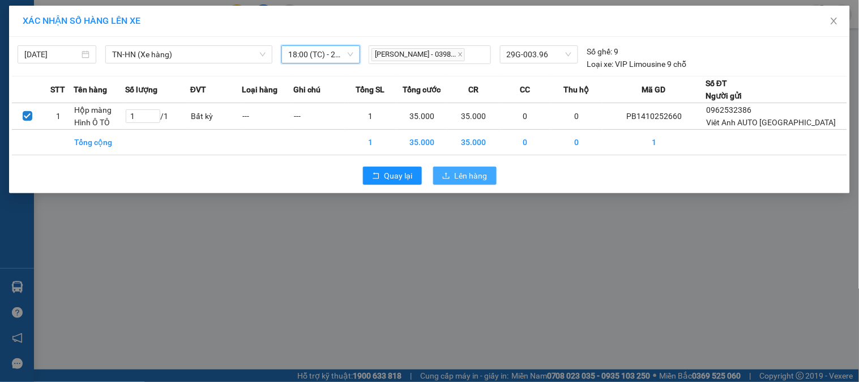
click at [465, 182] on span "Lên hàng" at bounding box center [471, 175] width 33 height 12
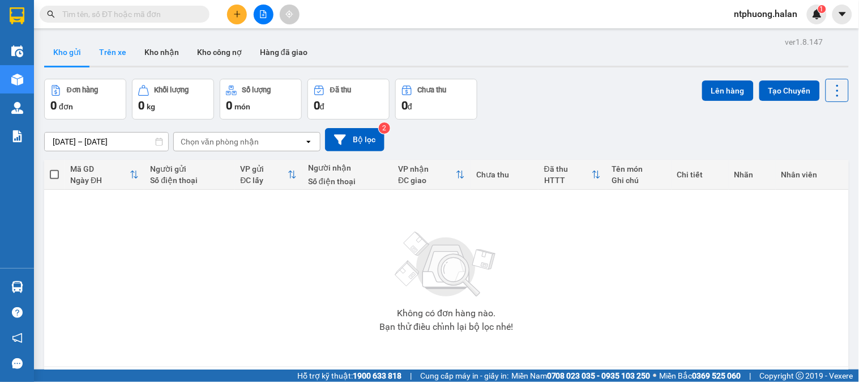
click at [117, 52] on button "Trên xe" at bounding box center [112, 52] width 45 height 27
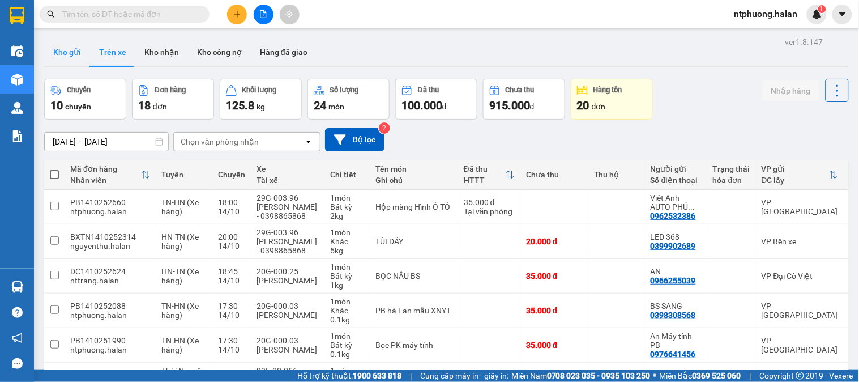
click at [65, 54] on button "Kho gửi" at bounding box center [67, 52] width 46 height 27
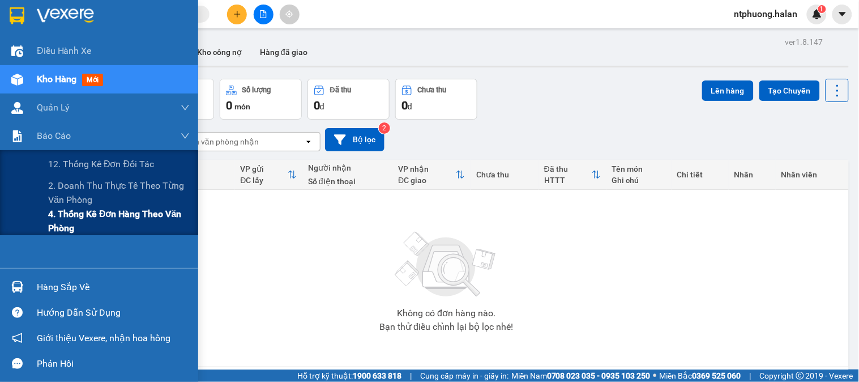
click at [67, 213] on span "4. Thống kê đơn hàng theo văn phòng" at bounding box center [119, 221] width 142 height 28
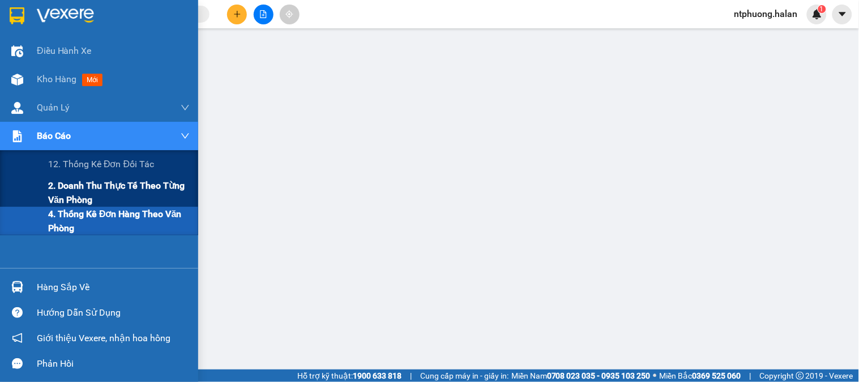
click at [72, 200] on span "2. Doanh thu thực tế theo từng văn phòng" at bounding box center [119, 192] width 142 height 28
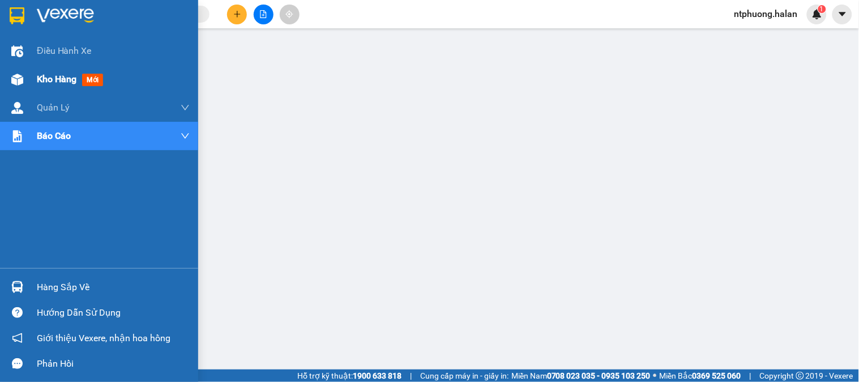
drag, startPoint x: 50, startPoint y: 77, endPoint x: 74, endPoint y: 78, distance: 24.4
click at [74, 78] on span "Kho hàng" at bounding box center [57, 79] width 40 height 11
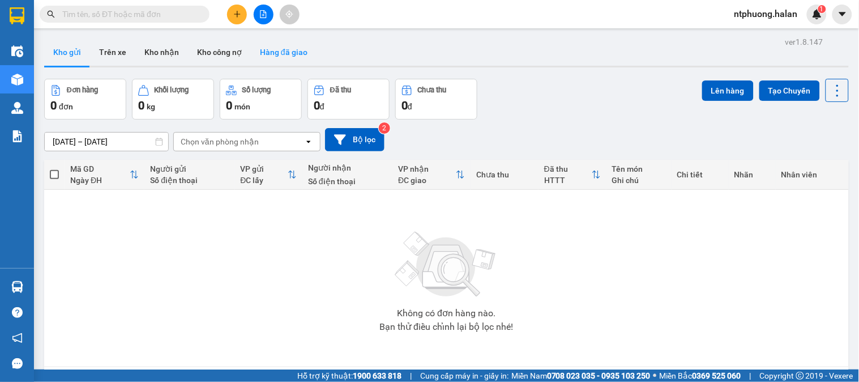
click at [294, 58] on button "Hàng đã giao" at bounding box center [284, 52] width 66 height 27
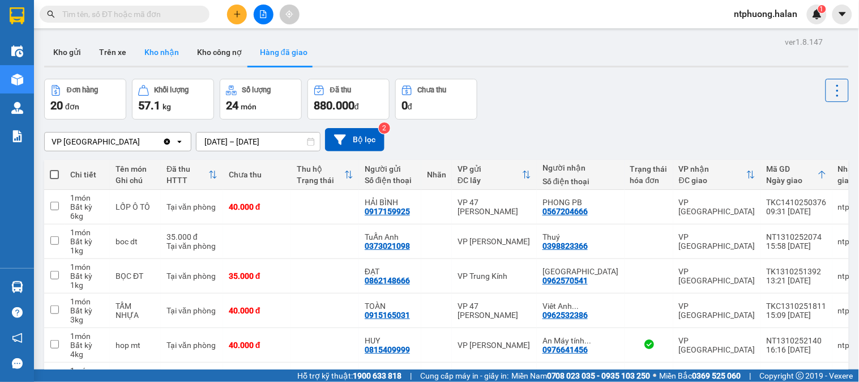
click at [171, 52] on button "Kho nhận" at bounding box center [161, 52] width 53 height 27
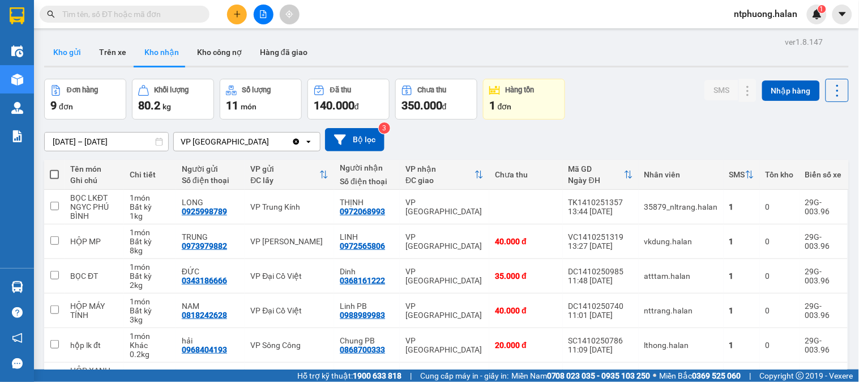
click at [75, 52] on button "Kho gửi" at bounding box center [67, 52] width 46 height 27
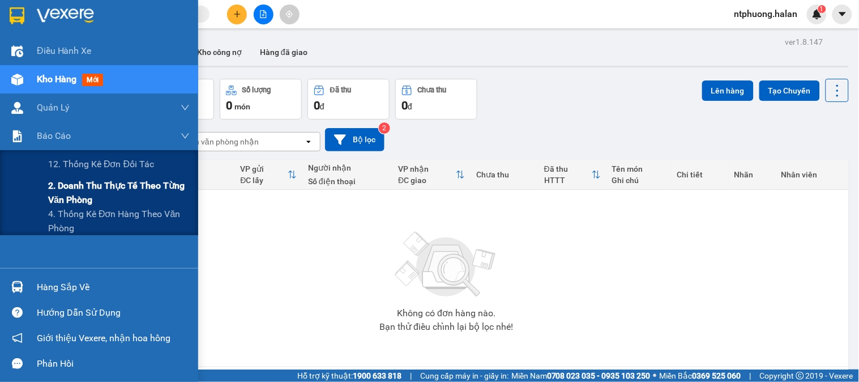
click at [74, 184] on span "2. Doanh thu thực tế theo từng văn phòng" at bounding box center [119, 192] width 142 height 28
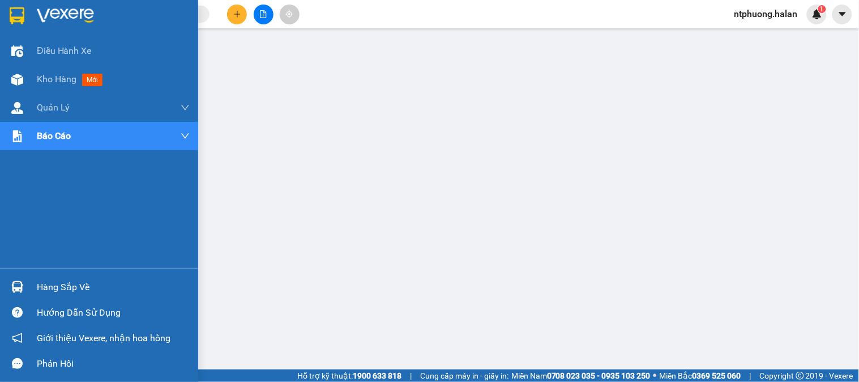
click at [75, 292] on div "Hàng sắp về" at bounding box center [113, 287] width 153 height 17
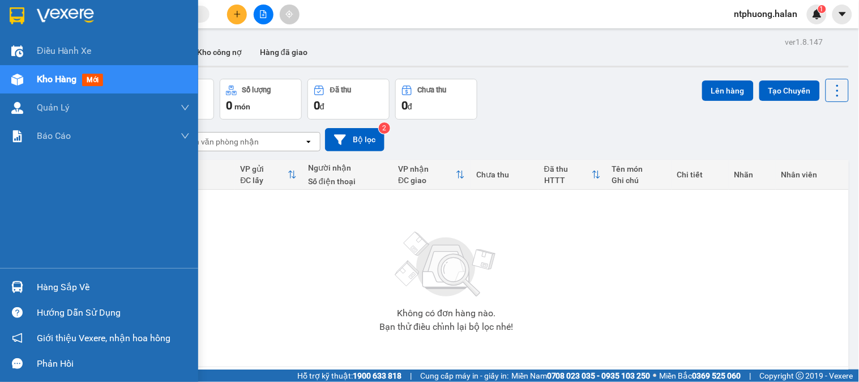
click at [78, 285] on div "Hàng sắp về" at bounding box center [113, 287] width 153 height 17
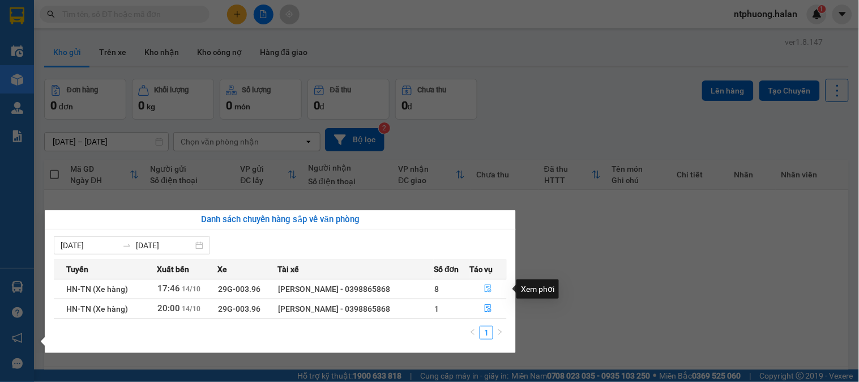
click at [491, 288] on icon "file-done" at bounding box center [488, 288] width 8 height 8
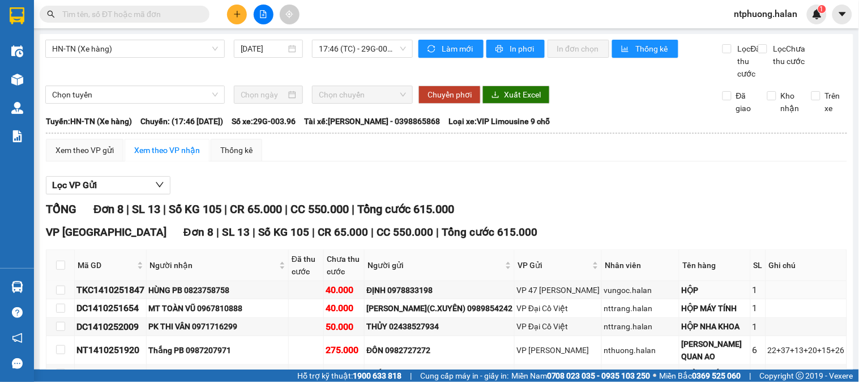
scroll to position [160, 0]
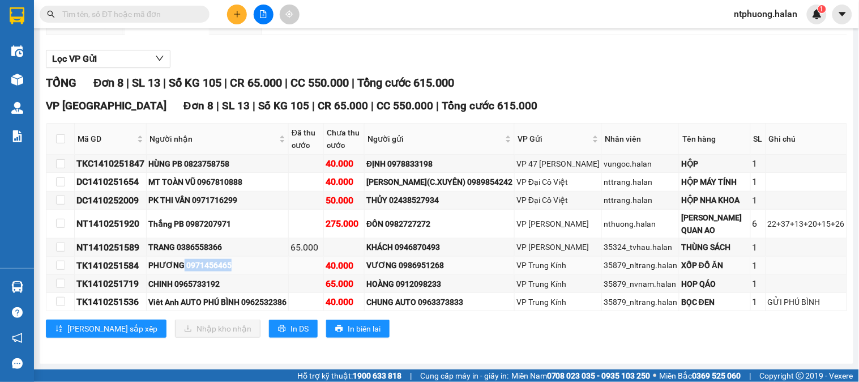
drag, startPoint x: 185, startPoint y: 263, endPoint x: 233, endPoint y: 262, distance: 48.1
click at [233, 262] on div "PHƯƠNG 0971456465" at bounding box center [217, 265] width 138 height 12
copy div "0971456465"
click at [151, 11] on input "text" at bounding box center [129, 14] width 134 height 12
paste input "0971456465"
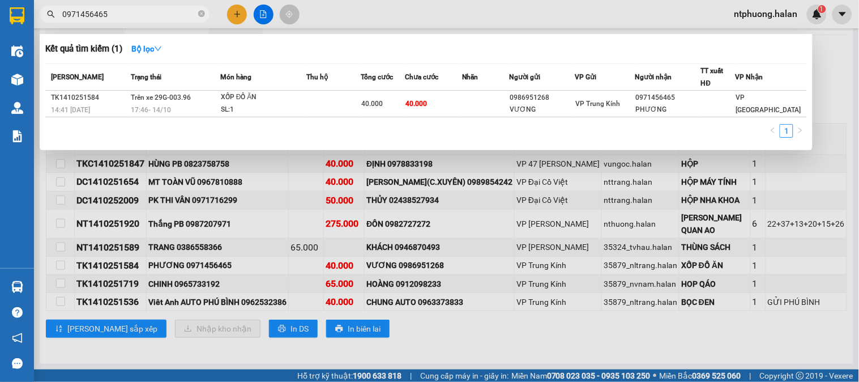
type input "0971456465"
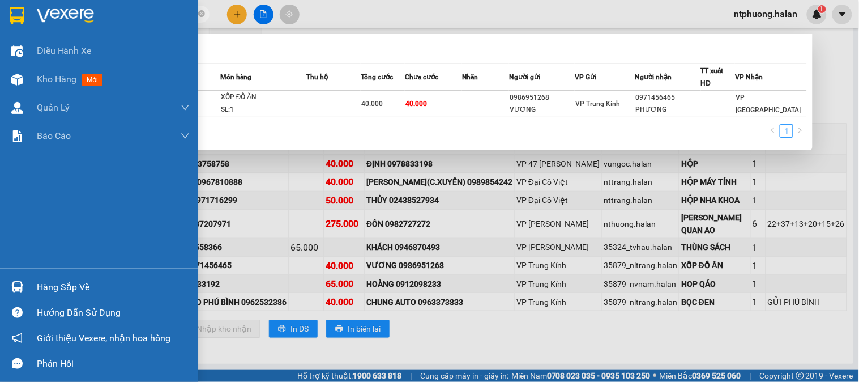
click at [41, 284] on div "Hàng sắp về" at bounding box center [113, 287] width 153 height 17
